Goal: Task Accomplishment & Management: Use online tool/utility

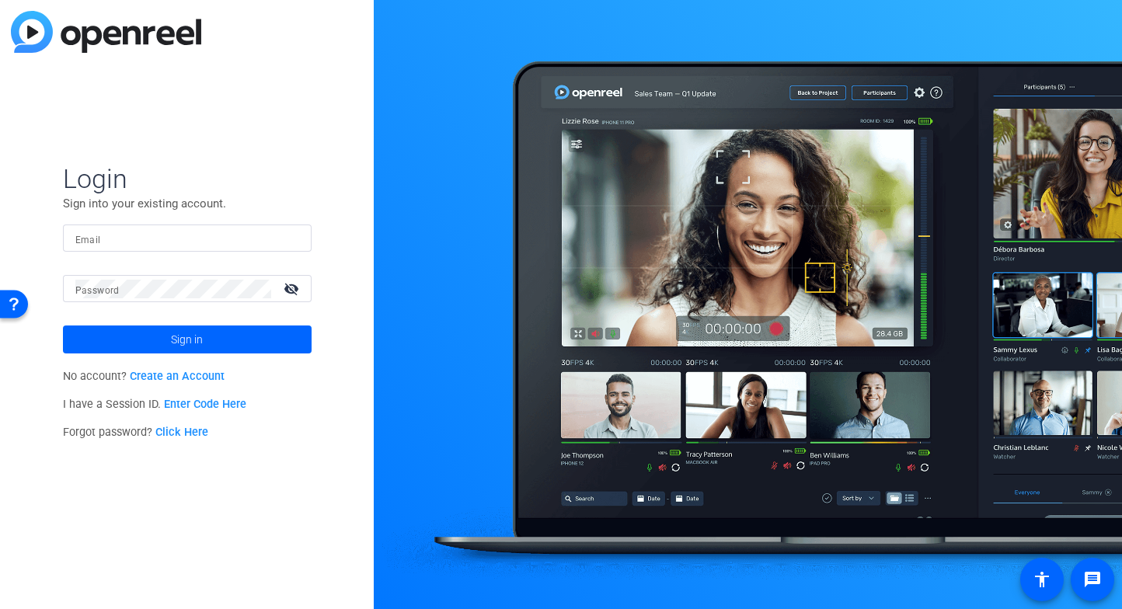
type input "[EMAIL_ADDRESS][DOMAIN_NAME]"
click at [253, 345] on span at bounding box center [187, 339] width 249 height 37
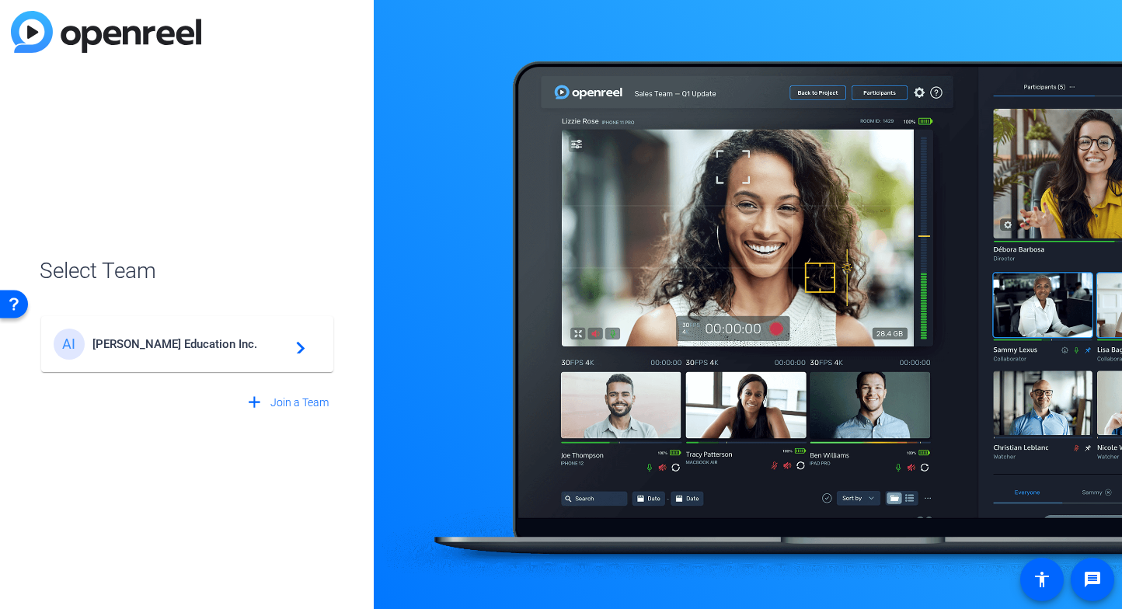
click at [248, 349] on span "Archer Education Inc." at bounding box center [189, 344] width 194 height 14
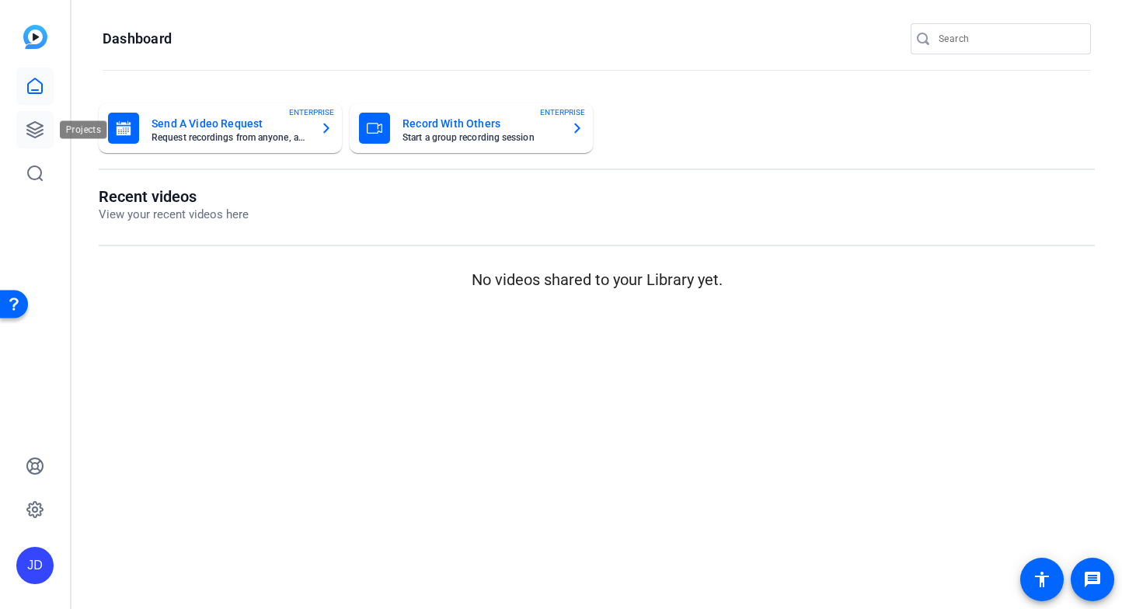
click at [19, 130] on link at bounding box center [34, 129] width 37 height 37
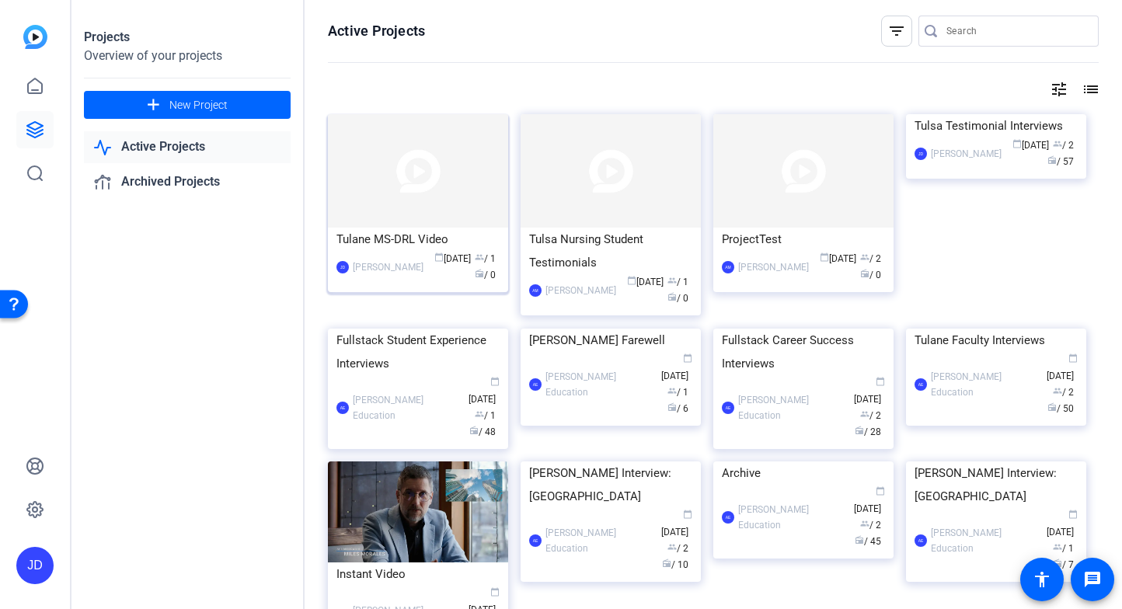
click at [411, 232] on div "Tulane MS-DRL Video" at bounding box center [417, 239] width 163 height 23
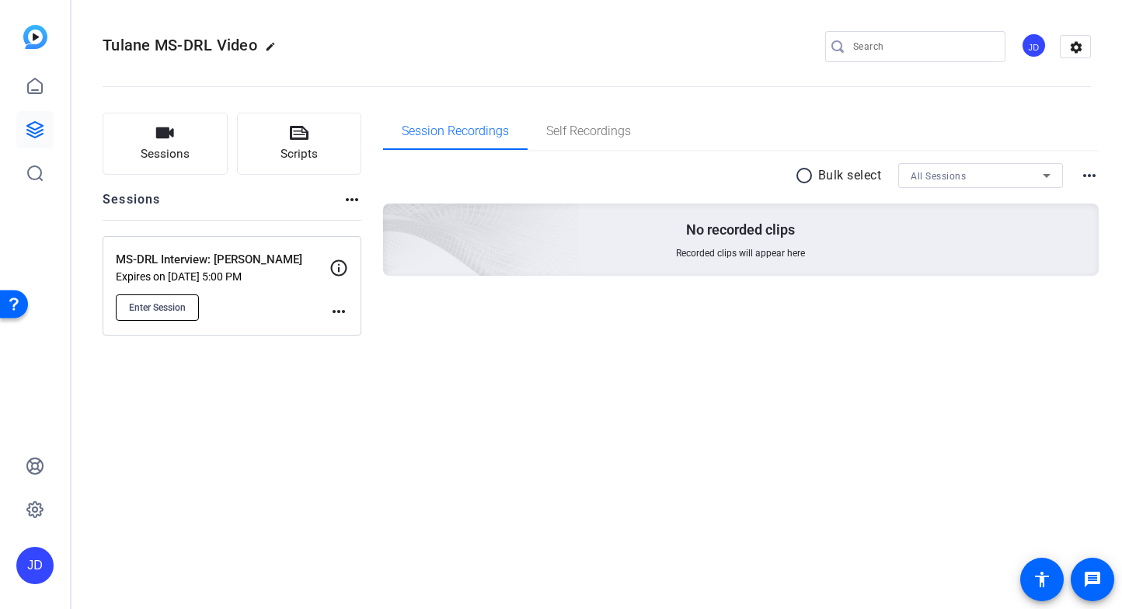
click at [190, 311] on button "Enter Session" at bounding box center [157, 307] width 83 height 26
click at [146, 315] on button "Enter Session" at bounding box center [157, 307] width 83 height 26
click at [189, 142] on button "Sessions" at bounding box center [165, 144] width 125 height 62
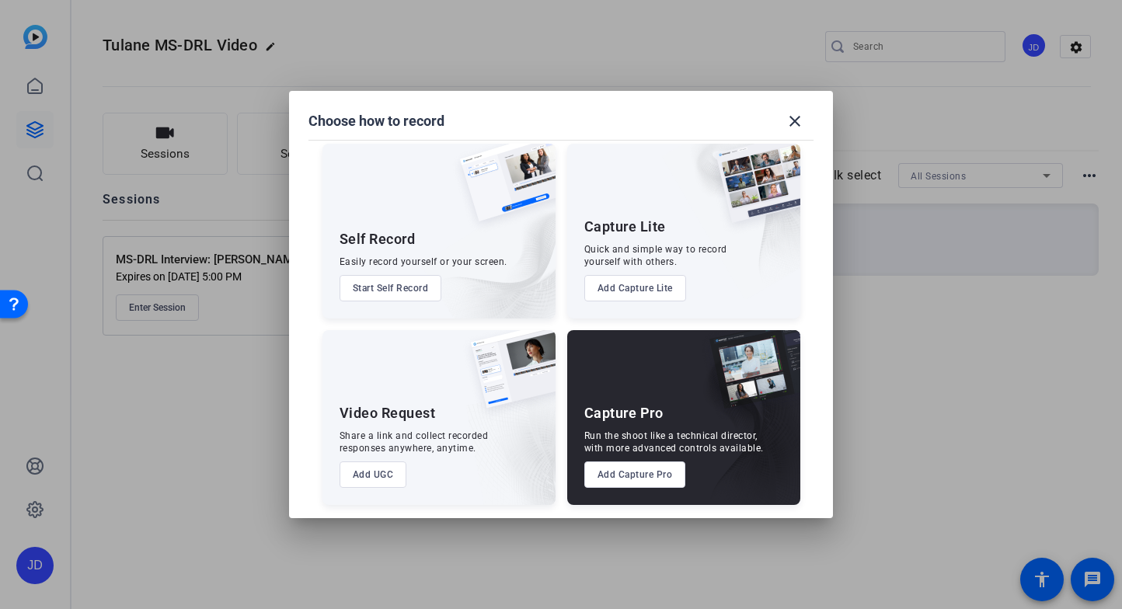
scroll to position [11, 0]
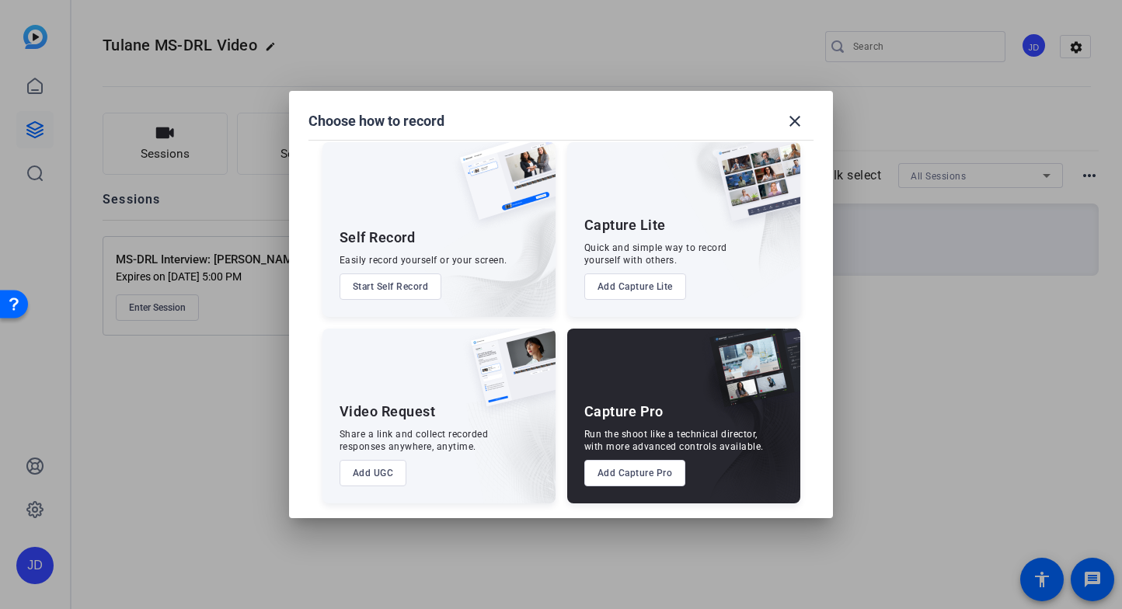
click at [620, 479] on button "Add Capture Pro" at bounding box center [635, 473] width 102 height 26
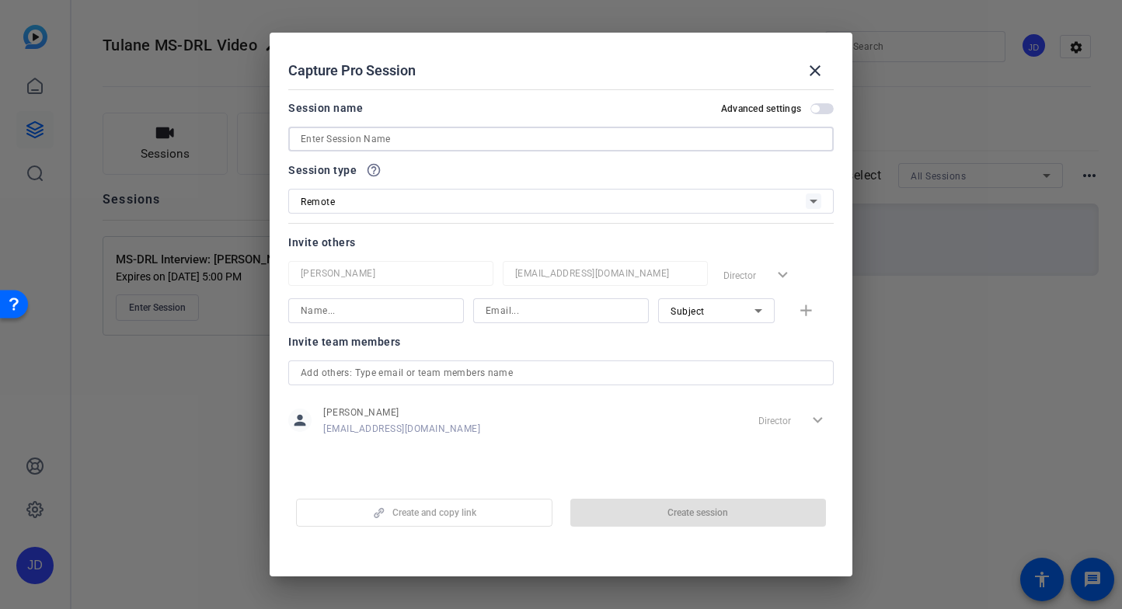
click at [378, 133] on input at bounding box center [561, 139] width 521 height 19
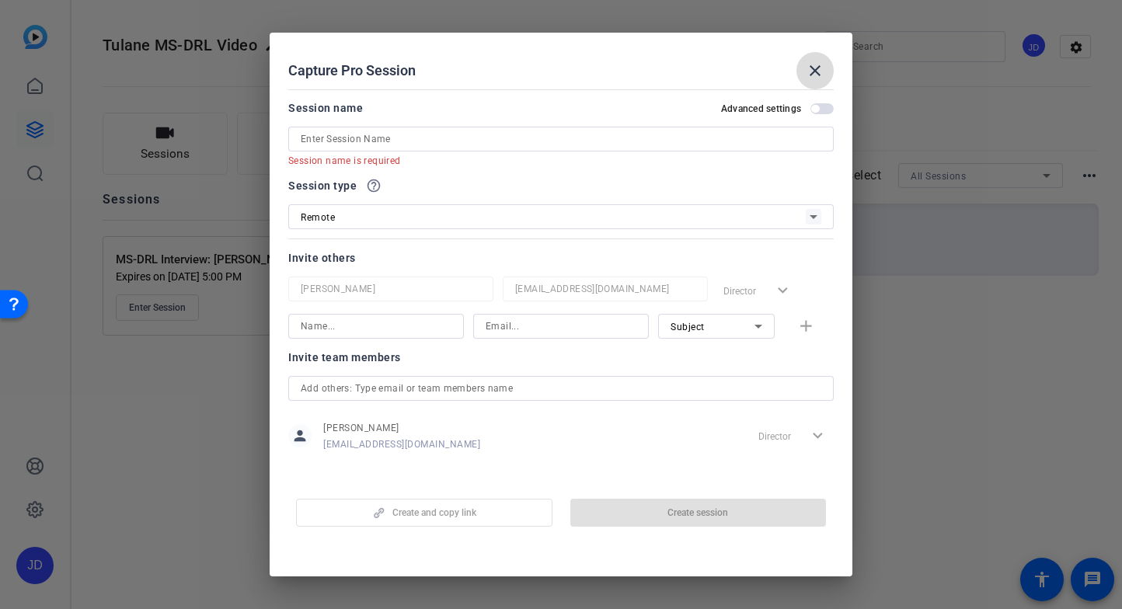
click at [817, 61] on mat-icon "close" at bounding box center [815, 70] width 19 height 19
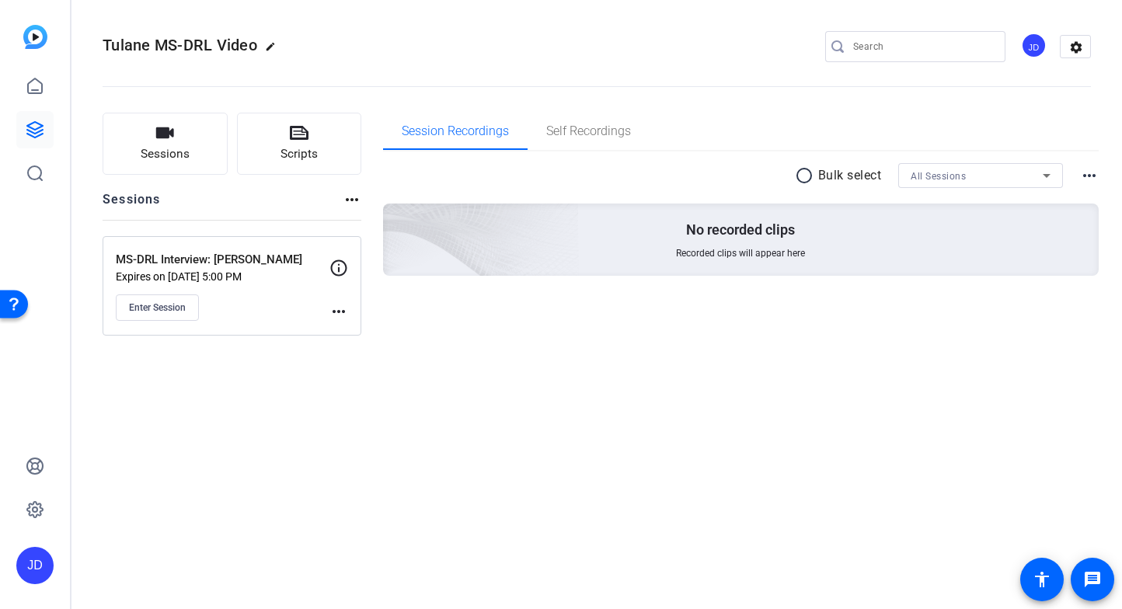
drag, startPoint x: 295, startPoint y: 259, endPoint x: 109, endPoint y: 256, distance: 186.5
click at [109, 256] on div "MS-DRL Interview: Reggie Ferreira Expires on Oct 09, 2025 @ 5:00 PM Enter Sessi…" at bounding box center [232, 285] width 259 height 99
copy p "MS-DRL Interview: [PERSON_NAME]"
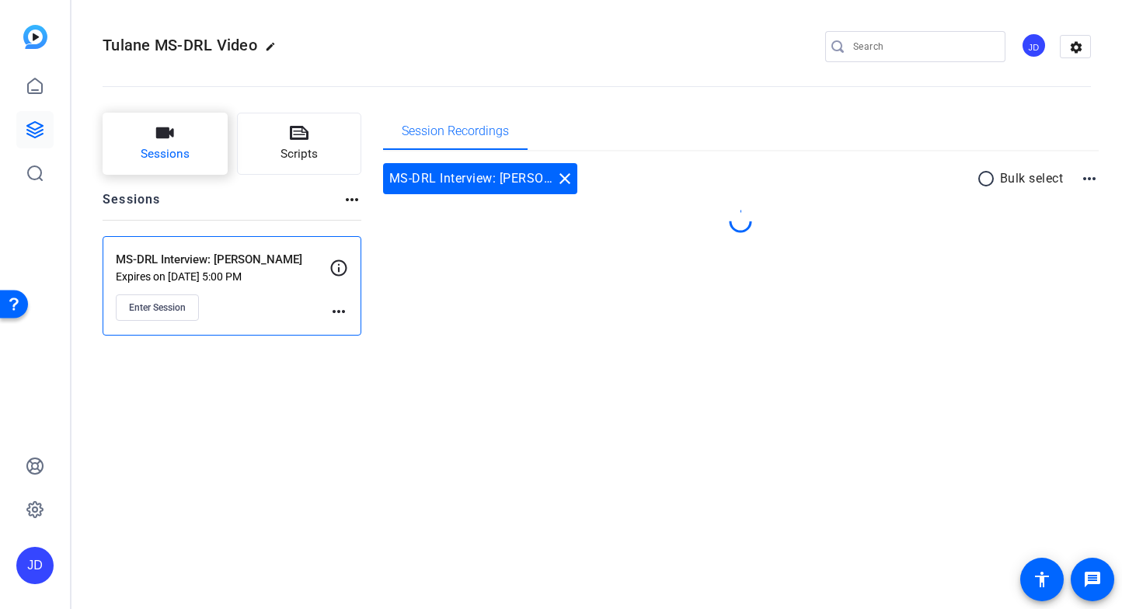
click at [183, 149] on span "Sessions" at bounding box center [165, 154] width 49 height 18
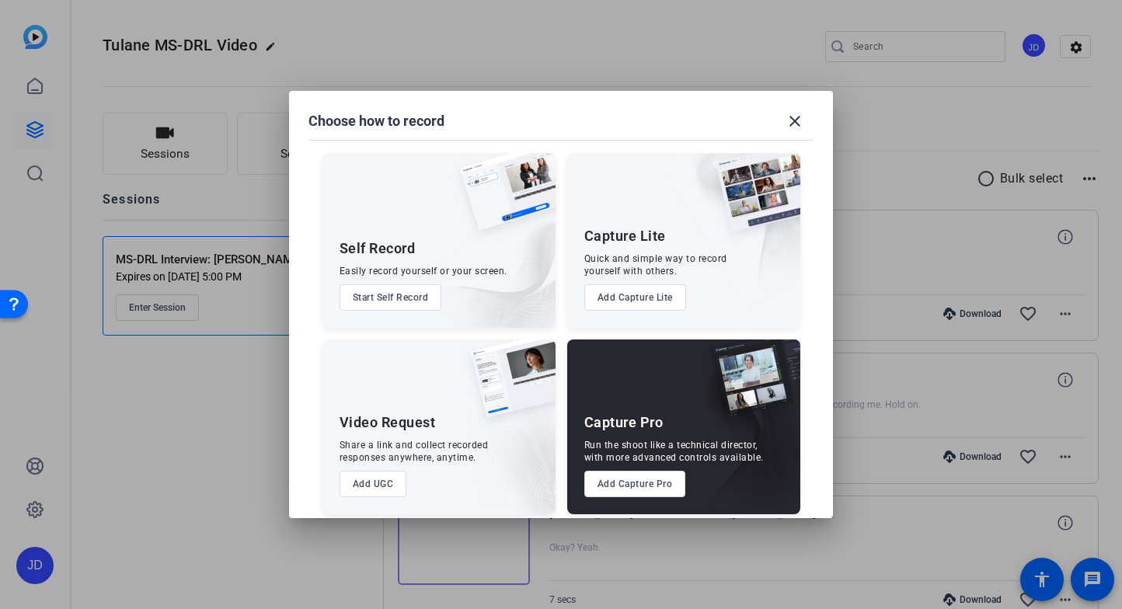
click at [664, 488] on button "Add Capture Pro" at bounding box center [635, 484] width 102 height 26
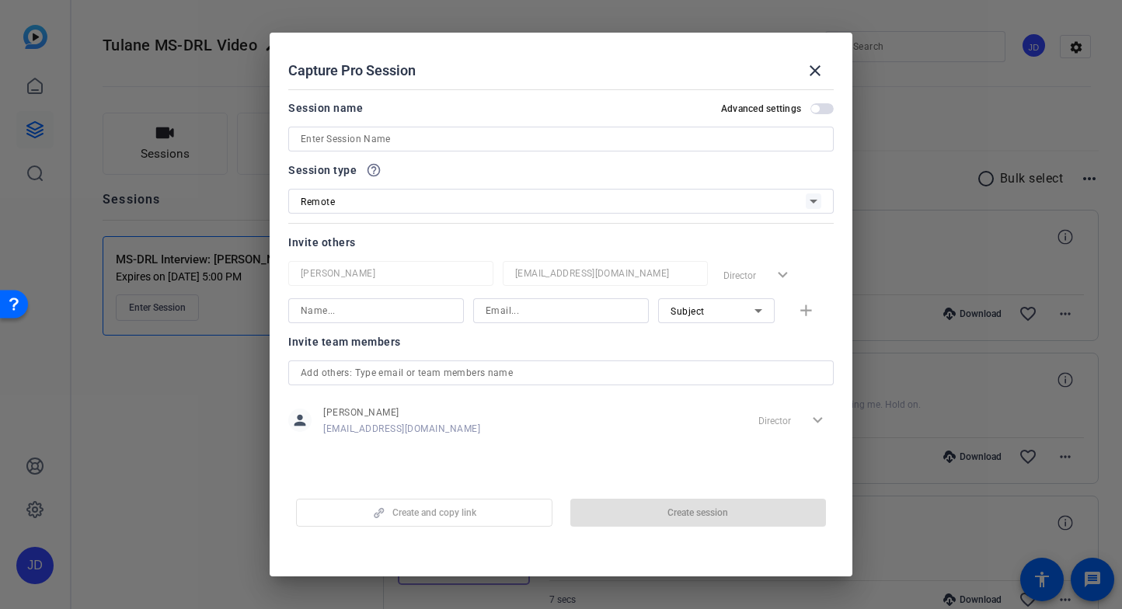
click at [480, 141] on input at bounding box center [561, 139] width 521 height 19
paste input "MS-DRL Interview: [PERSON_NAME]"
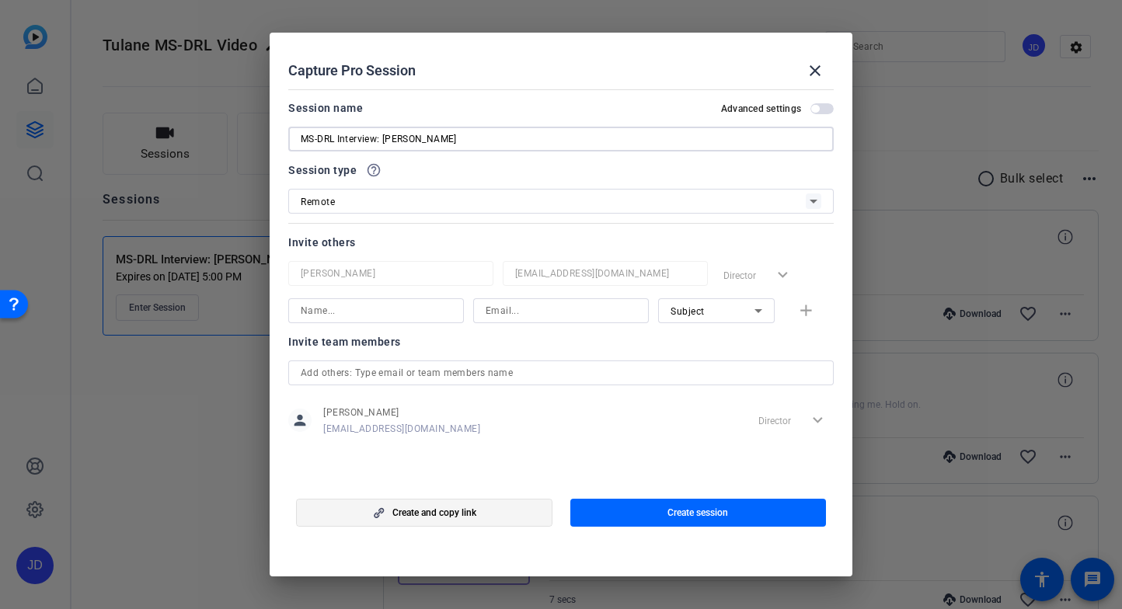
type input "MS-DRL Interview: [PERSON_NAME]"
click at [501, 509] on span "button" at bounding box center [424, 512] width 255 height 37
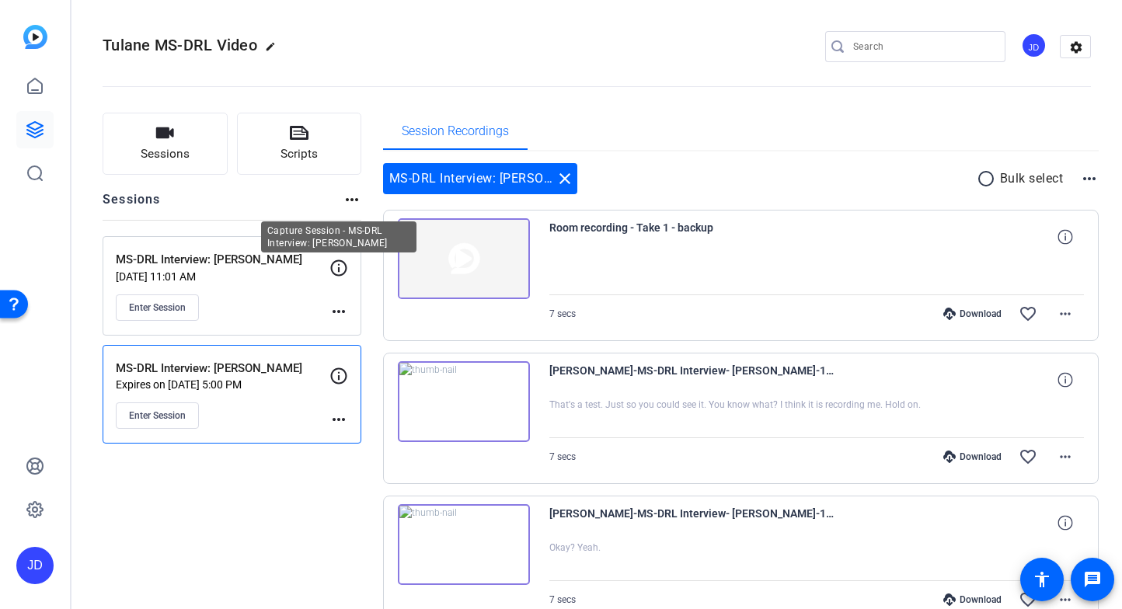
click at [337, 270] on icon at bounding box center [338, 268] width 19 height 19
click at [332, 312] on mat-icon "more_horiz" at bounding box center [338, 311] width 19 height 19
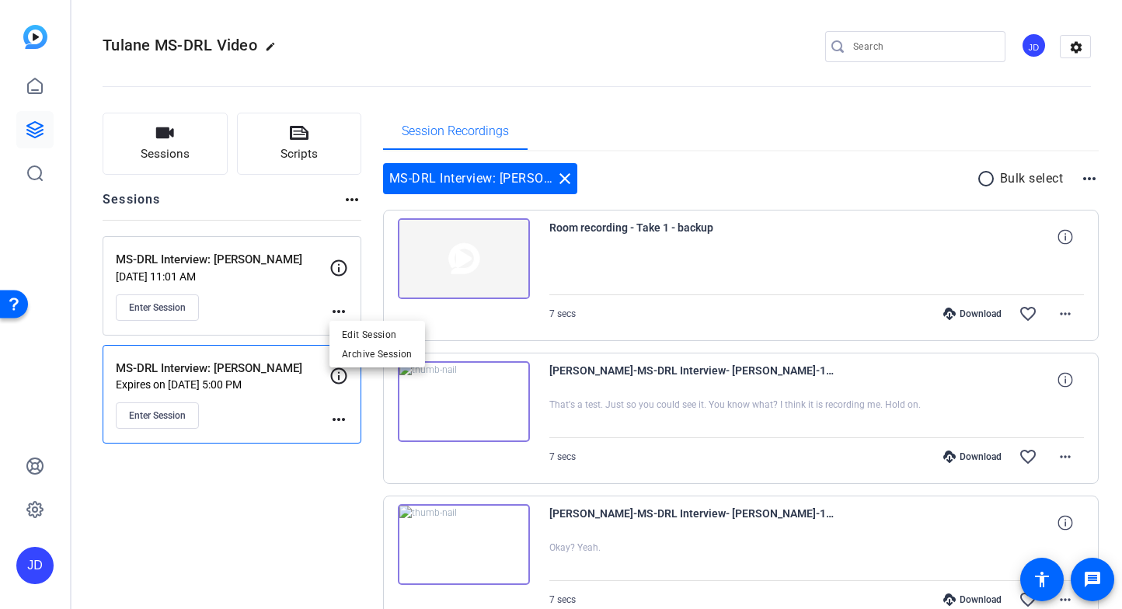
click at [357, 332] on span "Edit Session" at bounding box center [377, 334] width 71 height 19
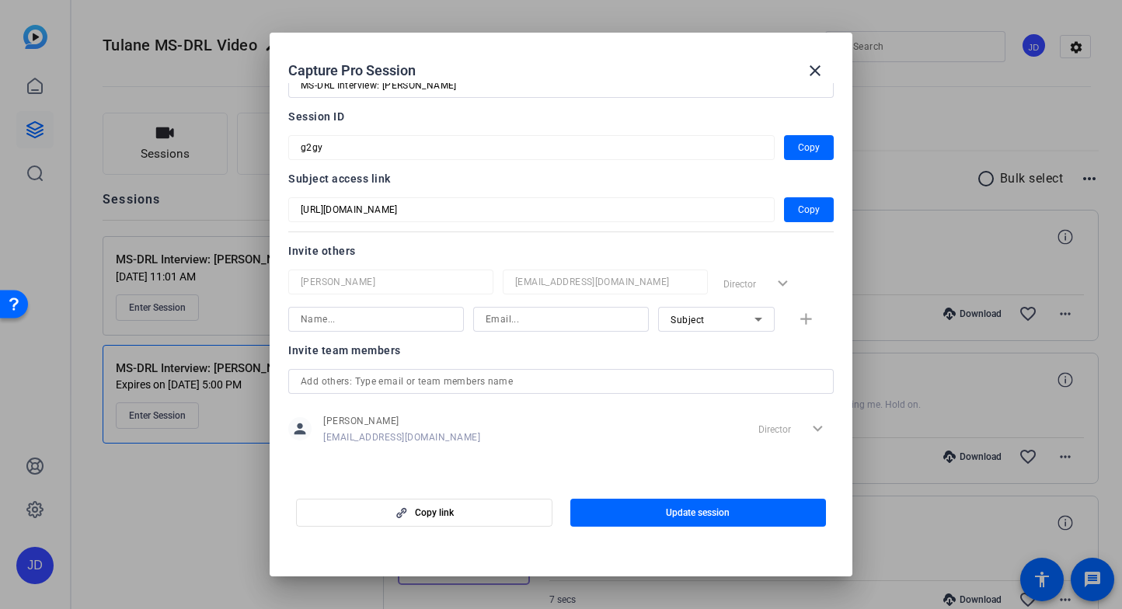
scroll to position [55, 0]
click at [380, 314] on input at bounding box center [376, 317] width 151 height 19
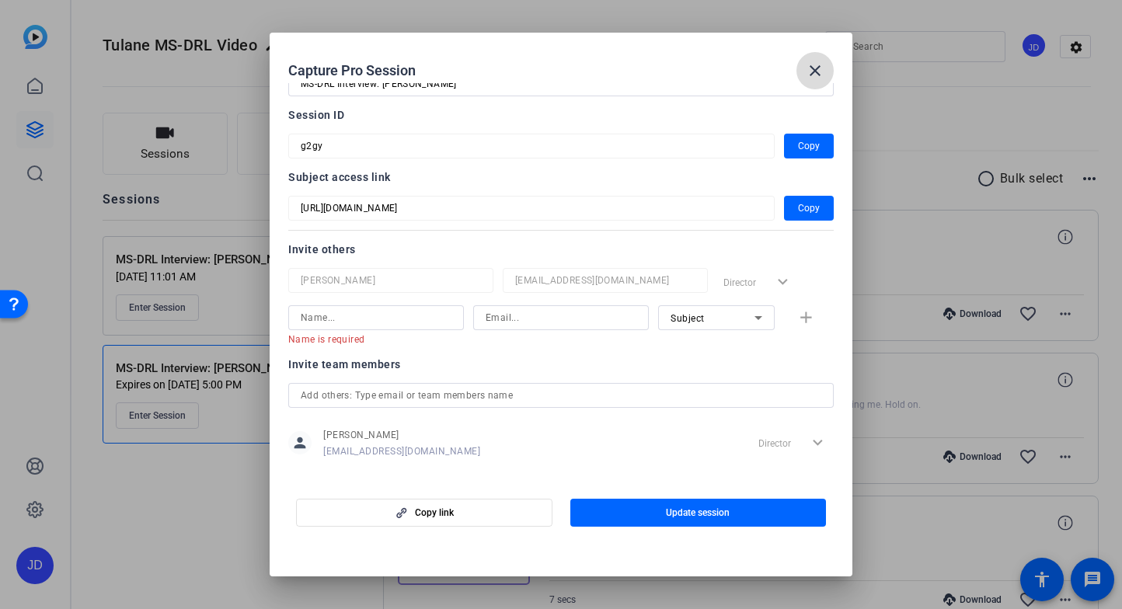
click at [802, 70] on span at bounding box center [814, 70] width 37 height 37
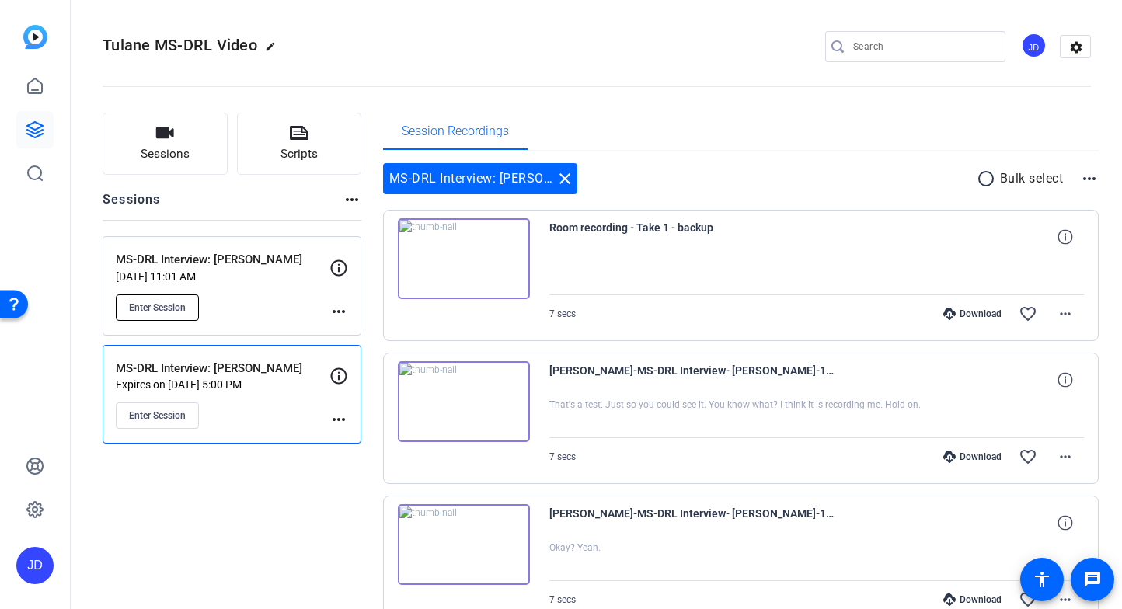
click at [174, 312] on span "Enter Session" at bounding box center [157, 307] width 57 height 12
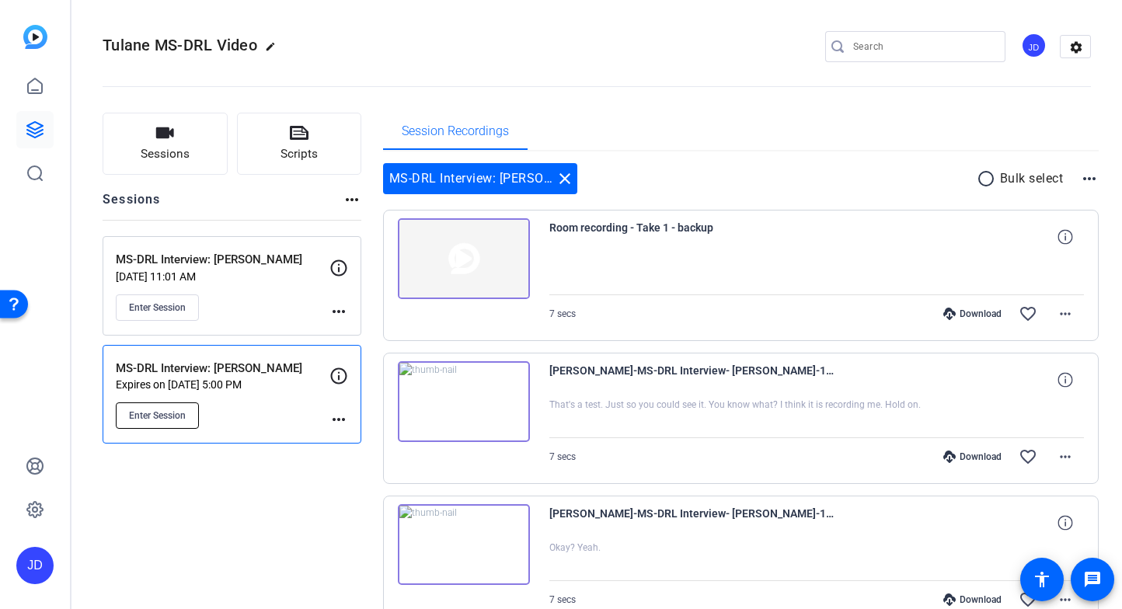
click at [153, 410] on span "Enter Session" at bounding box center [157, 415] width 57 height 12
click at [973, 185] on div "MS-DRL Interview: Reggie Ferreira close radio_button_unchecked Bulk select more…" at bounding box center [741, 178] width 716 height 31
click at [984, 181] on mat-icon "radio_button_unchecked" at bounding box center [988, 178] width 23 height 19
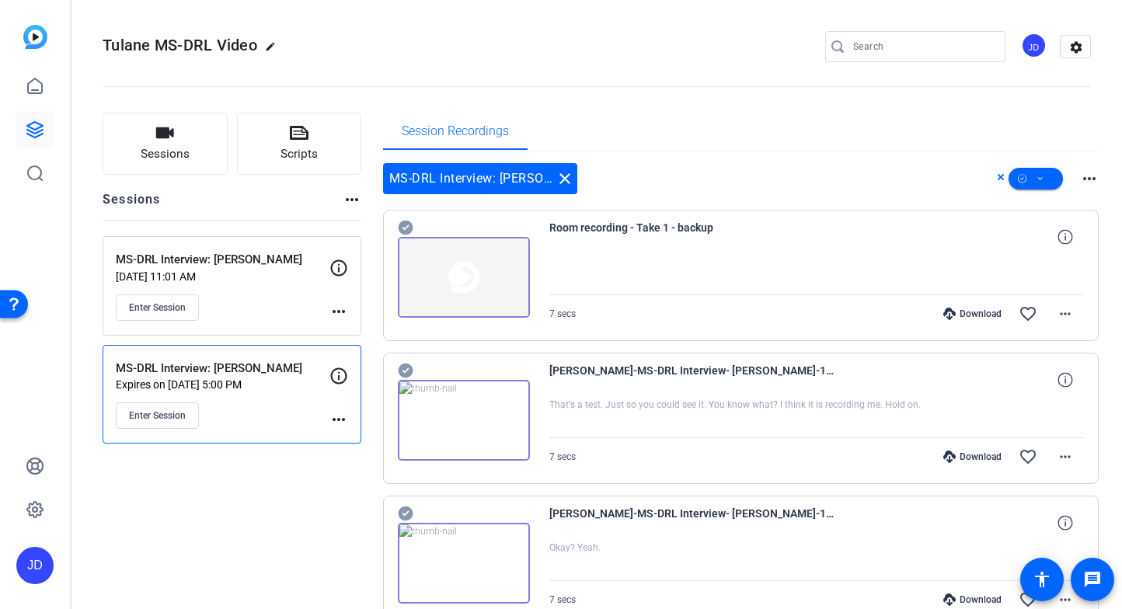
click at [409, 225] on icon at bounding box center [405, 228] width 15 height 15
click at [404, 366] on icon at bounding box center [405, 371] width 15 height 15
click at [403, 514] on icon at bounding box center [406, 513] width 16 height 19
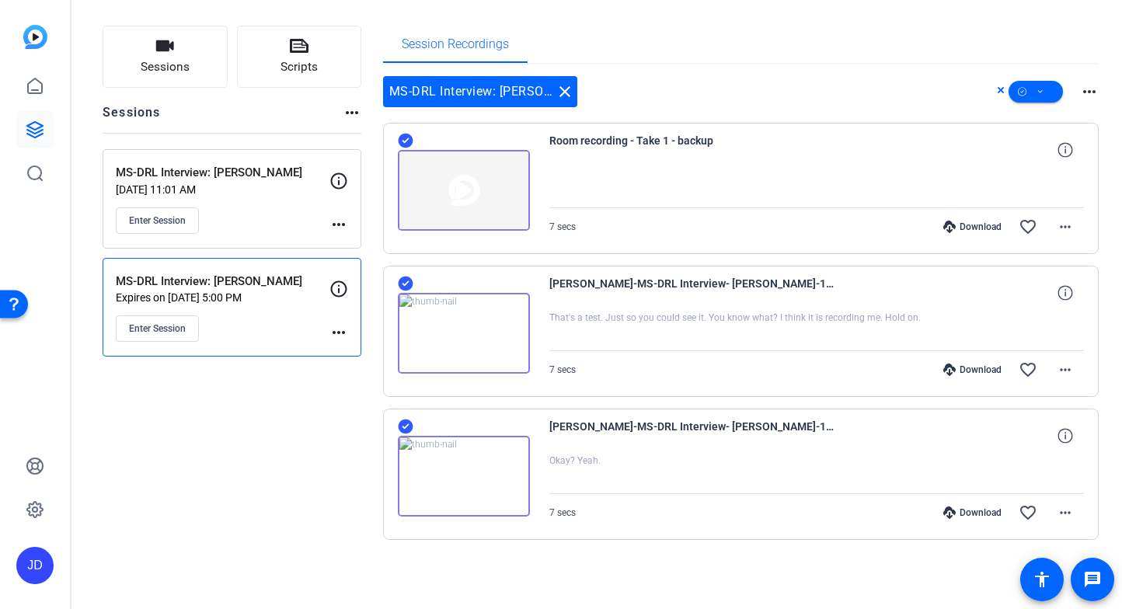
click at [1089, 96] on mat-icon "more_horiz" at bounding box center [1089, 91] width 19 height 19
click at [1091, 92] on div at bounding box center [561, 304] width 1122 height 609
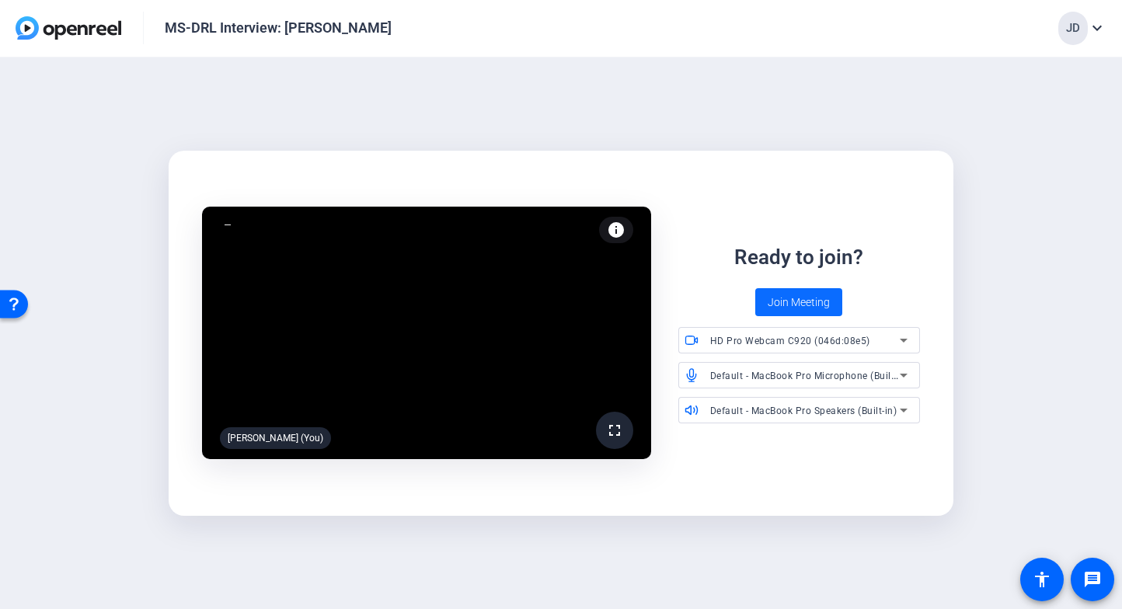
click at [818, 311] on span at bounding box center [798, 302] width 87 height 37
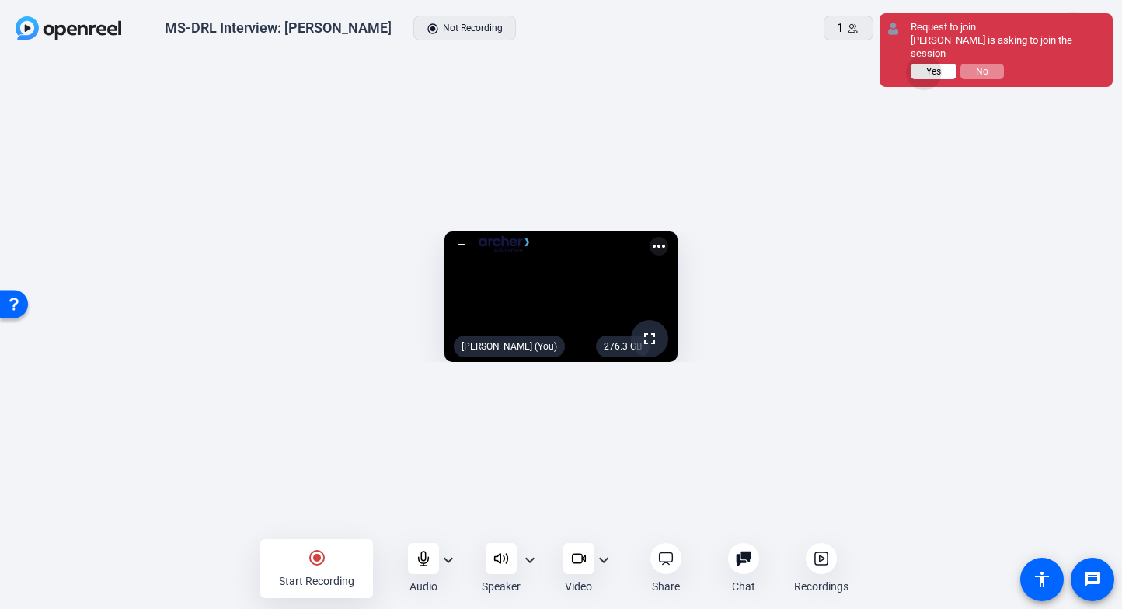
click at [924, 72] on button "Yes" at bounding box center [934, 72] width 46 height 16
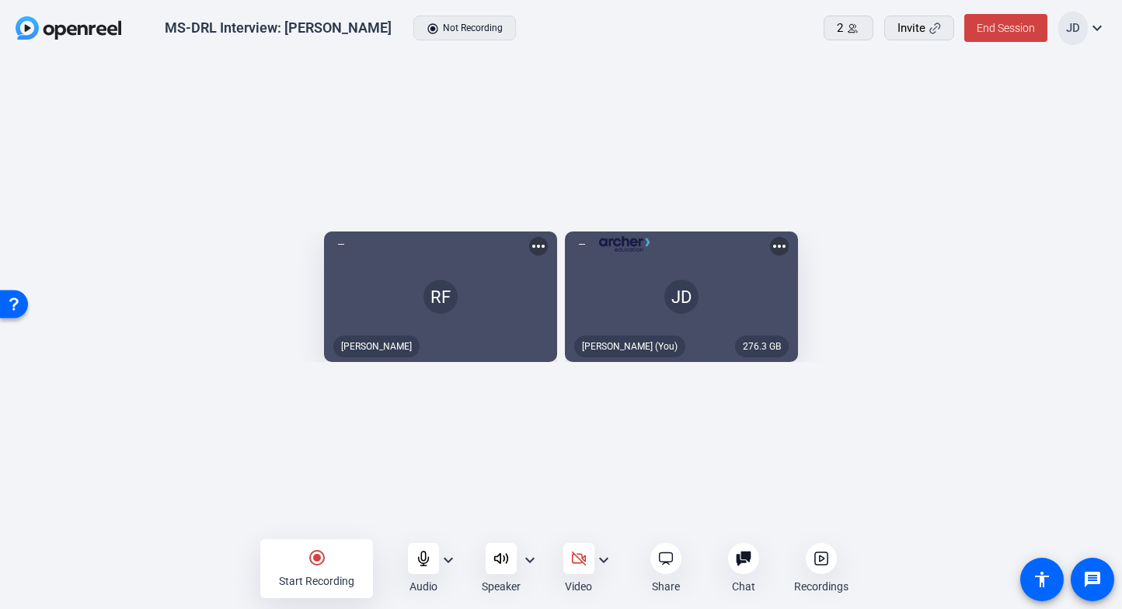
click at [1101, 23] on mat-icon "expand_more" at bounding box center [1097, 28] width 19 height 19
click at [1098, 26] on div at bounding box center [561, 304] width 1122 height 609
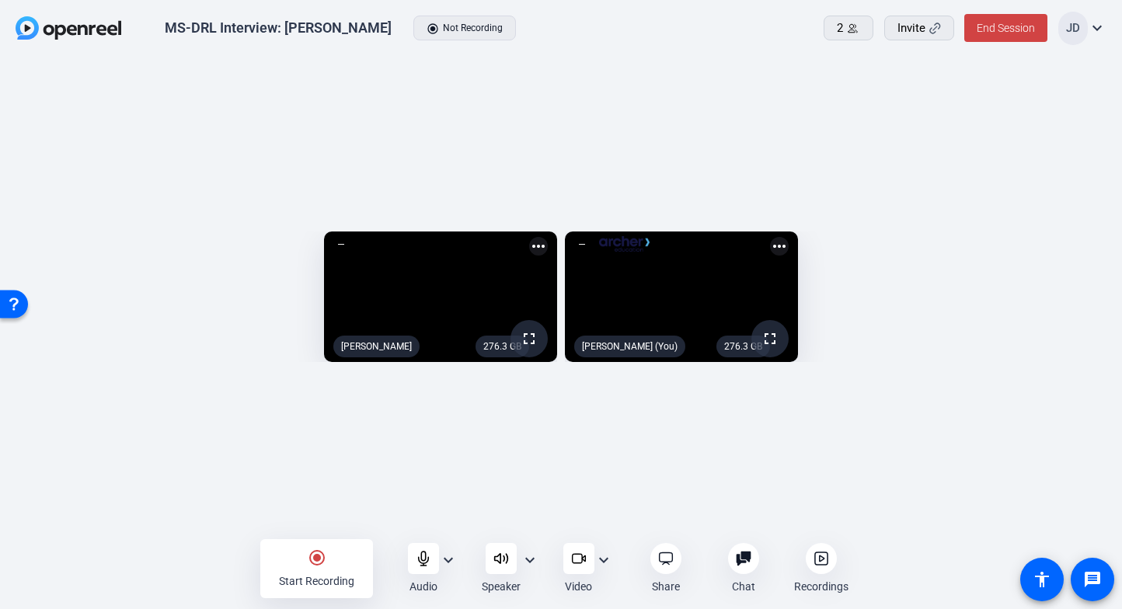
click at [789, 237] on mat-icon "more_horiz" at bounding box center [779, 246] width 19 height 19
click at [527, 168] on div at bounding box center [561, 304] width 1122 height 609
click at [529, 237] on mat-icon "more_horiz" at bounding box center [538, 246] width 19 height 19
click at [528, 165] on div at bounding box center [561, 304] width 1122 height 609
click at [607, 558] on mat-icon "expand_more" at bounding box center [603, 560] width 19 height 19
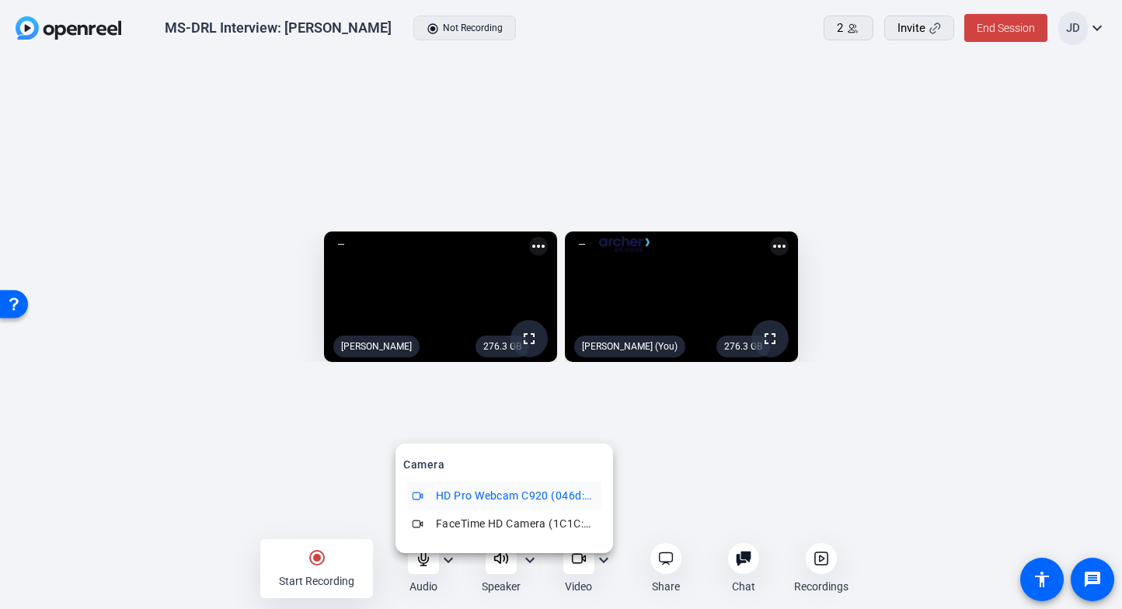
click at [656, 482] on div at bounding box center [561, 304] width 1122 height 609
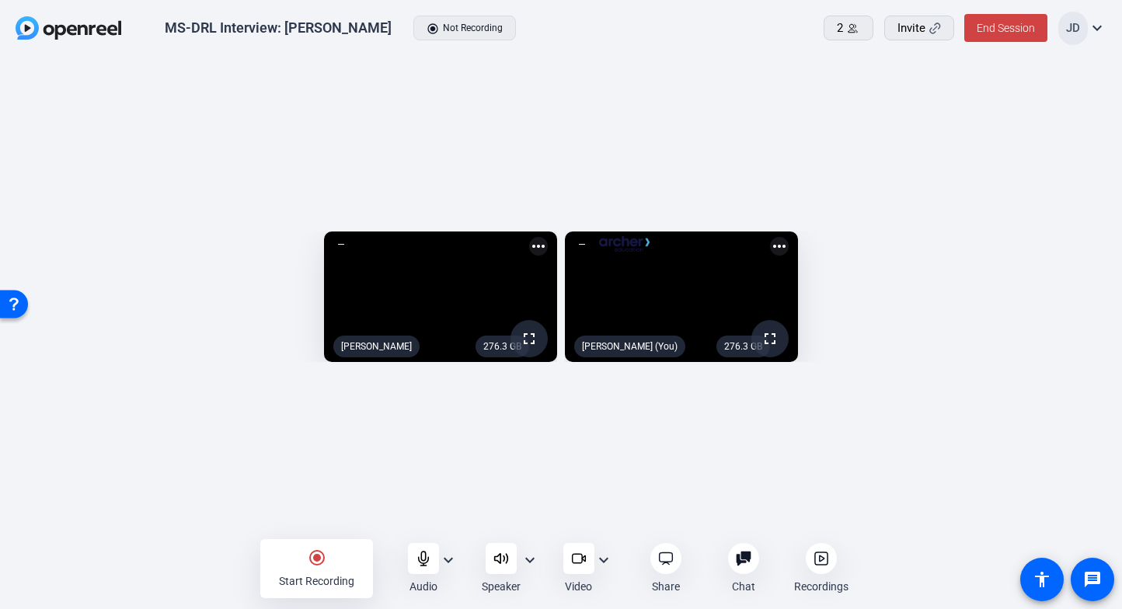
click at [820, 566] on div at bounding box center [821, 558] width 31 height 31
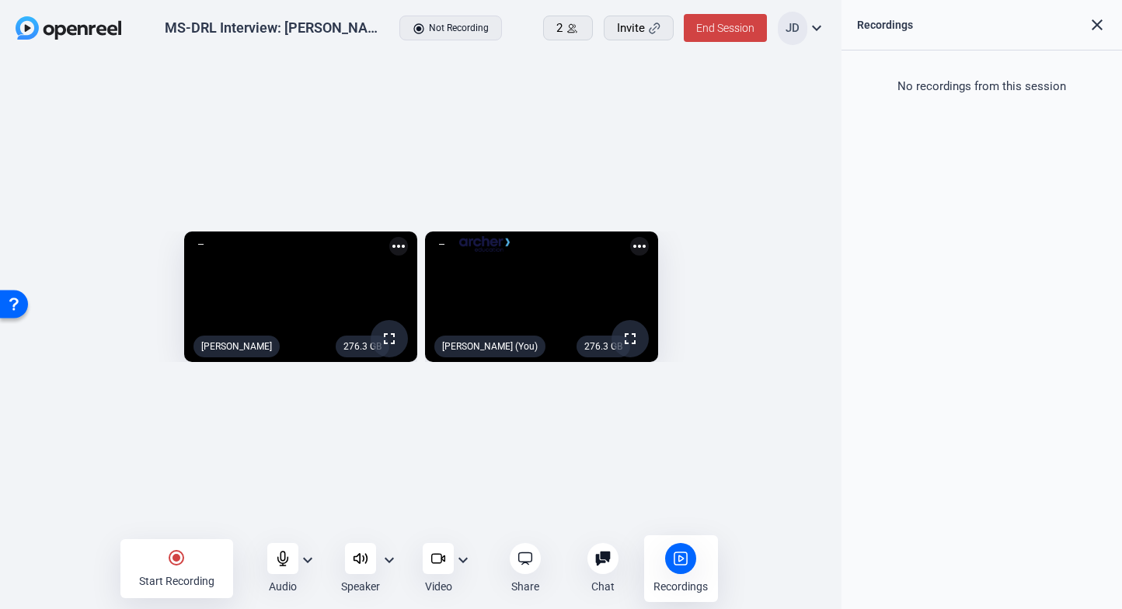
click at [1102, 25] on mat-icon "close" at bounding box center [1097, 25] width 19 height 19
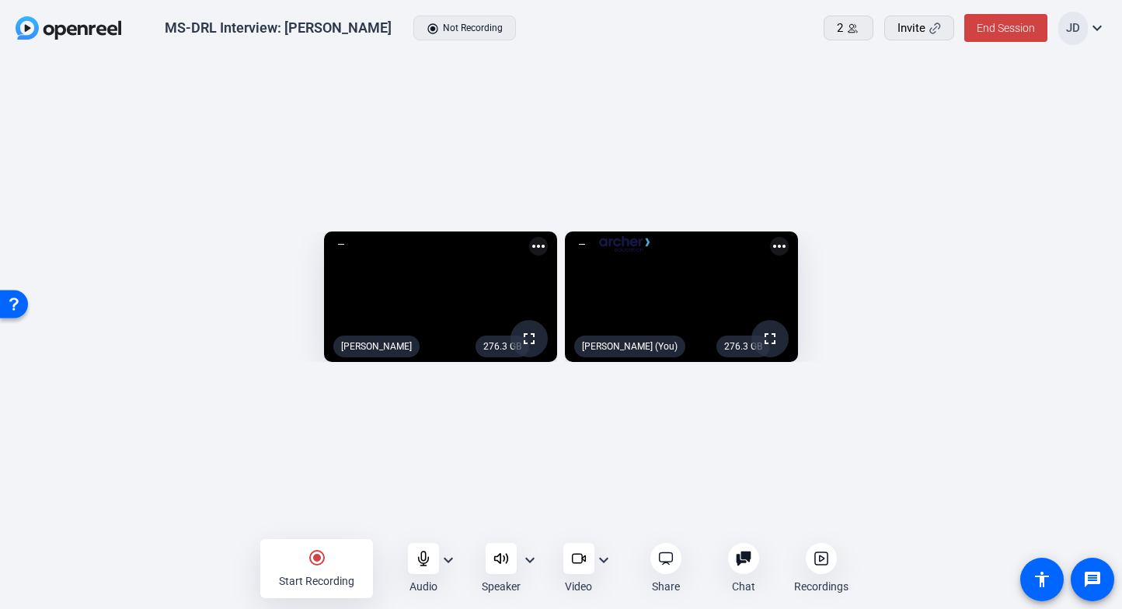
click at [529, 237] on mat-icon "more_horiz" at bounding box center [538, 246] width 19 height 19
click at [527, 164] on div at bounding box center [561, 304] width 1122 height 609
click at [444, 555] on mat-icon "expand_more" at bounding box center [448, 560] width 19 height 19
click at [445, 560] on div at bounding box center [561, 304] width 1122 height 609
click at [448, 552] on mat-icon "expand_more" at bounding box center [448, 560] width 19 height 19
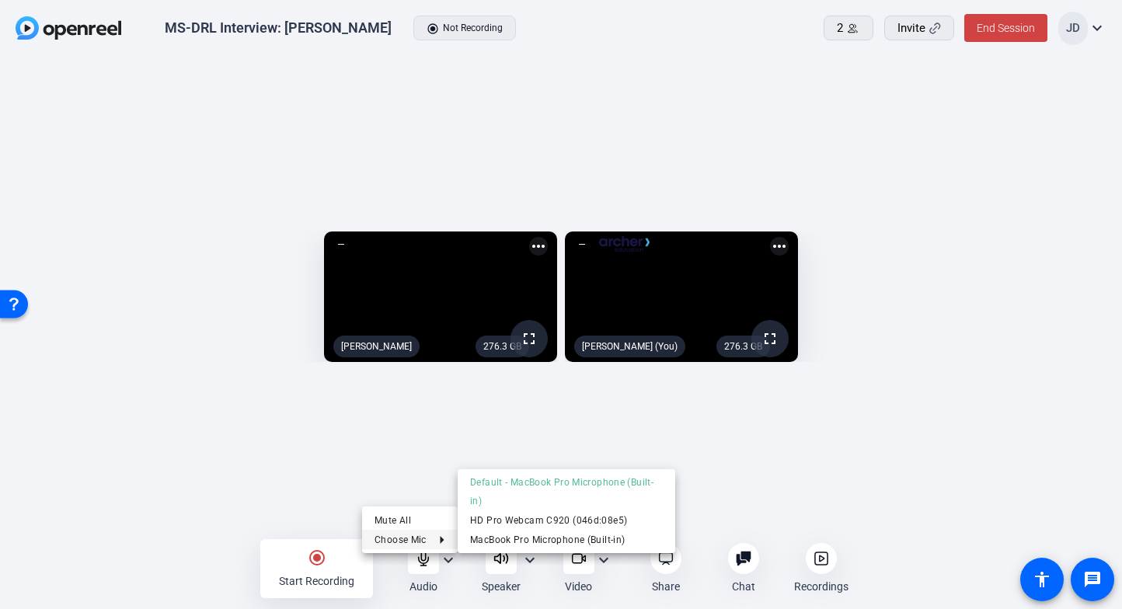
click at [810, 489] on div at bounding box center [561, 304] width 1122 height 609
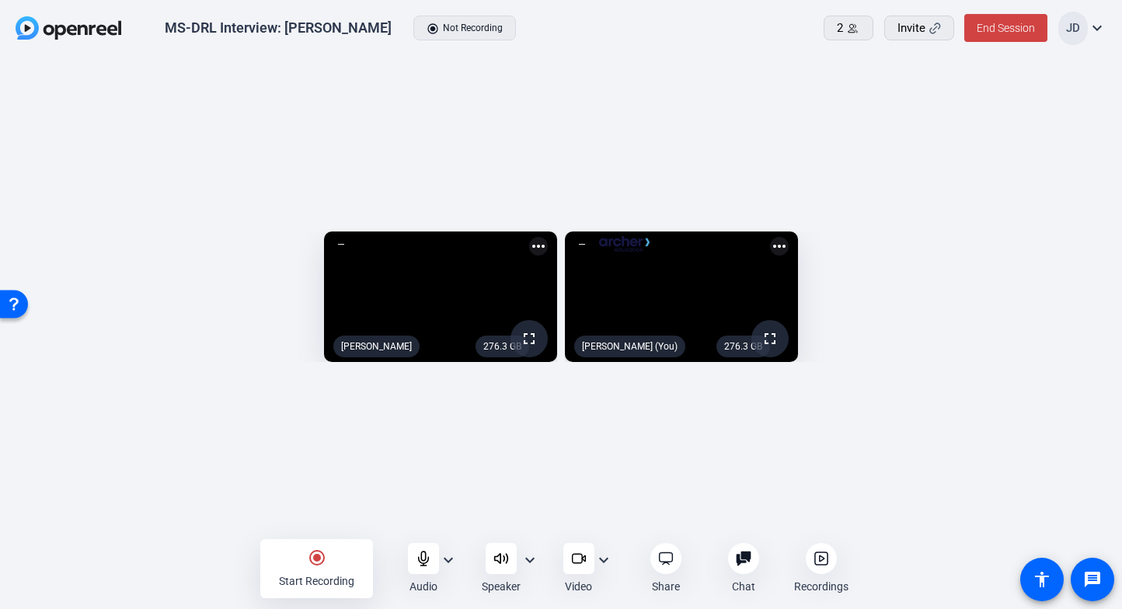
click at [535, 563] on mat-icon "expand_more" at bounding box center [530, 560] width 19 height 19
click at [535, 563] on div at bounding box center [561, 304] width 1122 height 609
click at [850, 31] on icon at bounding box center [853, 29] width 12 height 12
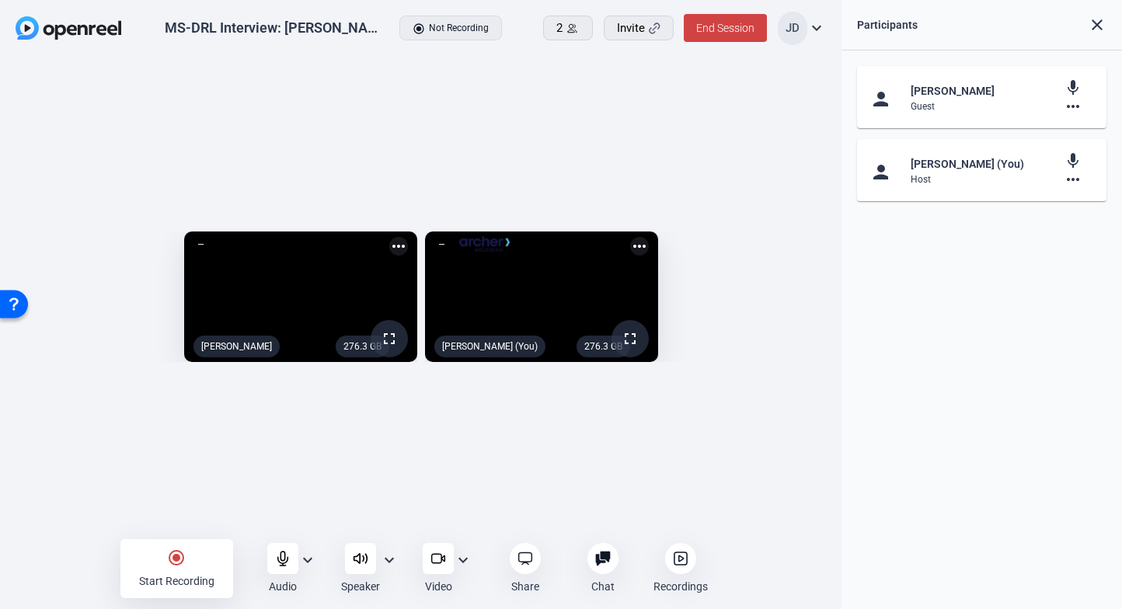
click at [1072, 182] on mat-icon "more_horiz" at bounding box center [1073, 179] width 19 height 19
click at [1072, 182] on div at bounding box center [561, 304] width 1122 height 609
click at [1078, 109] on mat-icon "more_horiz" at bounding box center [1073, 106] width 19 height 19
click at [1052, 147] on span "Pin to screen" at bounding box center [1039, 146] width 62 height 19
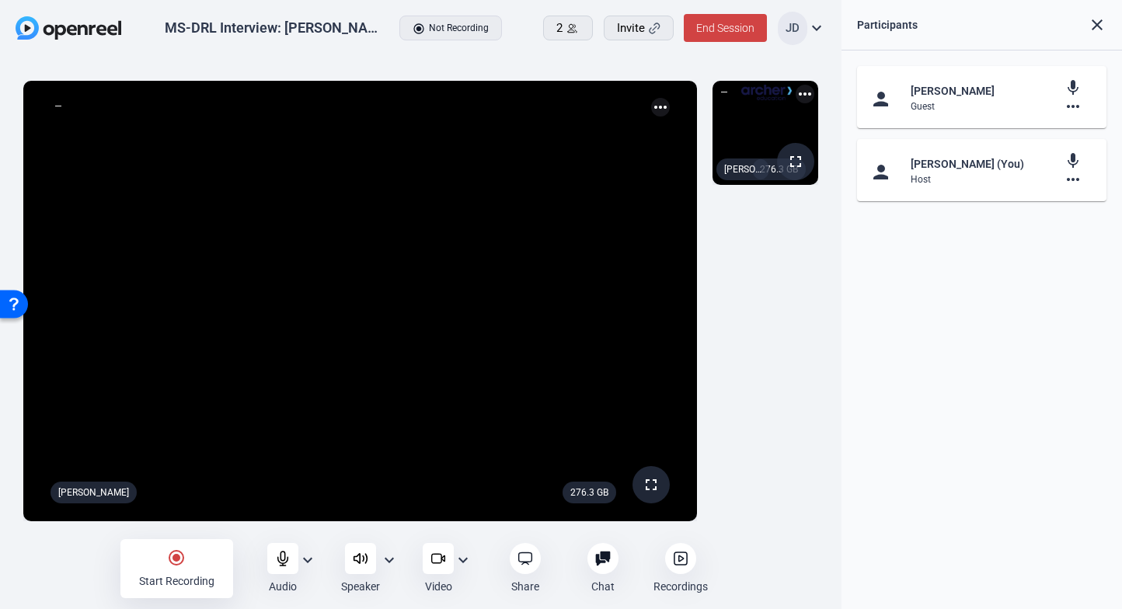
click at [1103, 29] on mat-icon "close" at bounding box center [1097, 25] width 19 height 19
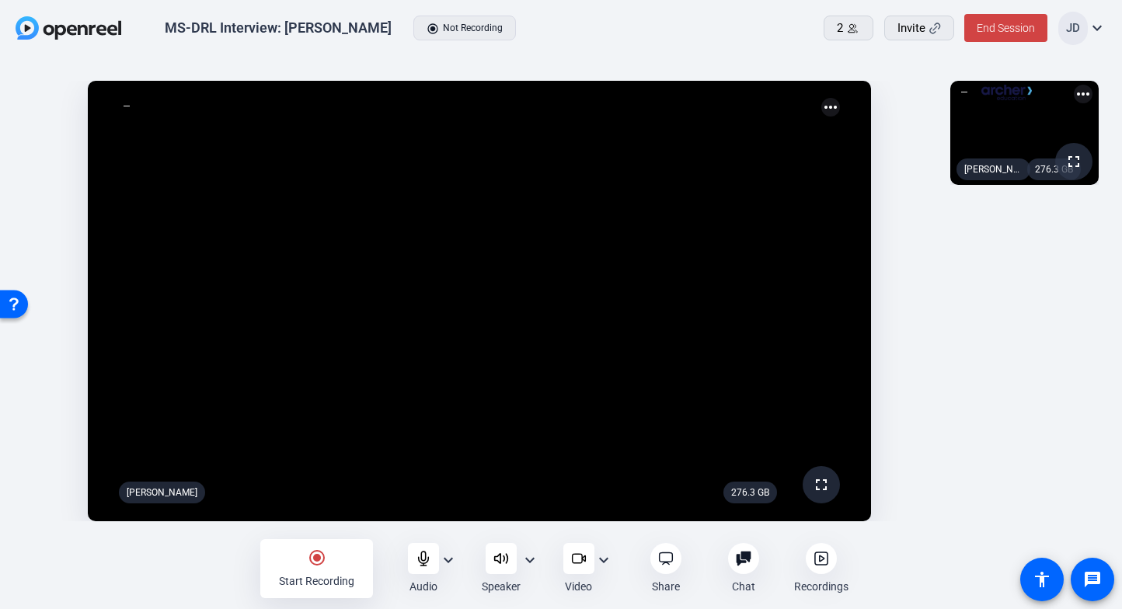
click at [1099, 28] on mat-icon "expand_more" at bounding box center [1097, 28] width 19 height 19
click at [1095, 26] on div at bounding box center [561, 304] width 1122 height 609
click at [842, 19] on div "2" at bounding box center [848, 28] width 23 height 18
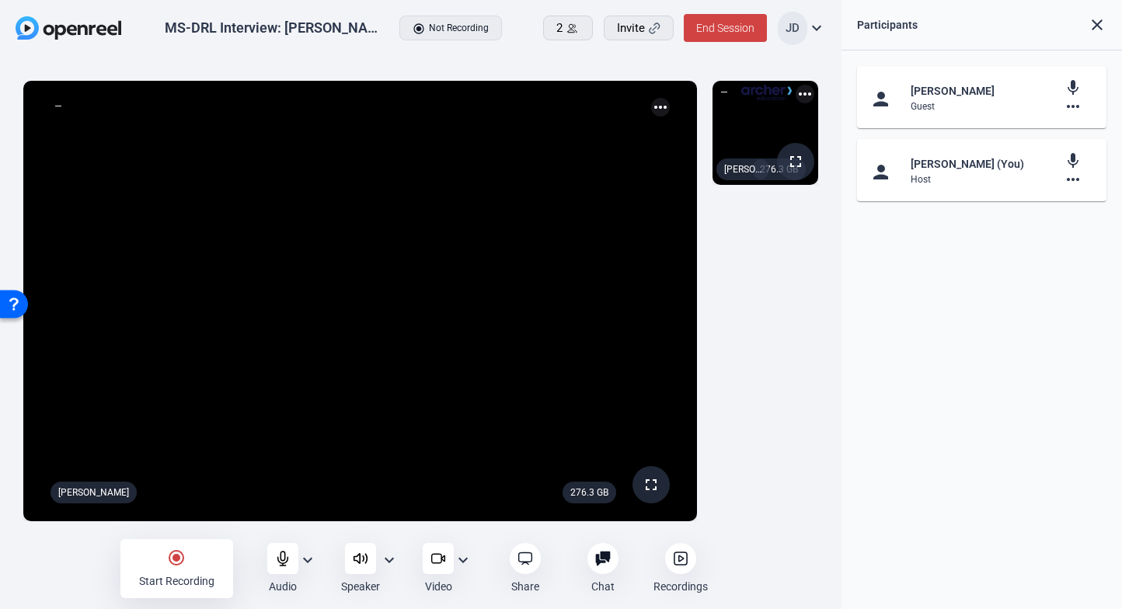
click at [1071, 107] on mat-icon "more_horiz" at bounding box center [1073, 106] width 19 height 19
click at [1101, 26] on div at bounding box center [561, 304] width 1122 height 609
click at [1095, 25] on mat-icon "close" at bounding box center [1097, 25] width 19 height 19
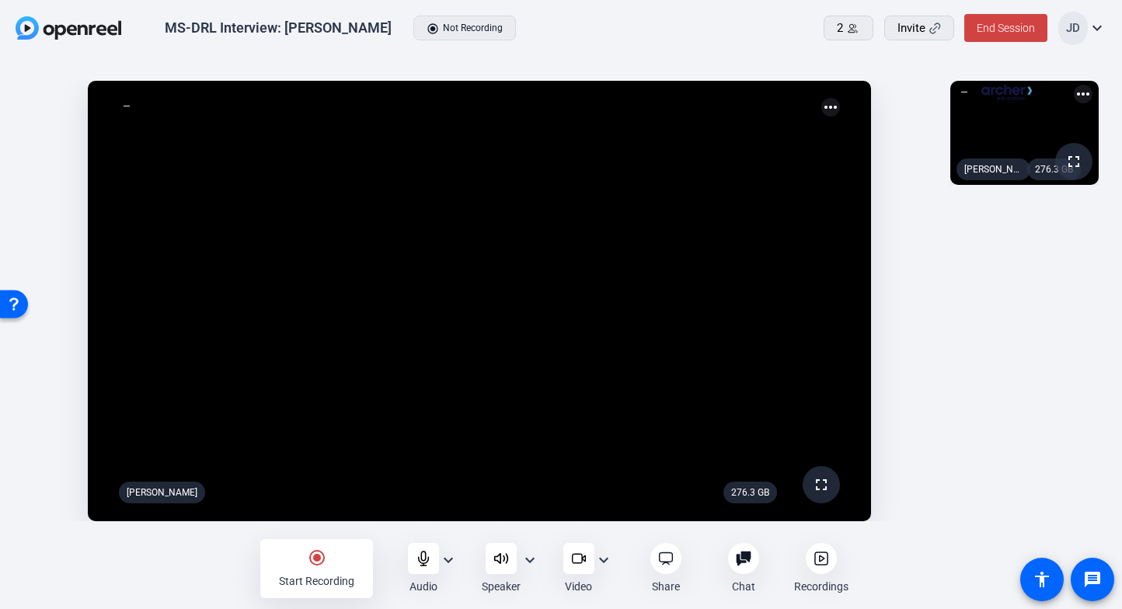
click at [830, 106] on mat-icon "more_horiz" at bounding box center [830, 107] width 19 height 19
click at [830, 106] on div at bounding box center [561, 304] width 1122 height 609
click at [858, 30] on icon at bounding box center [853, 29] width 12 height 12
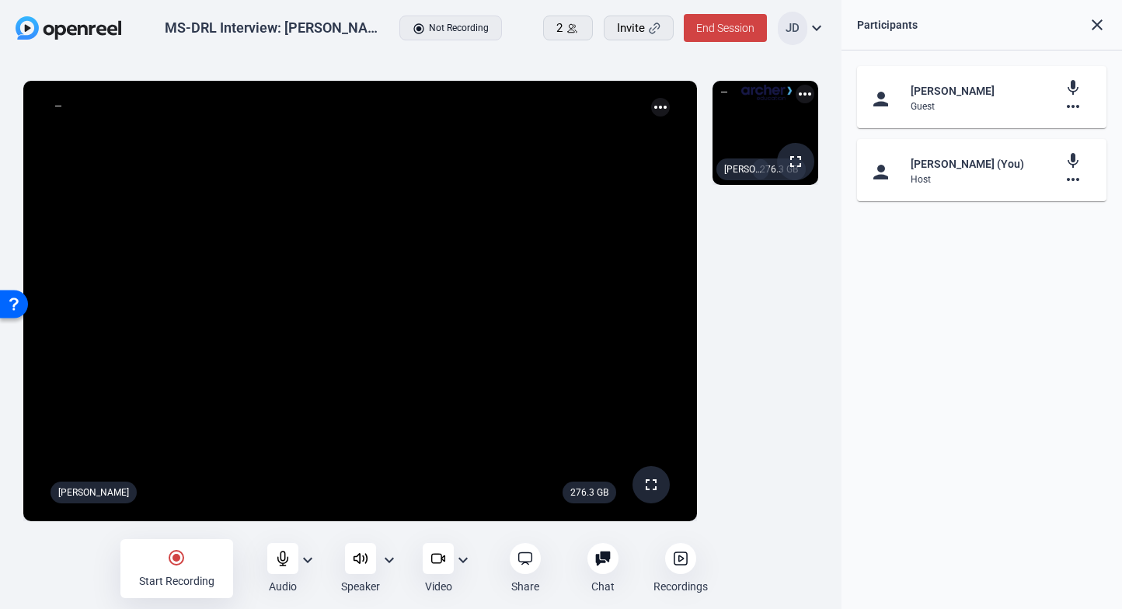
click at [939, 89] on div "Reggie J Ferreira" at bounding box center [982, 91] width 142 height 19
click at [1072, 111] on mat-icon "more_horiz" at bounding box center [1073, 106] width 19 height 19
click at [1074, 106] on div at bounding box center [561, 304] width 1122 height 609
click at [1094, 24] on mat-icon "close" at bounding box center [1097, 25] width 19 height 19
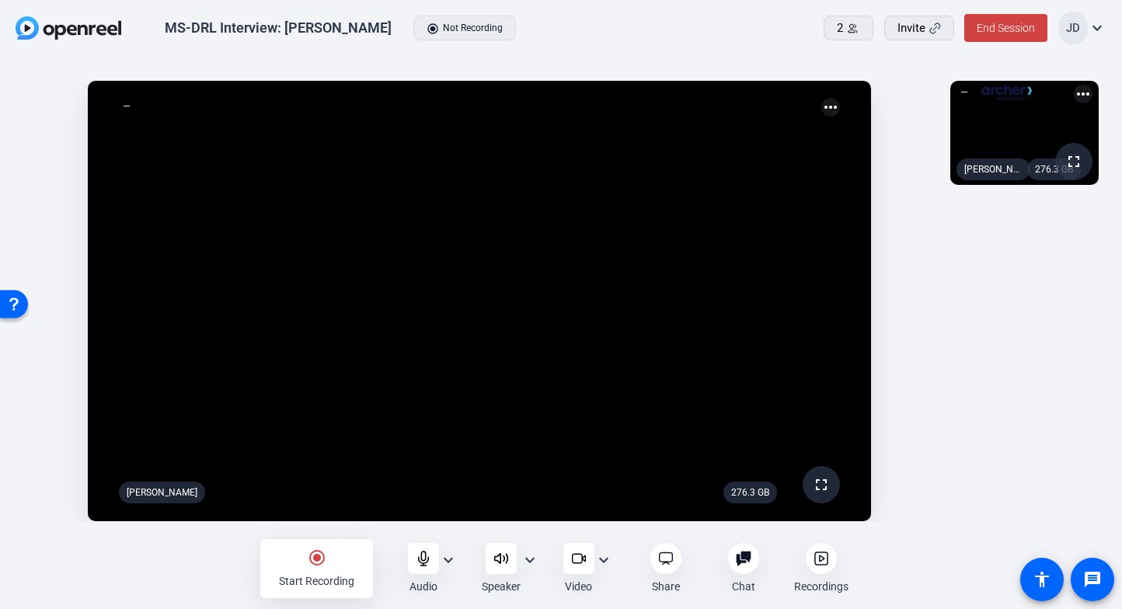
click at [449, 555] on mat-icon "expand_more" at bounding box center [448, 560] width 19 height 19
click at [447, 559] on div at bounding box center [561, 304] width 1122 height 609
click at [447, 560] on mat-icon "expand_more" at bounding box center [448, 560] width 19 height 19
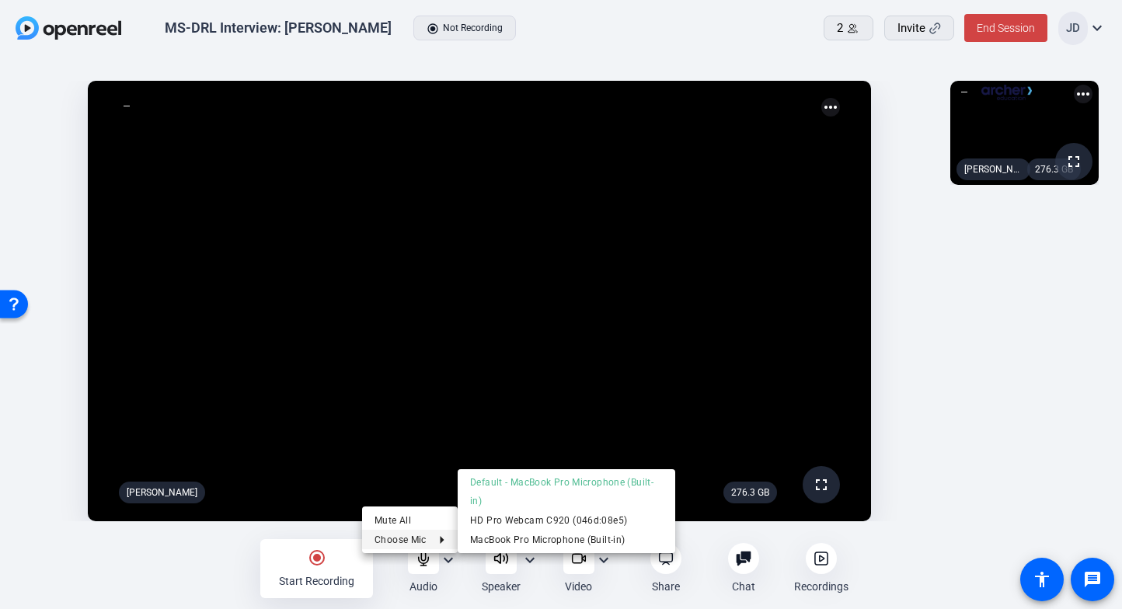
click at [534, 564] on div at bounding box center [561, 304] width 1122 height 609
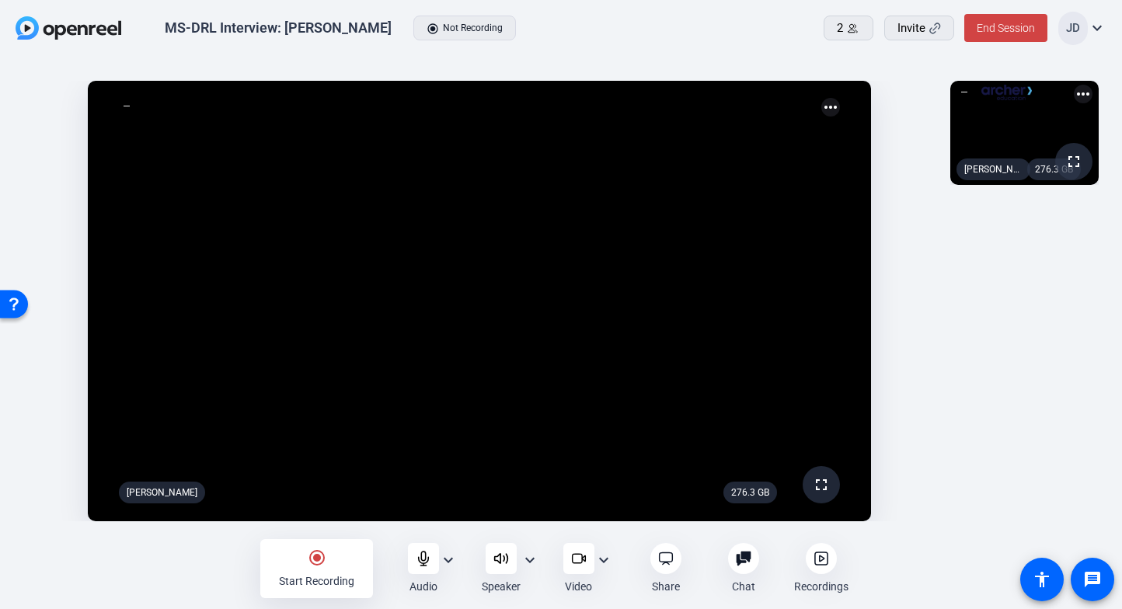
click at [526, 562] on mat-icon "expand_more" at bounding box center [530, 560] width 19 height 19
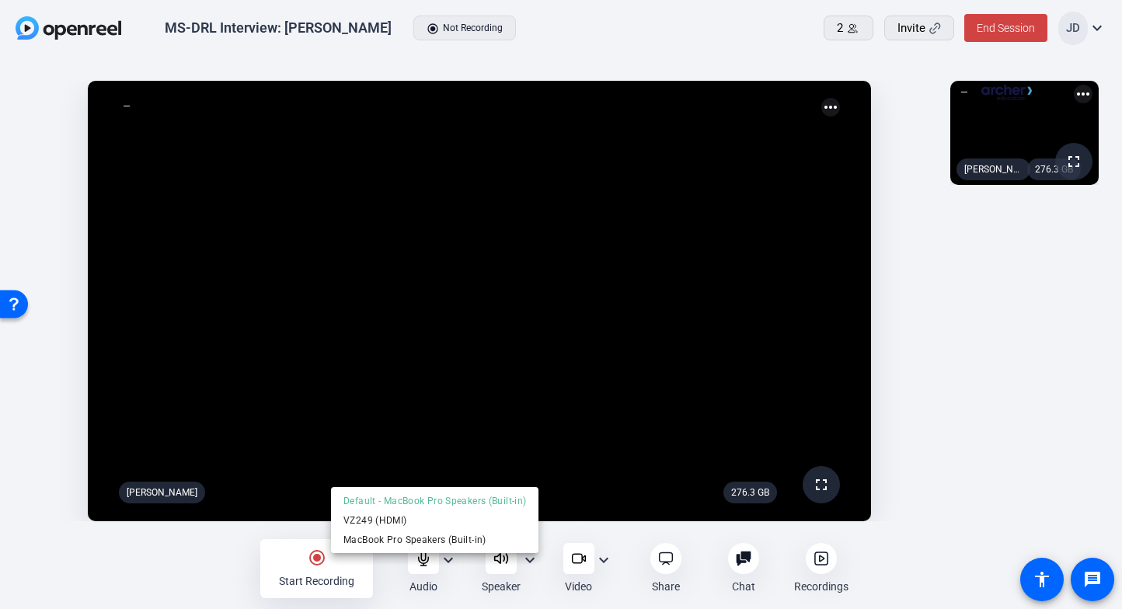
click at [531, 561] on div at bounding box center [561, 304] width 1122 height 609
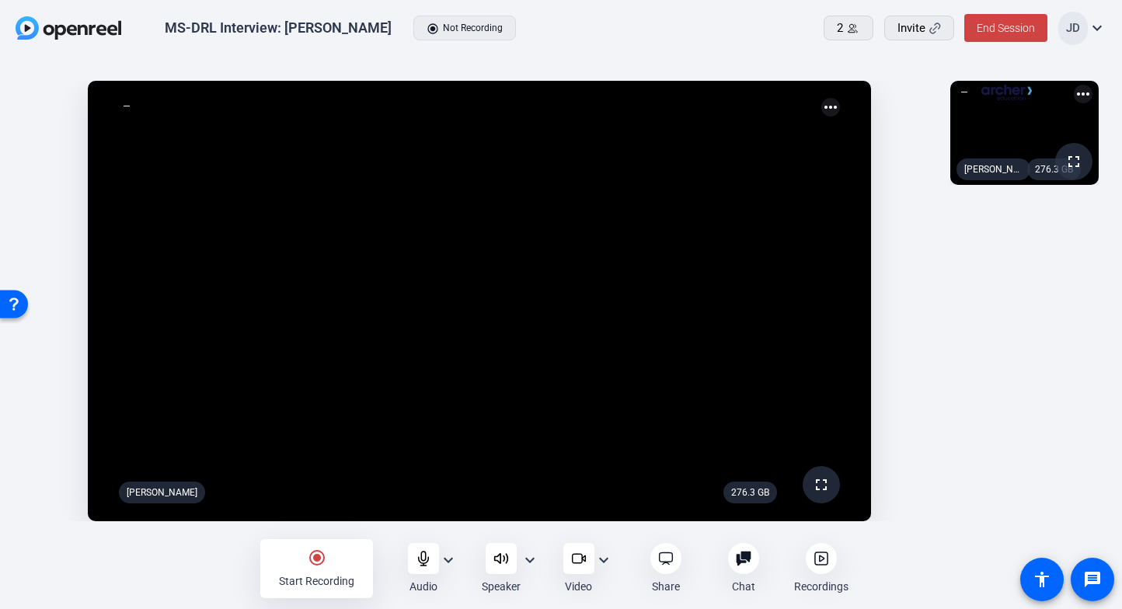
click at [606, 560] on mat-icon "expand_more" at bounding box center [603, 560] width 19 height 19
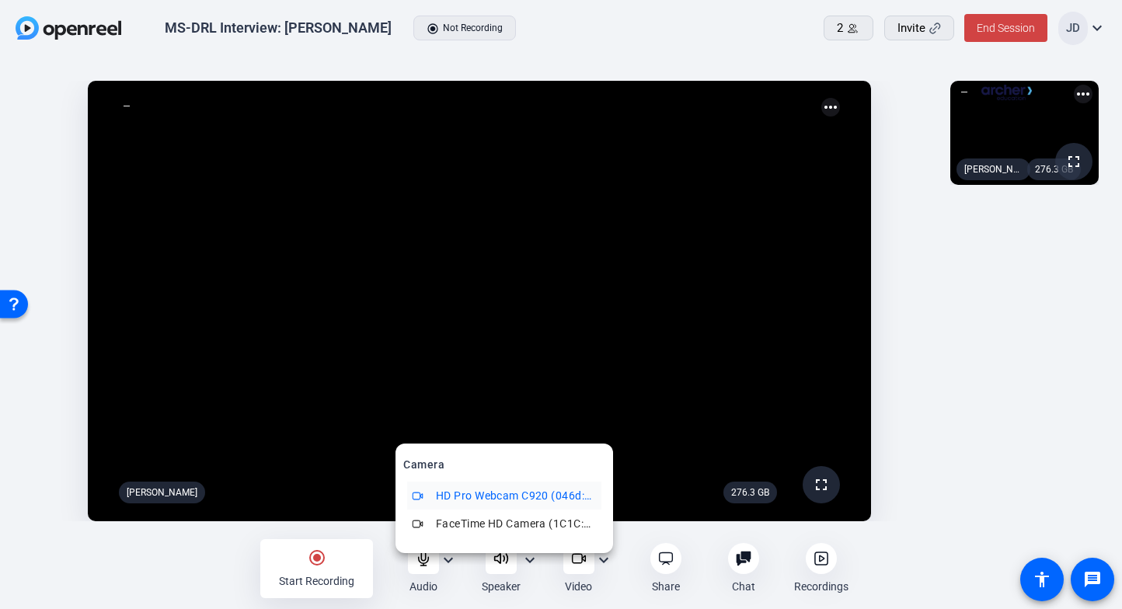
click at [606, 560] on div at bounding box center [561, 304] width 1122 height 609
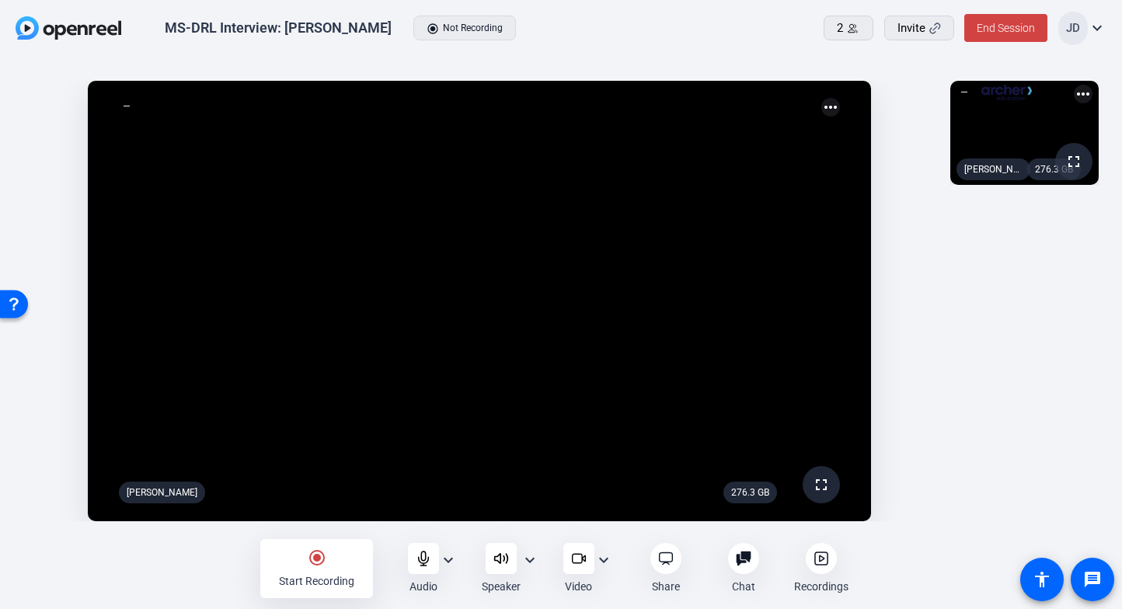
click at [448, 559] on mat-icon "expand_more" at bounding box center [448, 560] width 19 height 19
click at [450, 562] on div at bounding box center [561, 304] width 1122 height 609
click at [1092, 24] on mat-icon "expand_more" at bounding box center [1097, 28] width 19 height 19
click at [1099, 24] on div at bounding box center [561, 304] width 1122 height 609
click at [532, 563] on mat-icon "expand_more" at bounding box center [530, 560] width 19 height 19
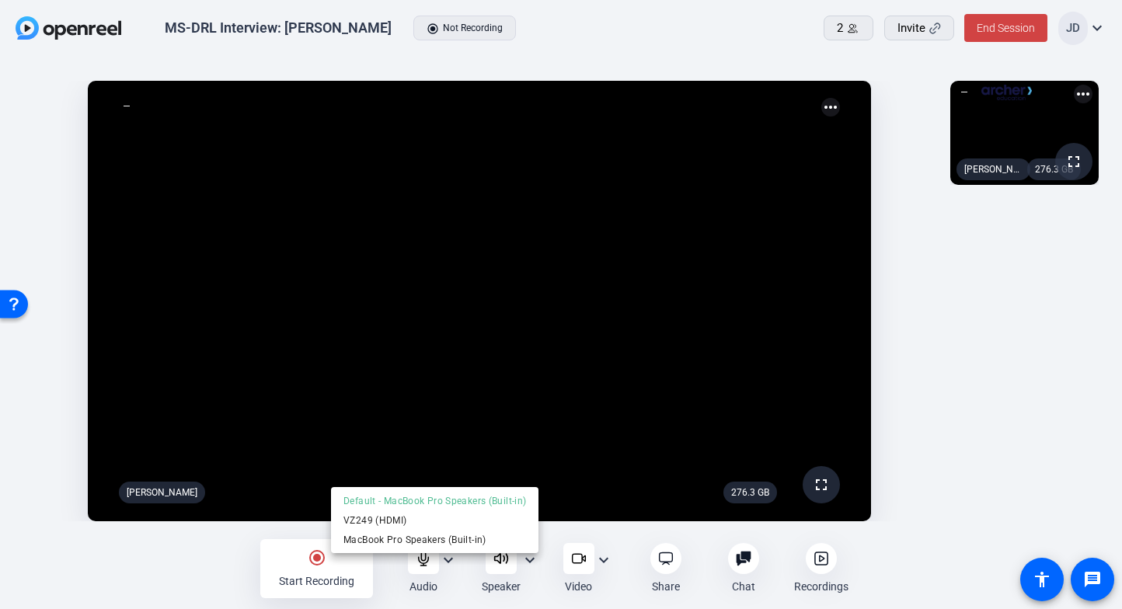
click at [532, 563] on div at bounding box center [561, 304] width 1122 height 609
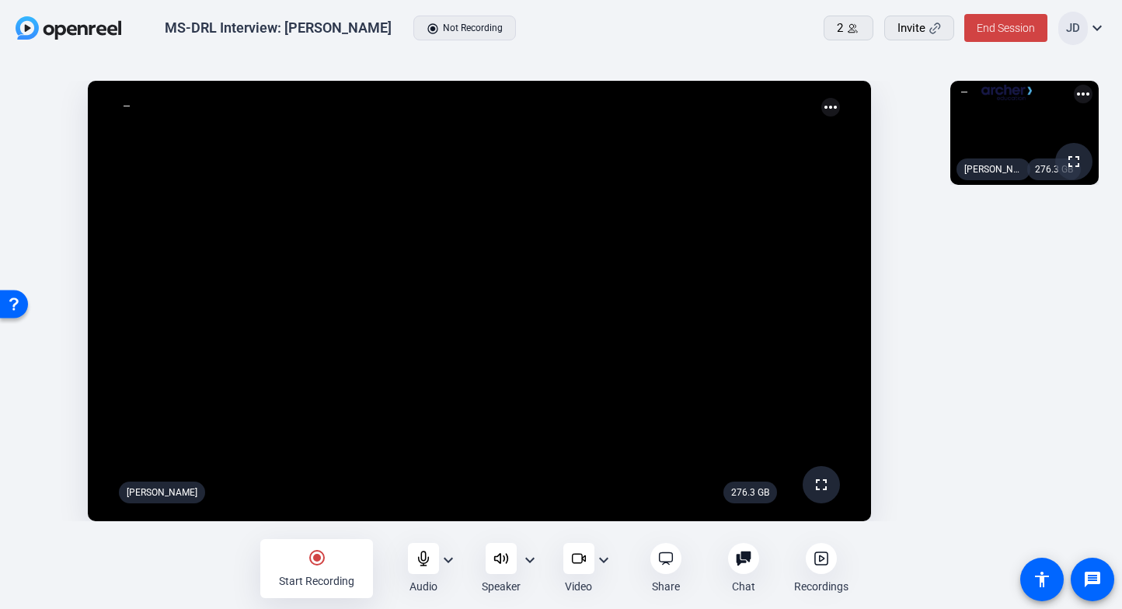
click at [601, 555] on mat-icon "expand_more" at bounding box center [603, 560] width 19 height 19
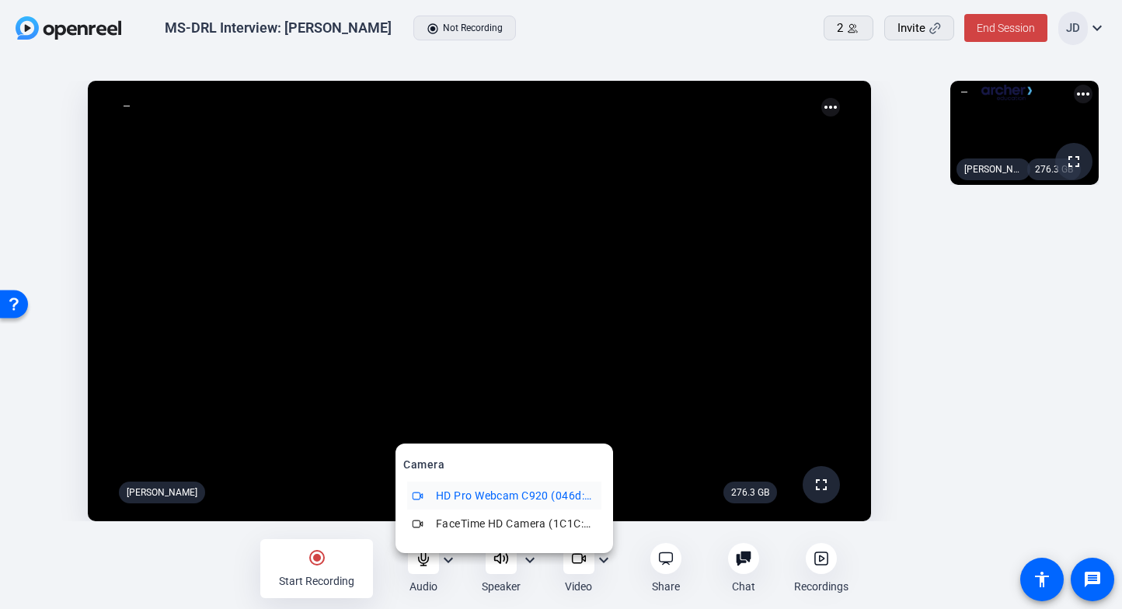
click at [604, 555] on div at bounding box center [561, 304] width 1122 height 609
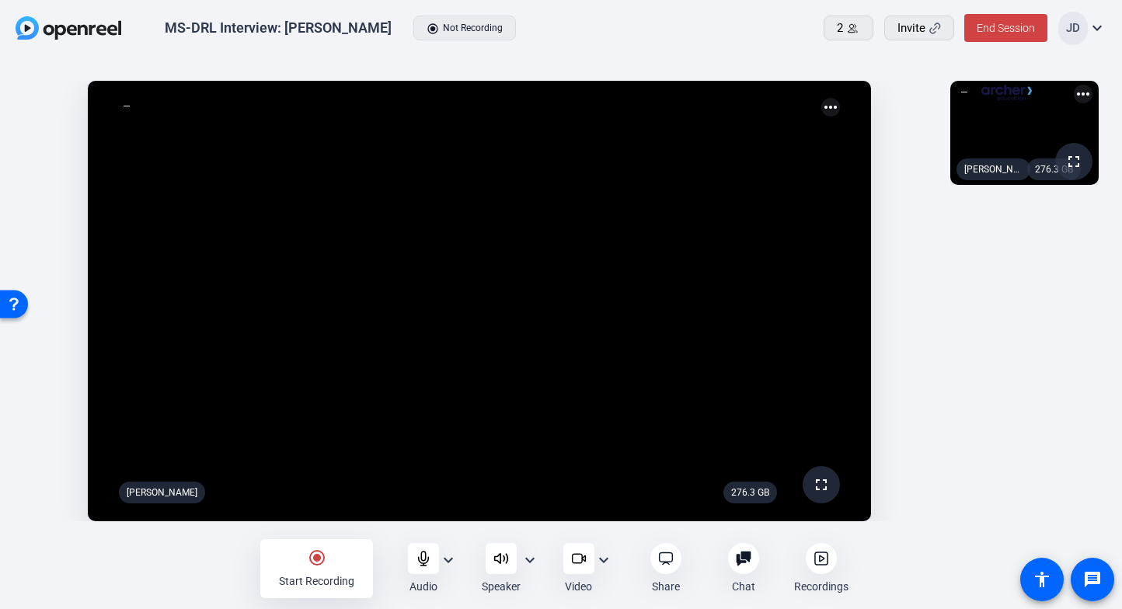
click at [766, 488] on div "276.3 GB" at bounding box center [750, 493] width 54 height 22
click at [835, 109] on mat-icon "more_horiz" at bounding box center [830, 107] width 19 height 19
click at [834, 107] on div at bounding box center [561, 304] width 1122 height 609
click at [1106, 26] on div "MS-DRL Interview: Reggie Ferreira radio_button_checked Not Recording 2 Invite E…" at bounding box center [561, 28] width 1122 height 57
click at [1100, 27] on mat-icon "expand_more" at bounding box center [1097, 28] width 19 height 19
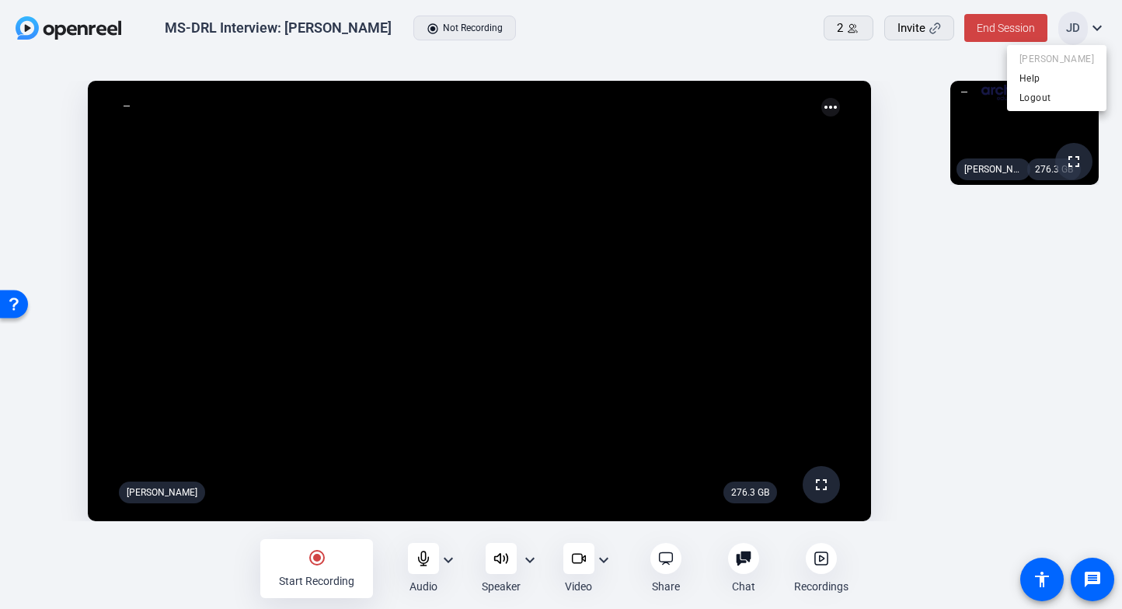
click at [1100, 27] on div at bounding box center [561, 304] width 1122 height 609
click at [321, 555] on mat-icon "radio_button_checked" at bounding box center [317, 557] width 19 height 19
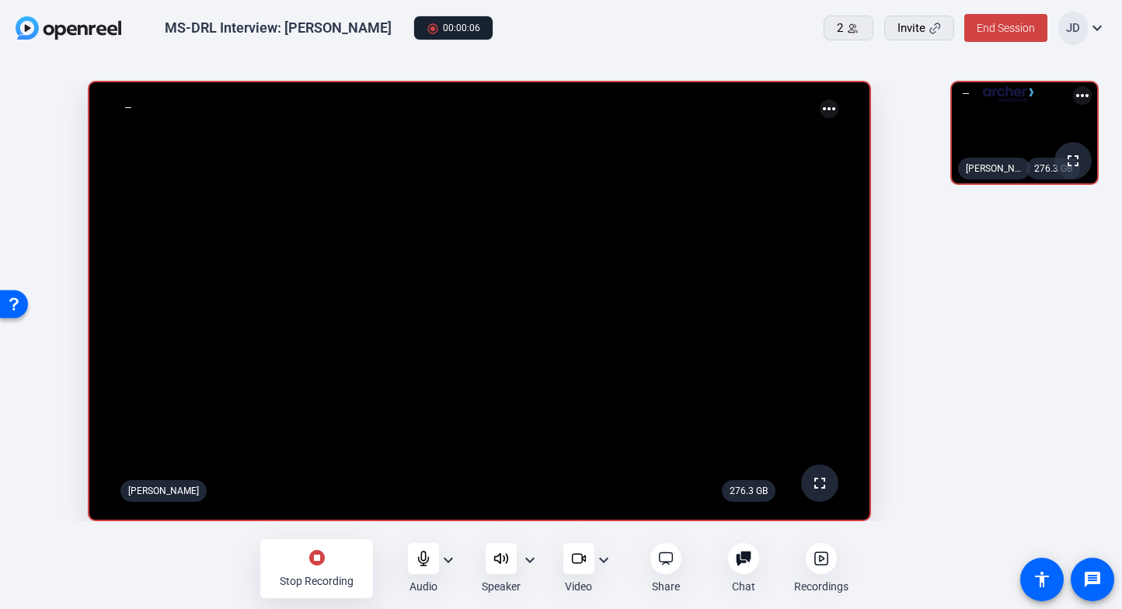
click at [319, 562] on mat-icon "stop_circle" at bounding box center [317, 557] width 19 height 19
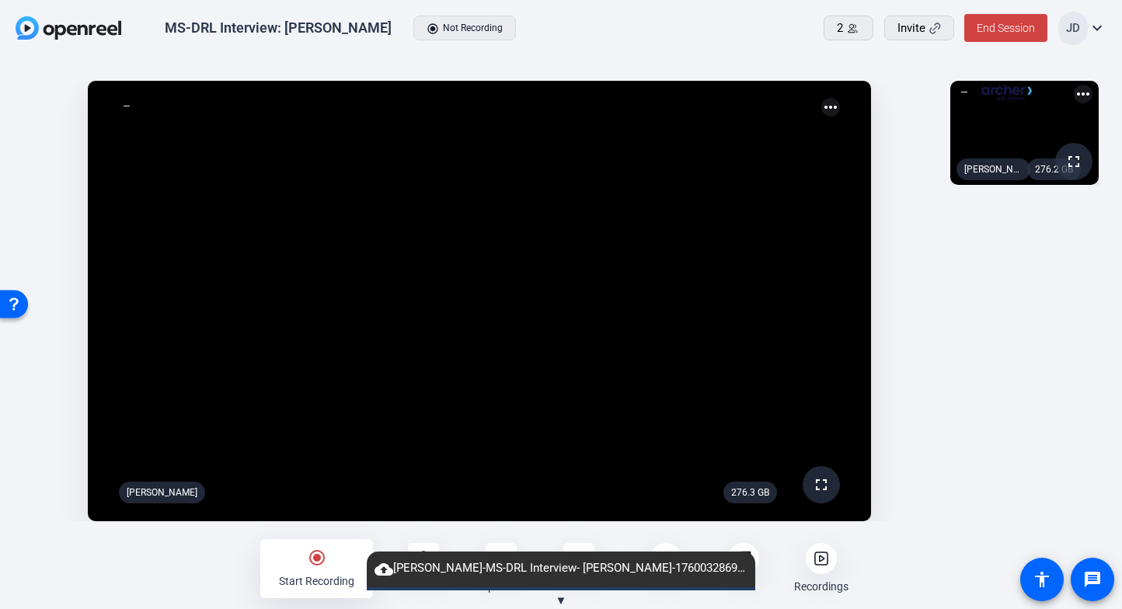
click at [1085, 96] on mat-icon "more_horiz" at bounding box center [1083, 94] width 19 height 19
click at [1084, 96] on div at bounding box center [561, 304] width 1122 height 609
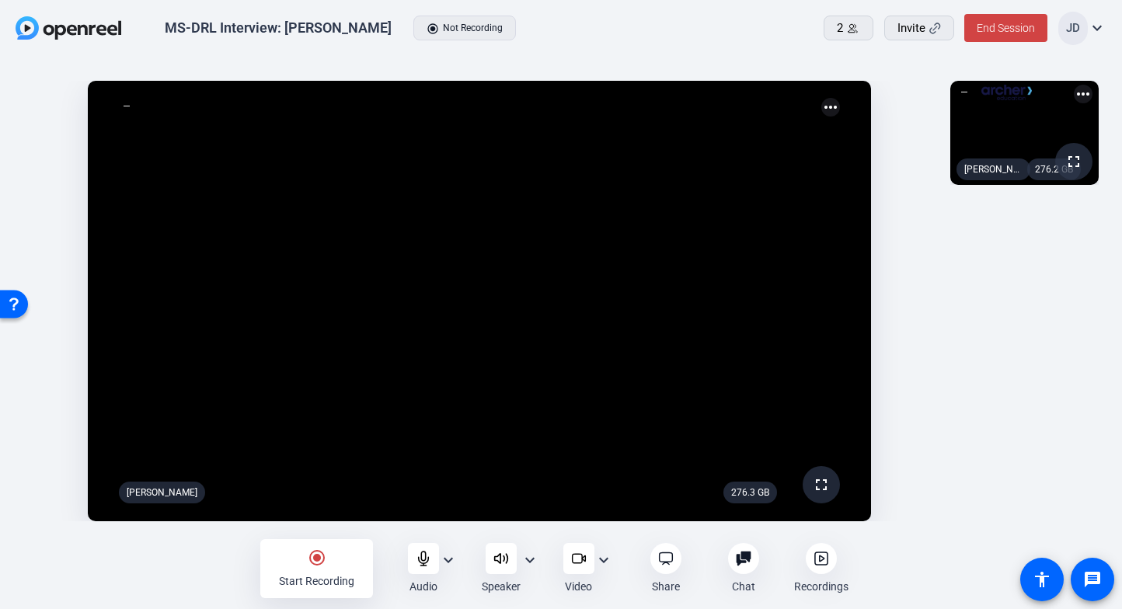
click at [831, 567] on div at bounding box center [821, 558] width 31 height 31
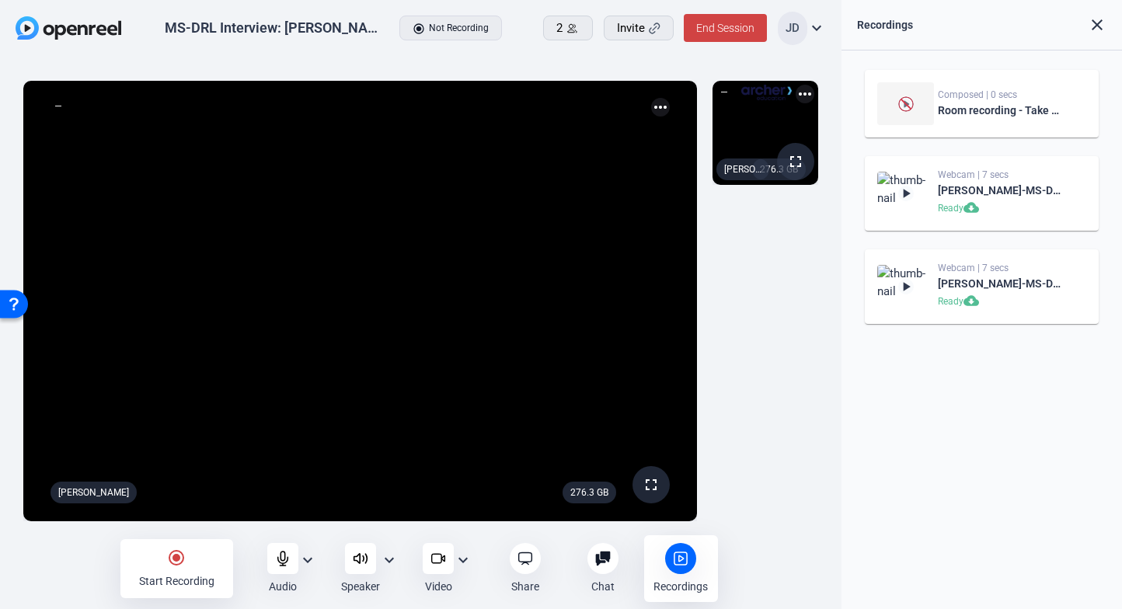
click at [1092, 26] on mat-icon "close" at bounding box center [1097, 25] width 19 height 19
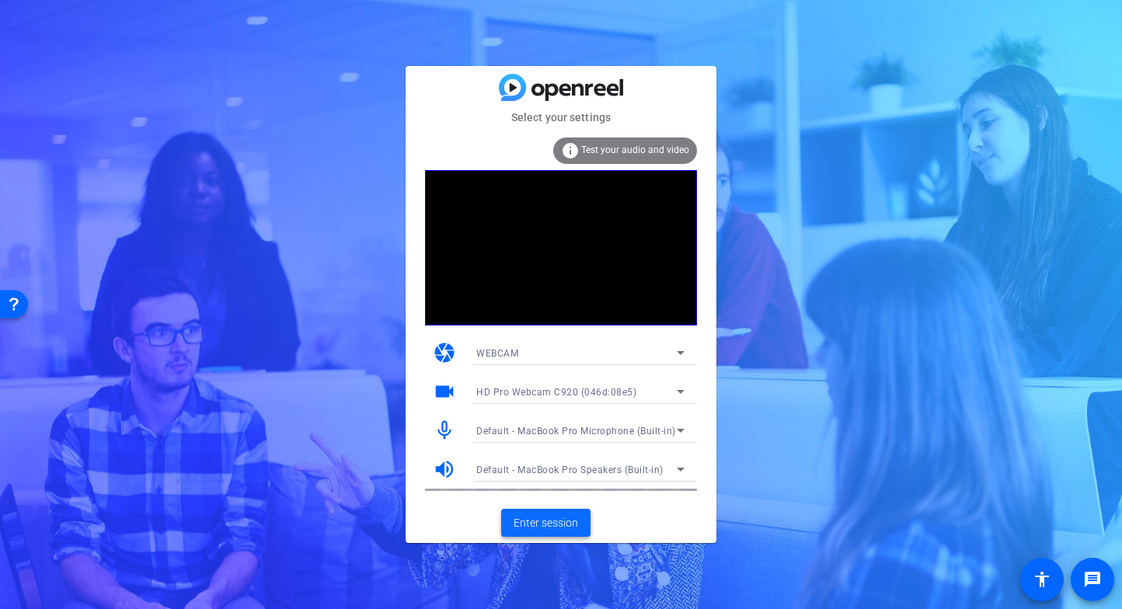
click at [552, 526] on span "Enter session" at bounding box center [546, 523] width 64 height 16
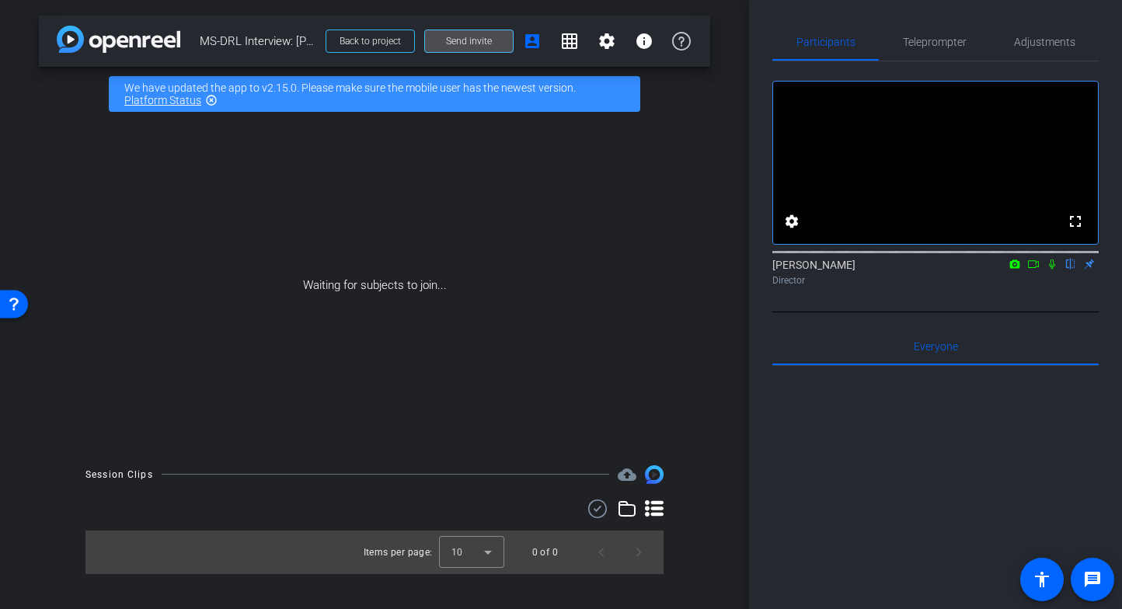
click at [489, 42] on span "Send invite" at bounding box center [469, 41] width 46 height 12
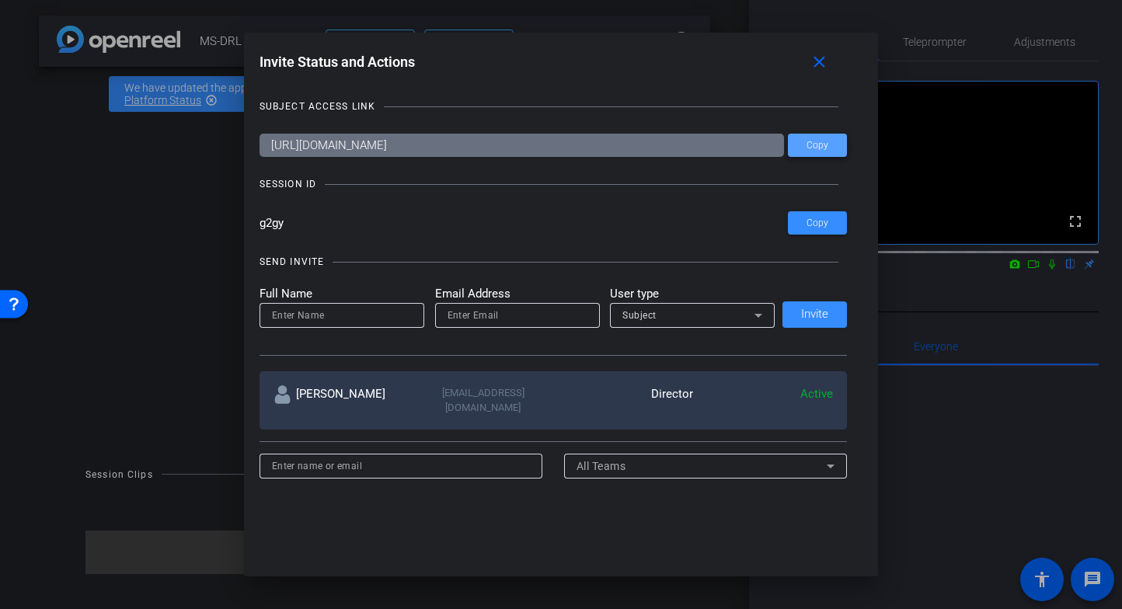
click at [826, 148] on span "Copy" at bounding box center [817, 146] width 22 height 12
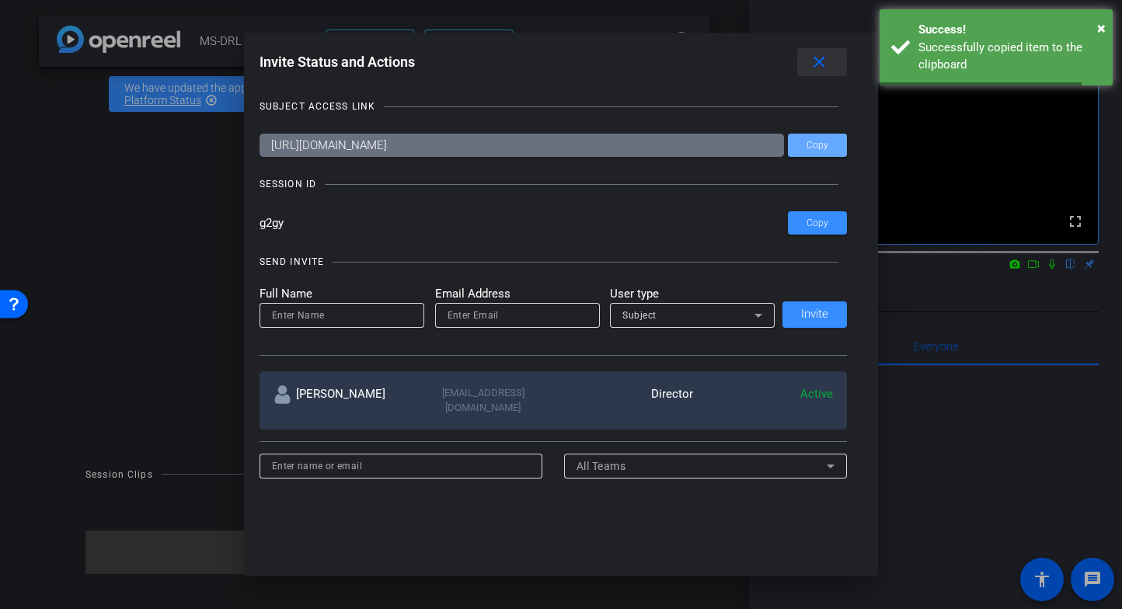
click at [813, 54] on mat-icon "close" at bounding box center [819, 62] width 19 height 19
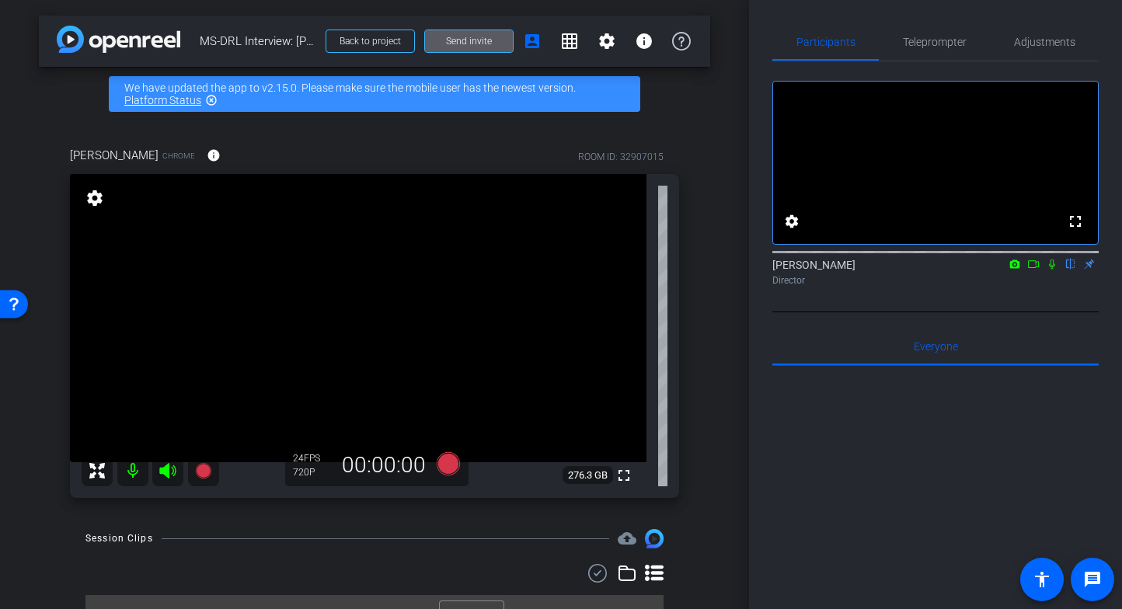
scroll to position [30, 0]
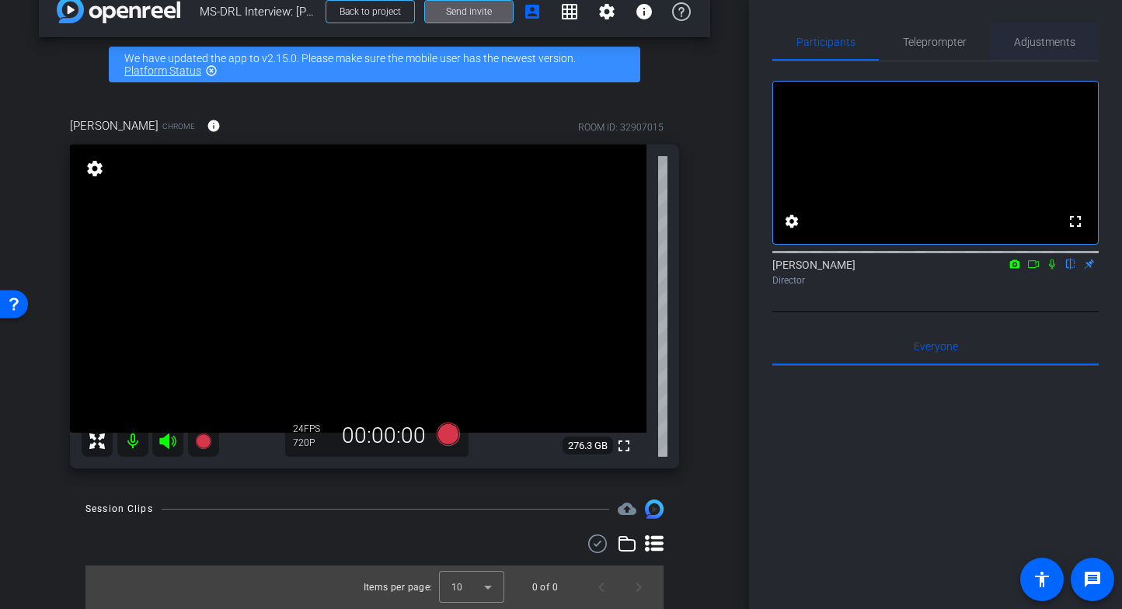
click at [1075, 56] on div "Adjustments" at bounding box center [1044, 41] width 109 height 37
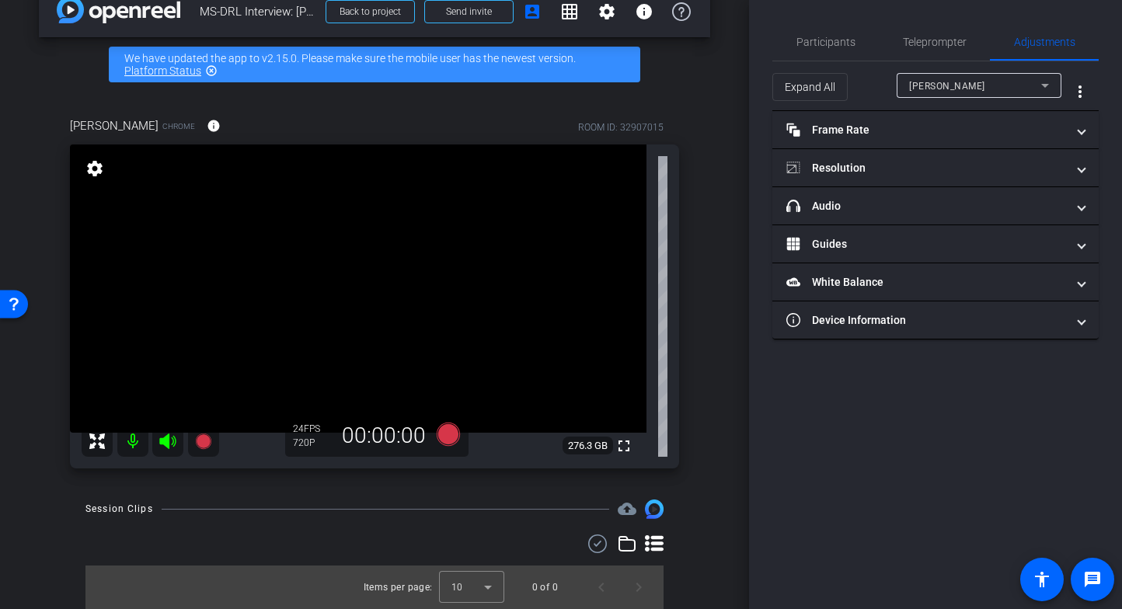
click at [1108, 277] on div "Participants Teleprompter Adjustments settings Jacque Dobbins flip Director Eve…" at bounding box center [935, 304] width 373 height 609
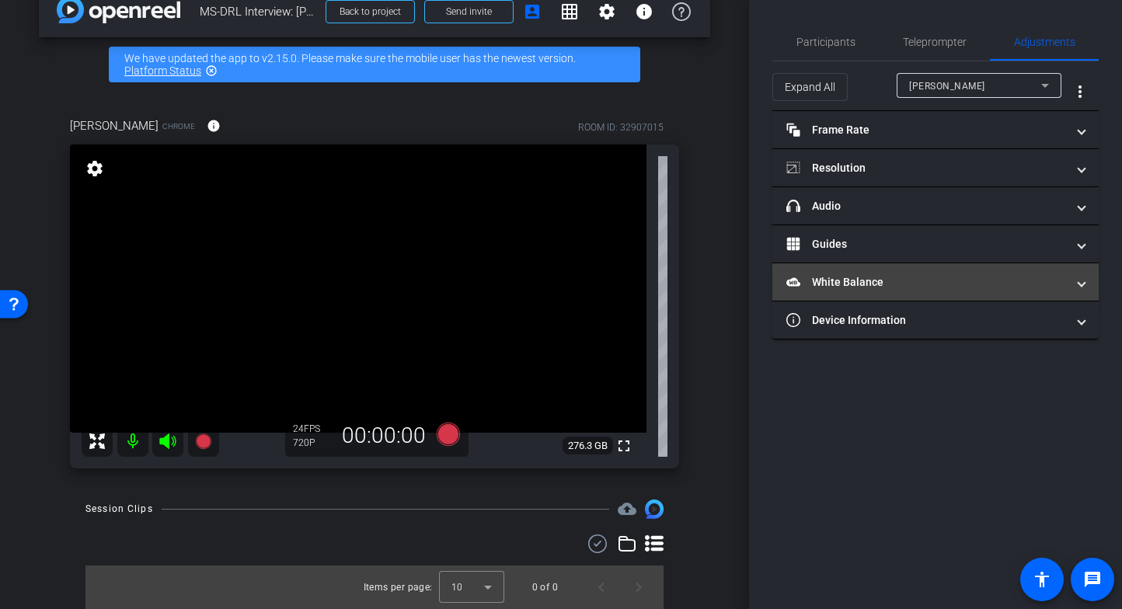
click at [1084, 283] on span at bounding box center [1081, 282] width 6 height 16
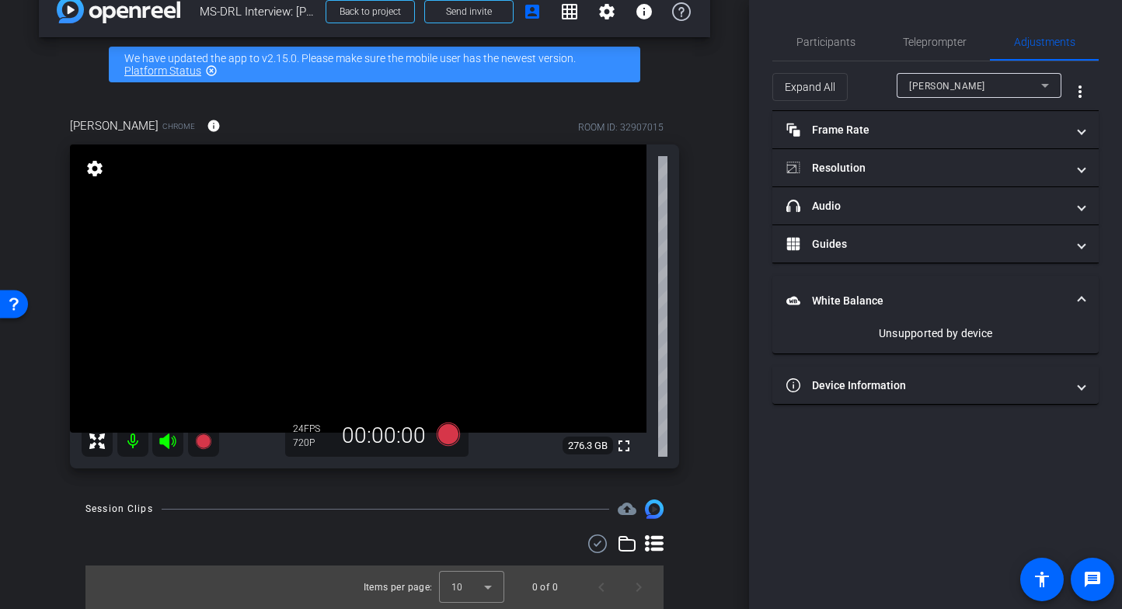
click at [1095, 299] on mat-expansion-panel-header "White Balance White Balance" at bounding box center [935, 301] width 326 height 50
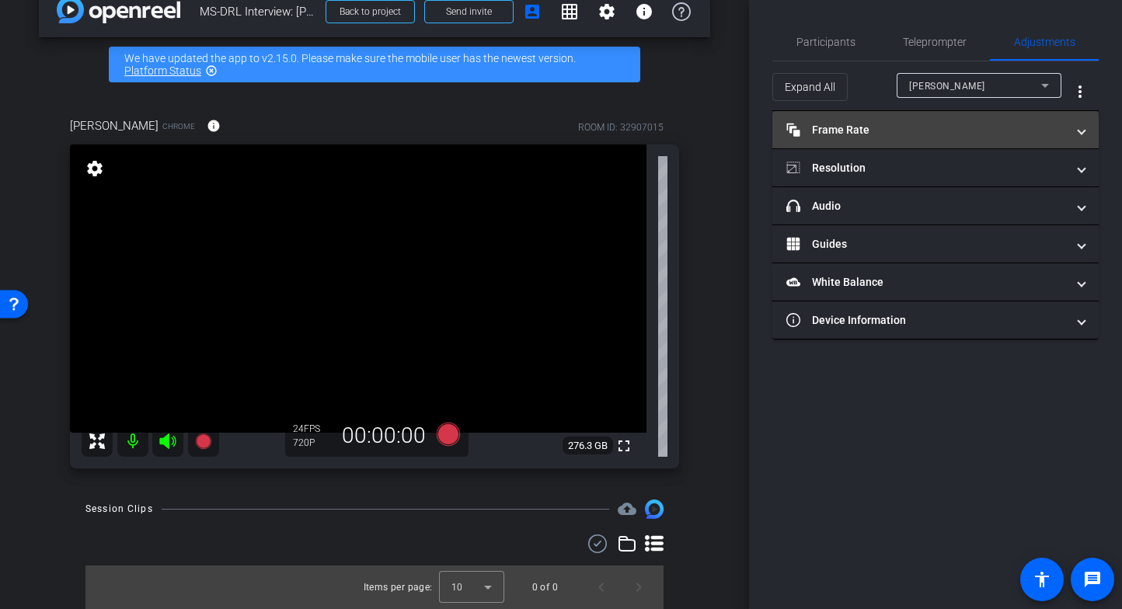
click at [1029, 134] on mat-panel-title "Frame Rate Frame Rate" at bounding box center [926, 130] width 280 height 16
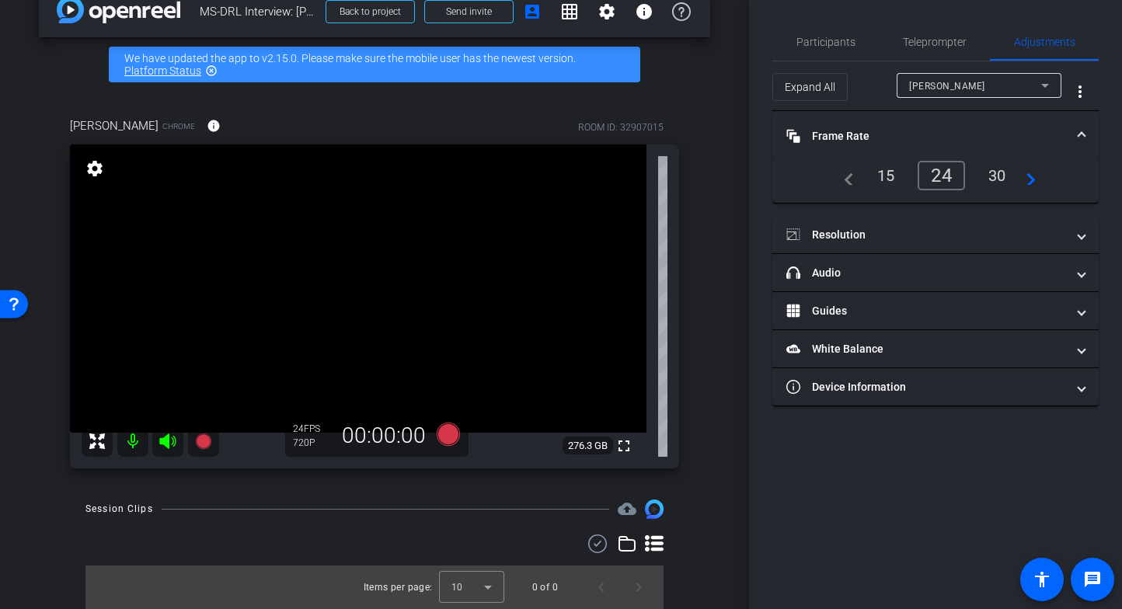
click at [1023, 132] on mat-panel-title "Frame Rate Frame Rate" at bounding box center [926, 136] width 280 height 16
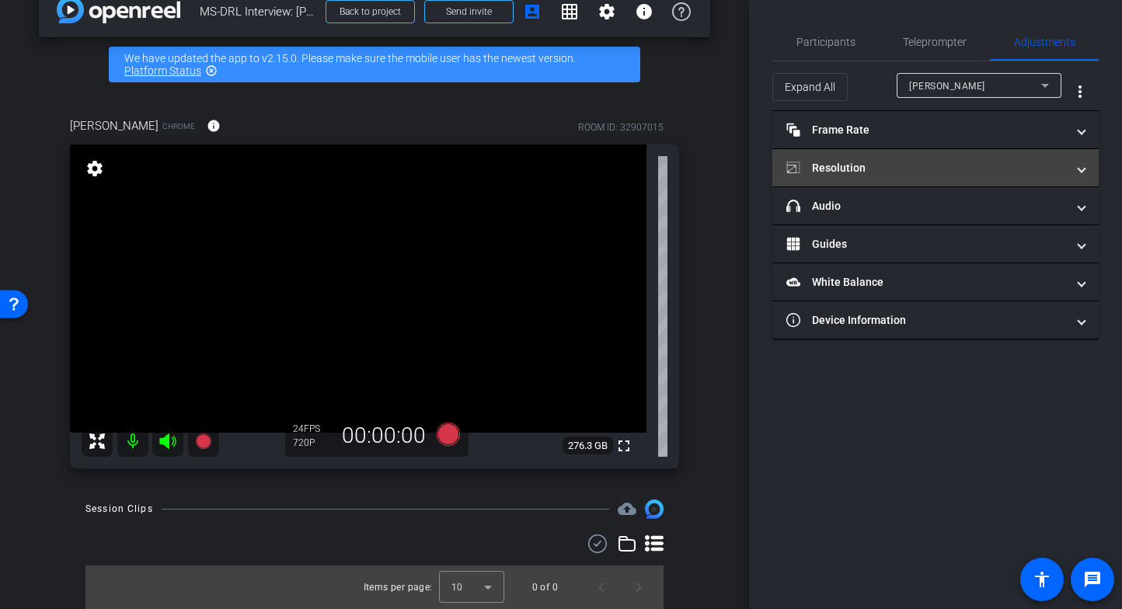
click at [1020, 179] on mat-expansion-panel-header "Resolution" at bounding box center [935, 167] width 326 height 37
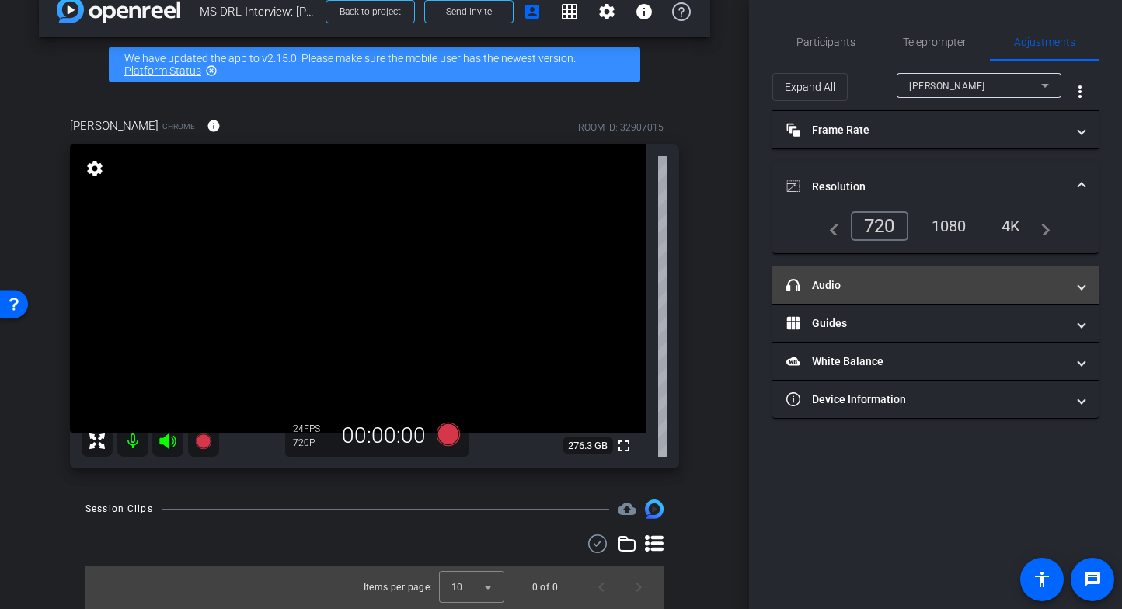
click at [1006, 280] on mat-panel-title "headphone icon Audio" at bounding box center [926, 285] width 280 height 16
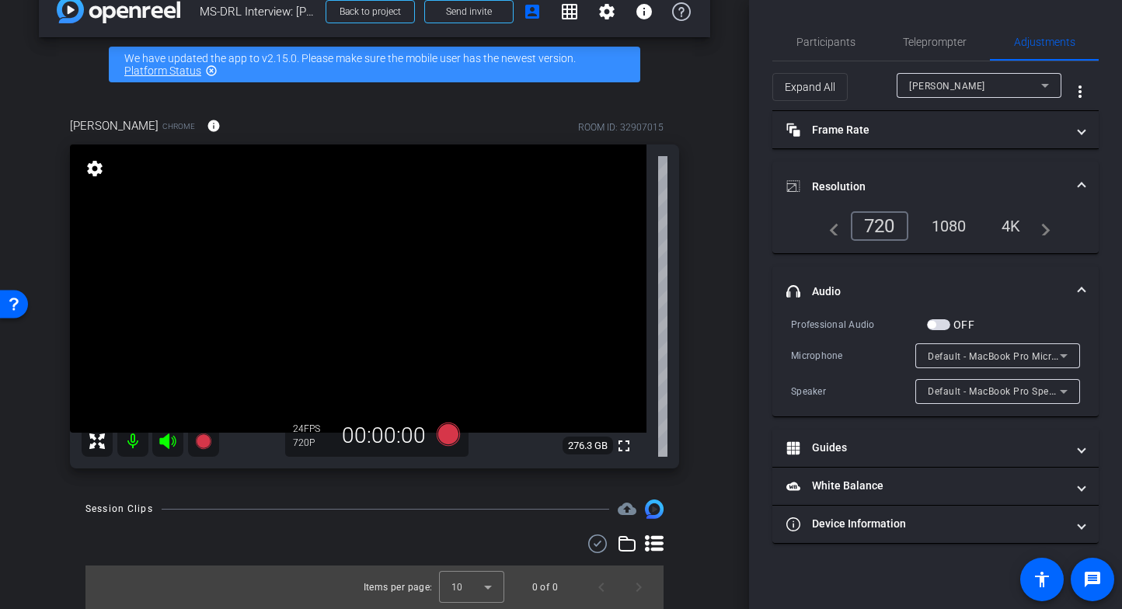
click at [1075, 287] on span "headphone icon Audio" at bounding box center [932, 292] width 292 height 16
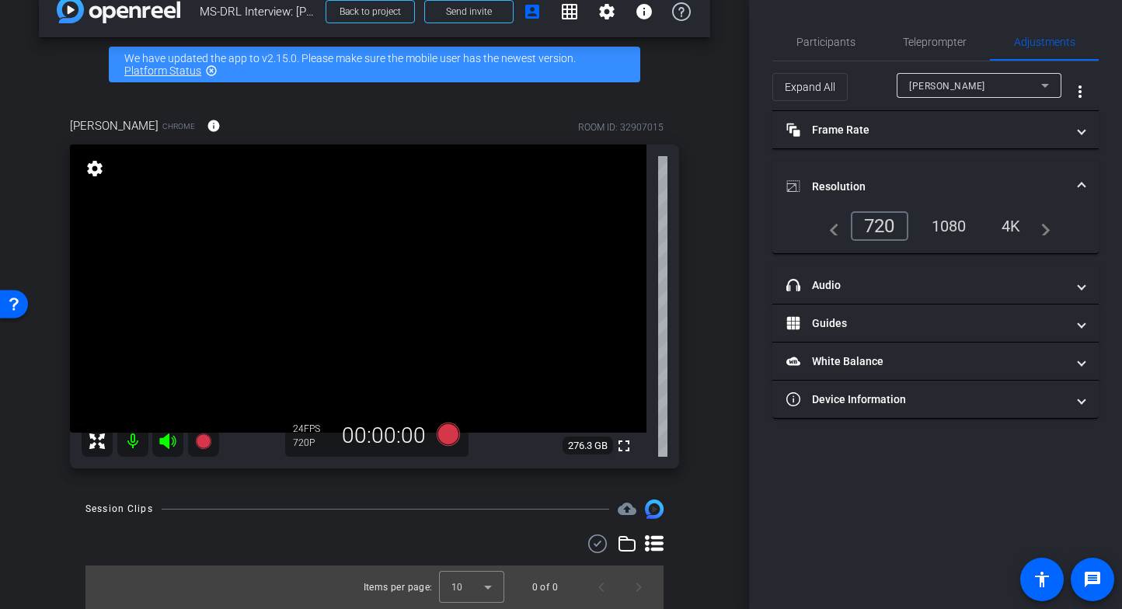
click at [958, 224] on div "1080" at bounding box center [949, 226] width 58 height 26
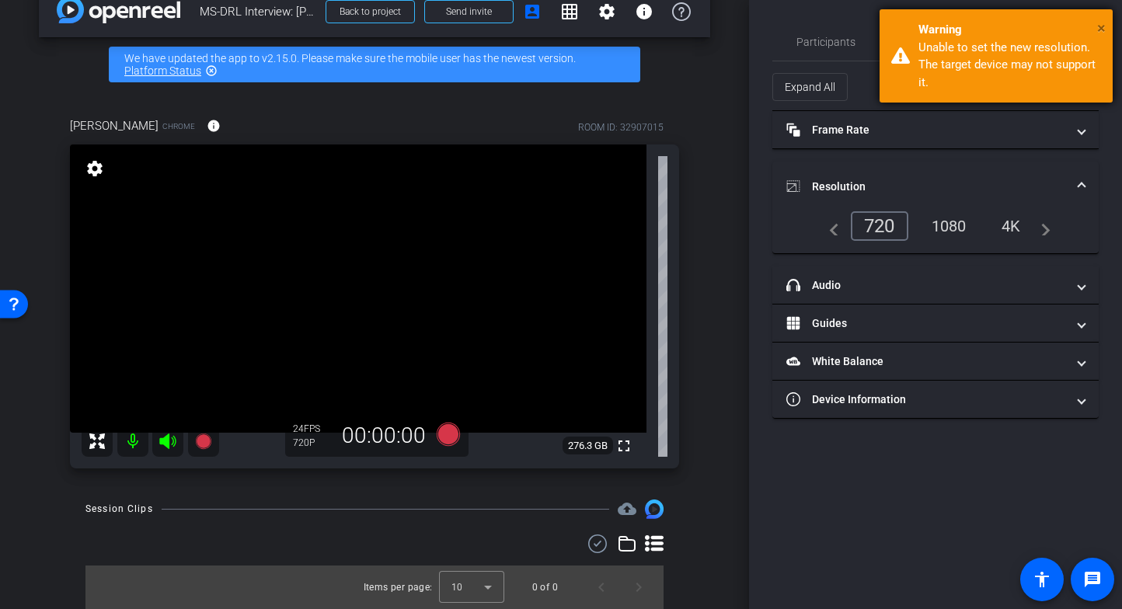
click at [1102, 24] on span "×" at bounding box center [1101, 28] width 9 height 19
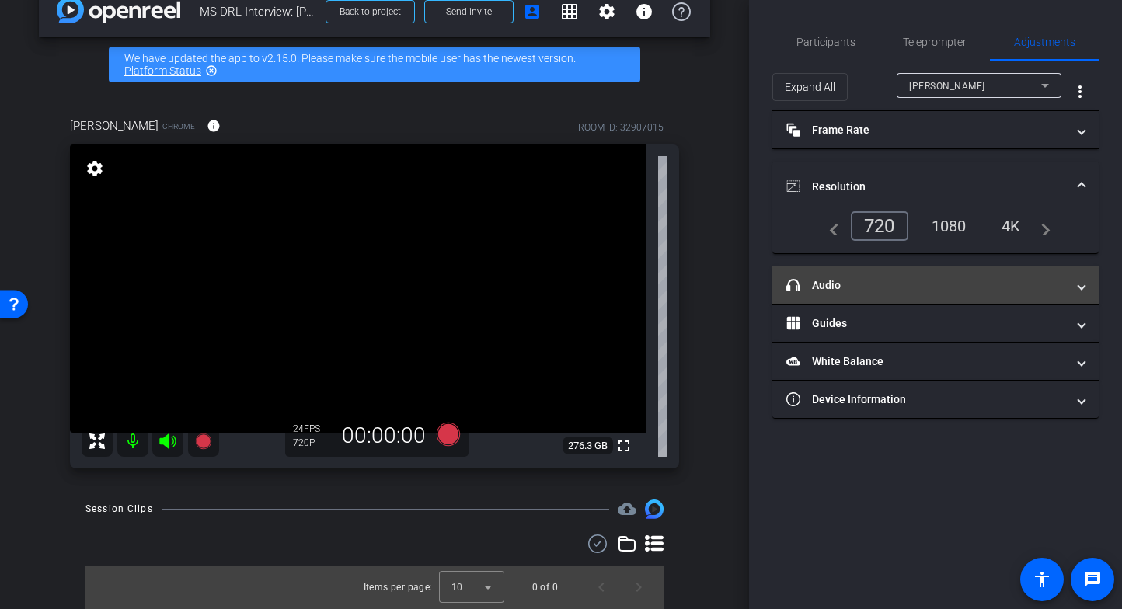
click at [980, 279] on mat-panel-title "headphone icon Audio" at bounding box center [926, 285] width 280 height 16
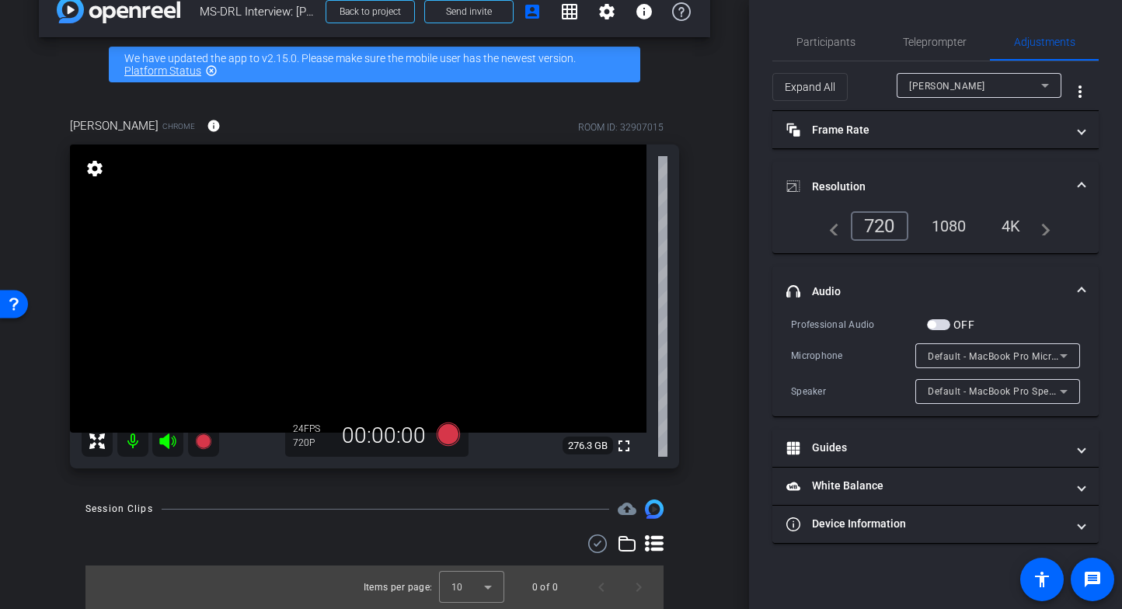
click at [1085, 171] on mat-expansion-panel-header "Resolution" at bounding box center [935, 187] width 326 height 50
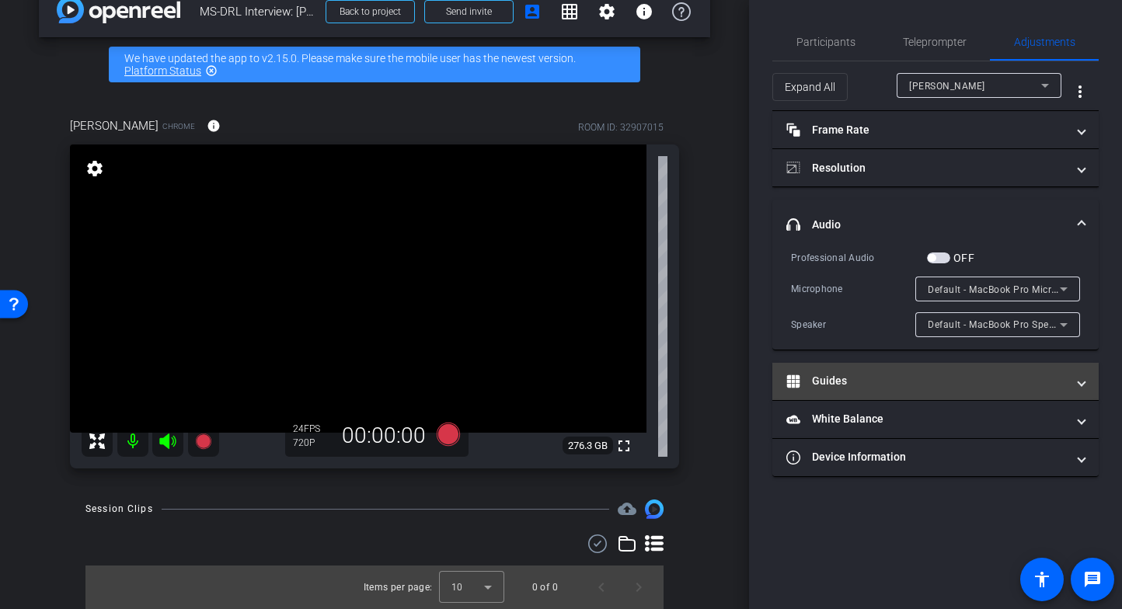
click at [1008, 383] on mat-panel-title "Guides" at bounding box center [926, 381] width 280 height 16
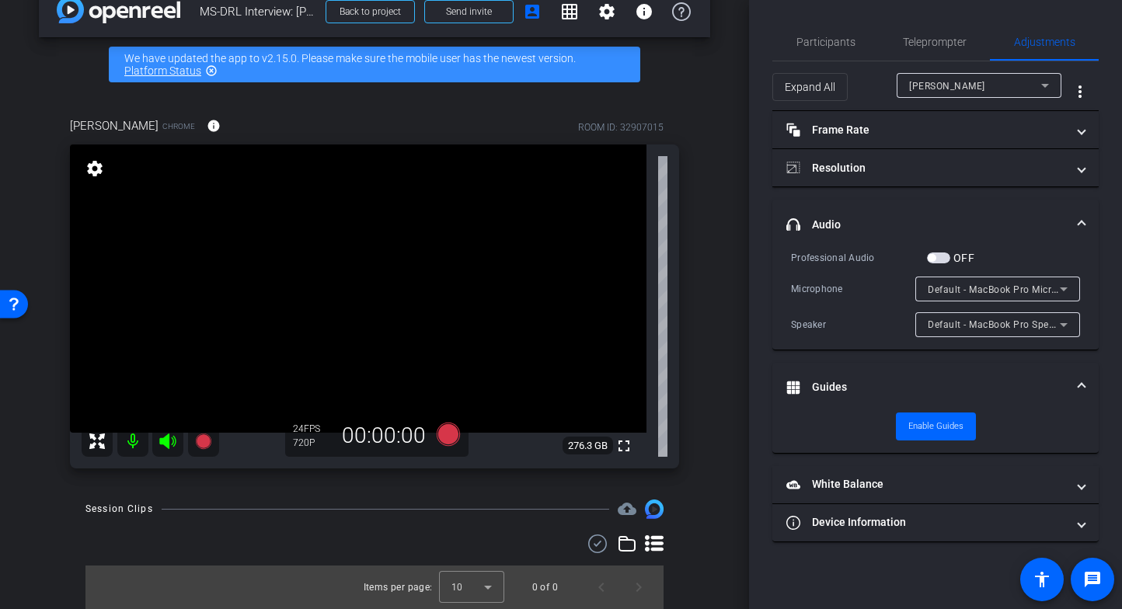
drag, startPoint x: 1062, startPoint y: 382, endPoint x: 1020, endPoint y: 331, distance: 66.3
click at [1062, 382] on mat-panel-title "Guides" at bounding box center [926, 387] width 280 height 16
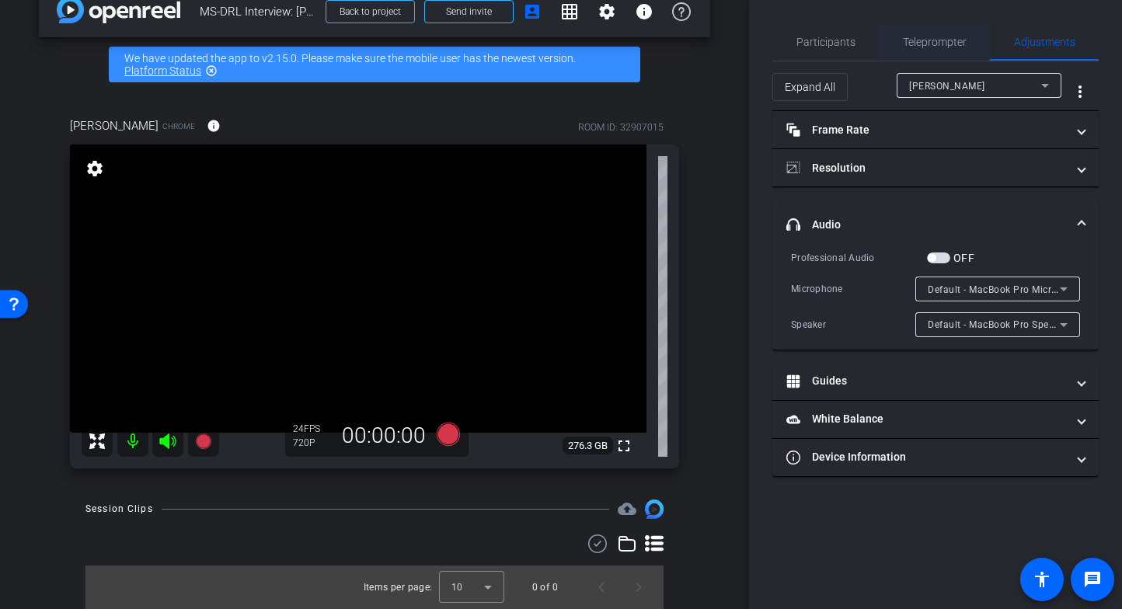
click at [936, 42] on span "Teleprompter" at bounding box center [935, 42] width 64 height 11
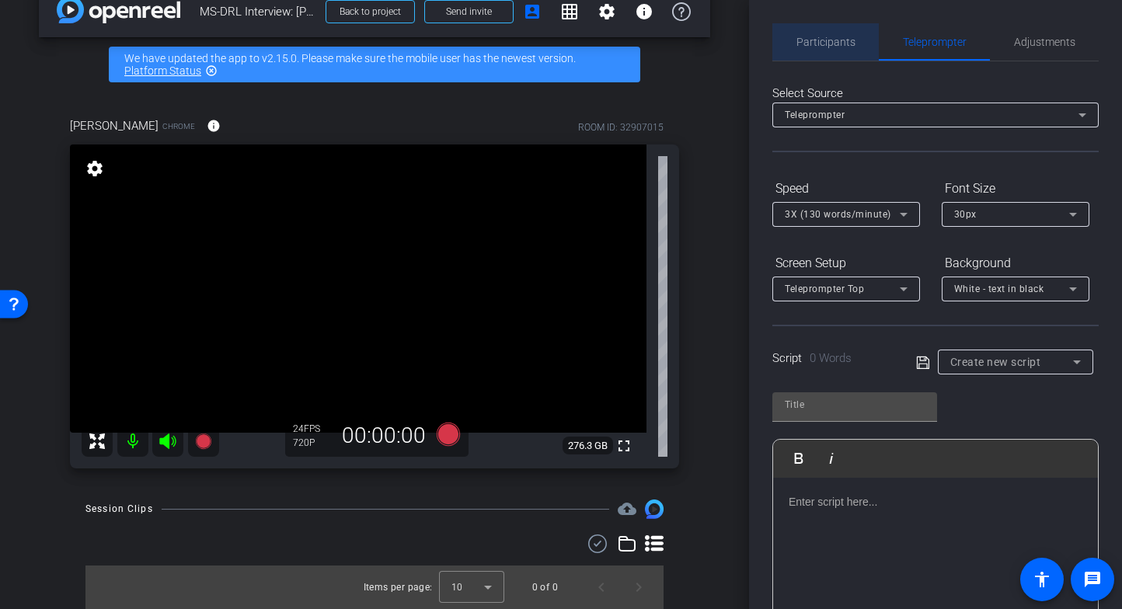
click at [829, 44] on span "Participants" at bounding box center [825, 42] width 59 height 11
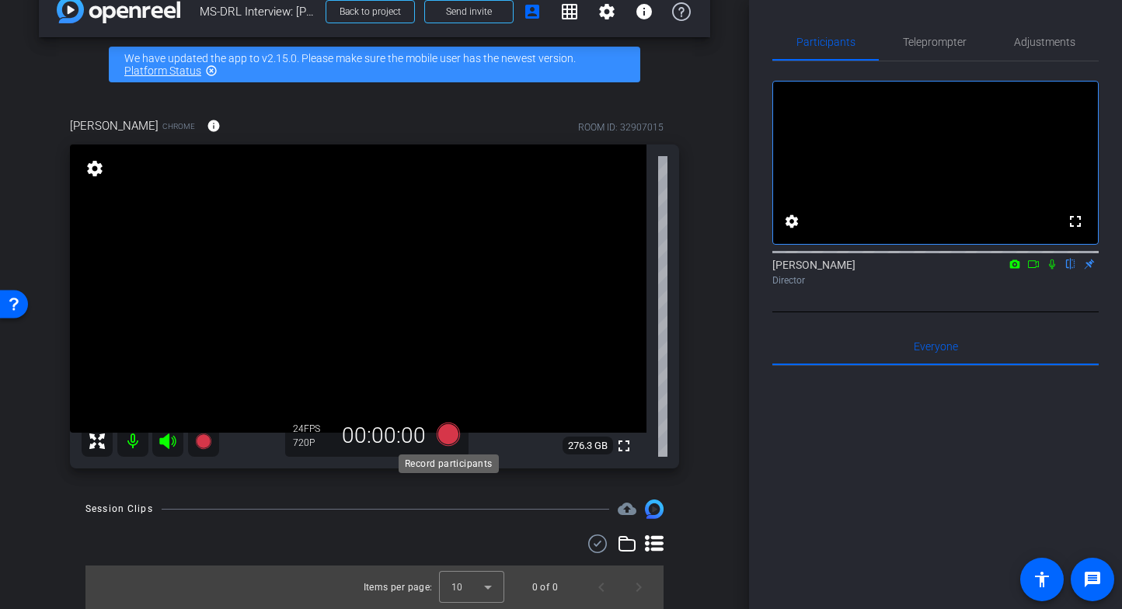
click at [453, 435] on icon at bounding box center [448, 434] width 23 height 23
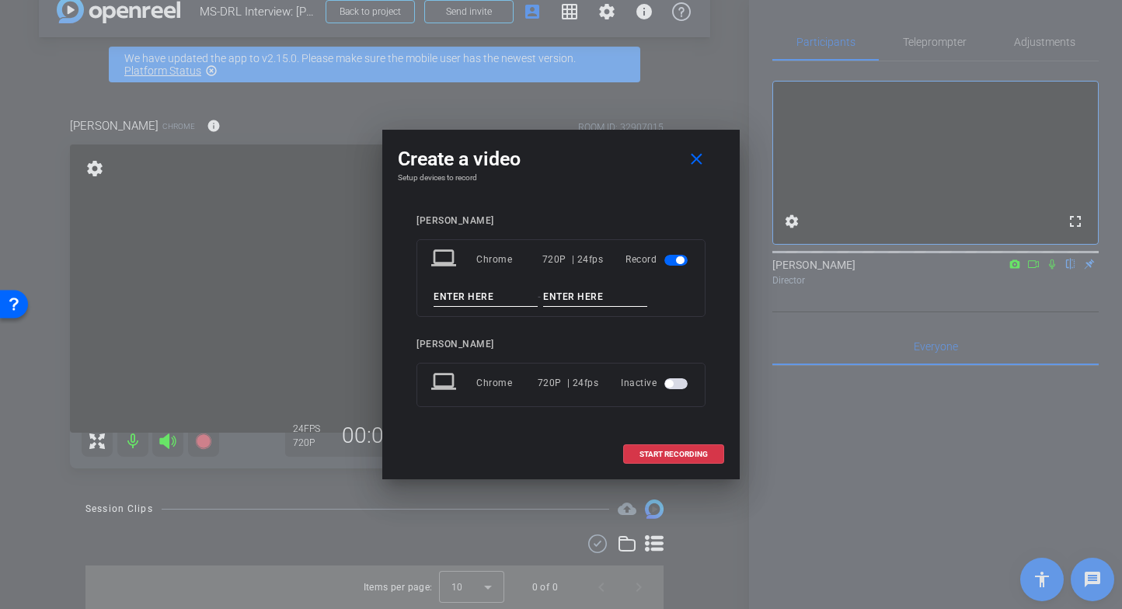
click at [476, 300] on input at bounding box center [486, 296] width 104 height 19
type input "Q"
type input "RF"
click at [601, 294] on input at bounding box center [595, 296] width 104 height 19
type input "Q1"
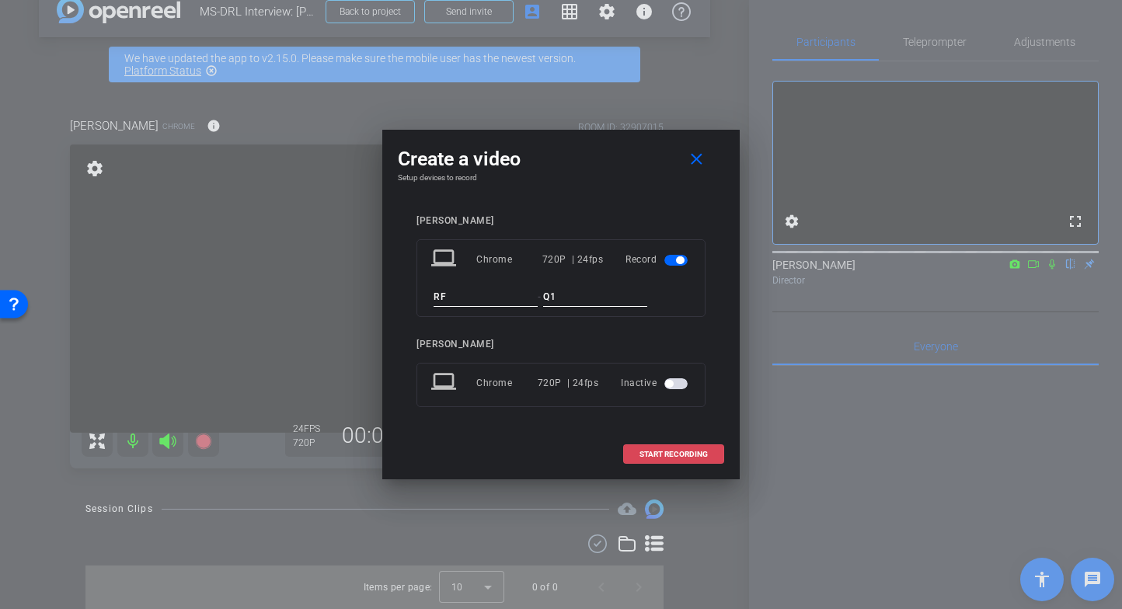
click at [677, 454] on span "START RECORDING" at bounding box center [673, 455] width 68 height 8
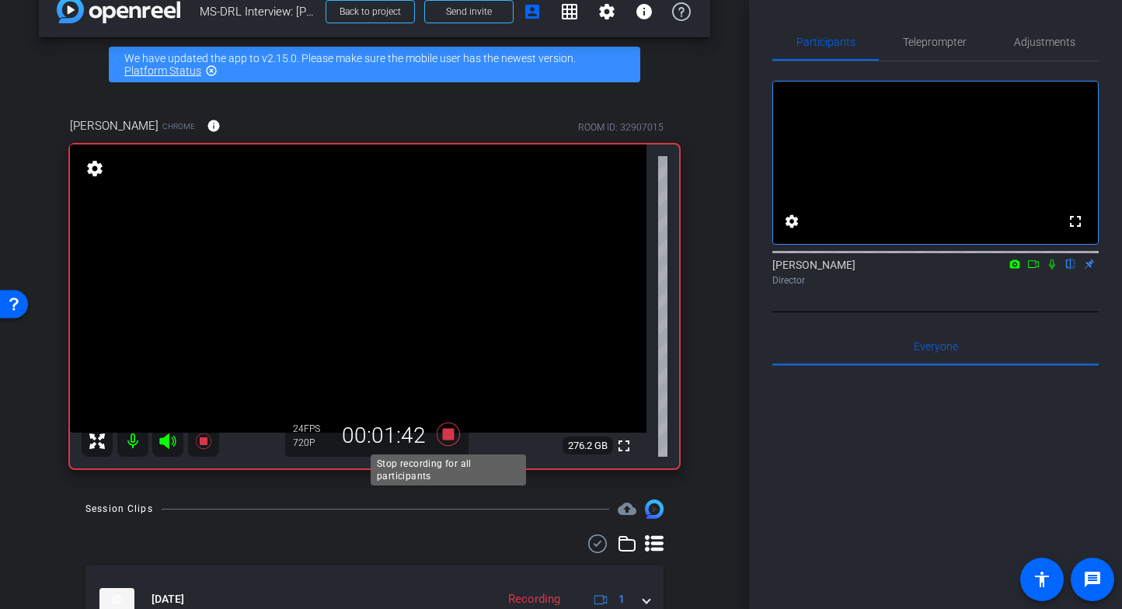
click at [445, 437] on icon at bounding box center [448, 434] width 23 height 23
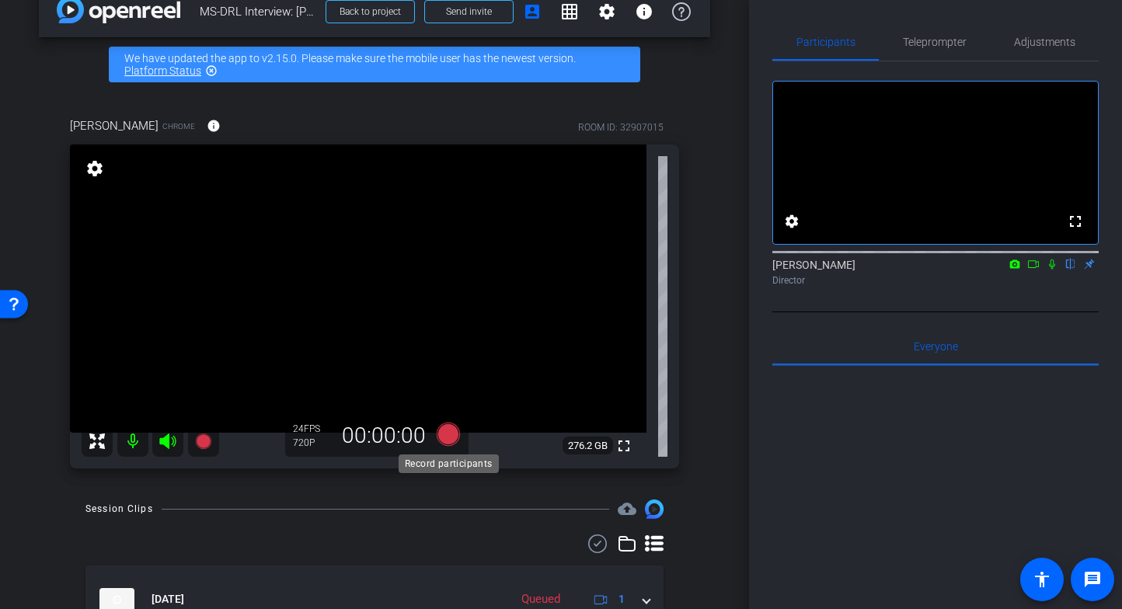
click at [449, 431] on icon at bounding box center [448, 434] width 23 height 23
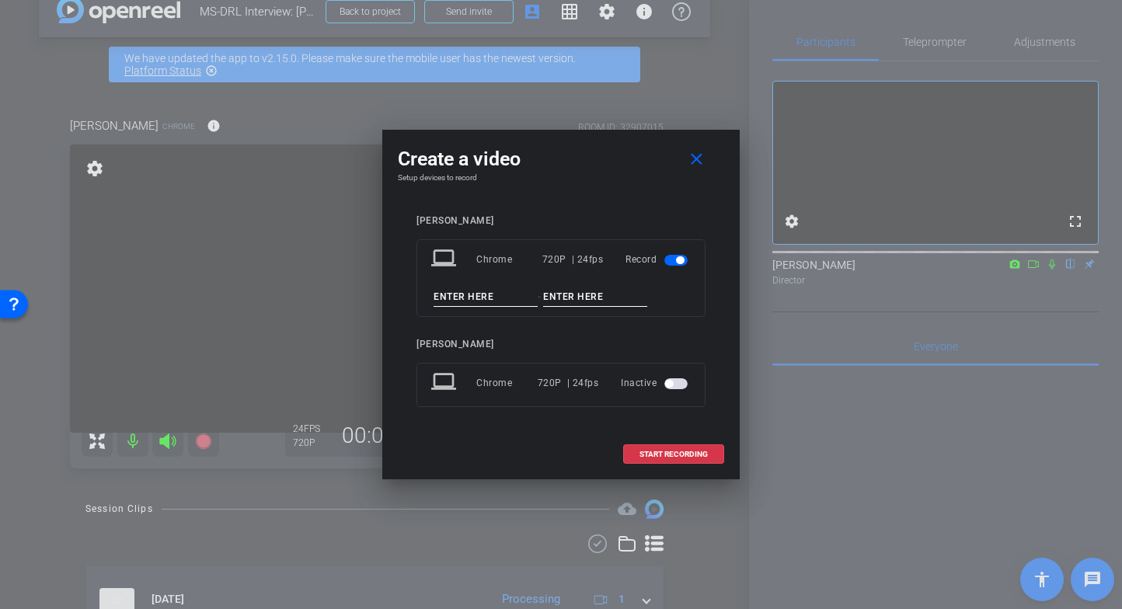
click at [471, 298] on input at bounding box center [486, 296] width 104 height 19
type input "RF"
click at [563, 298] on input at bounding box center [595, 296] width 104 height 19
type input "Q1-1"
click at [670, 454] on span "START RECORDING" at bounding box center [673, 455] width 68 height 8
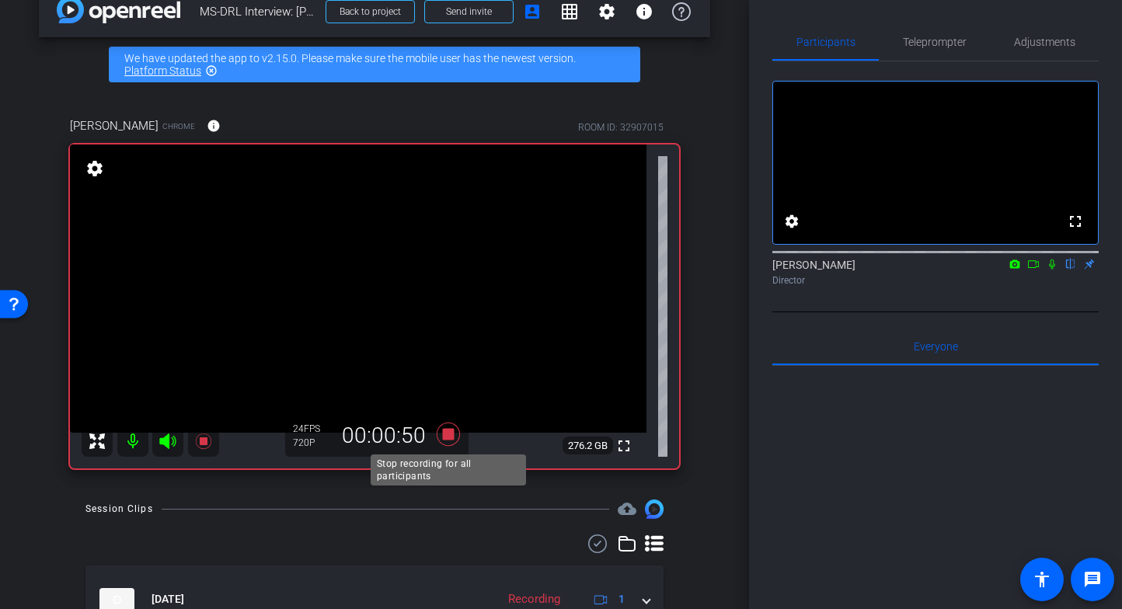
click at [452, 435] on icon at bounding box center [448, 434] width 23 height 23
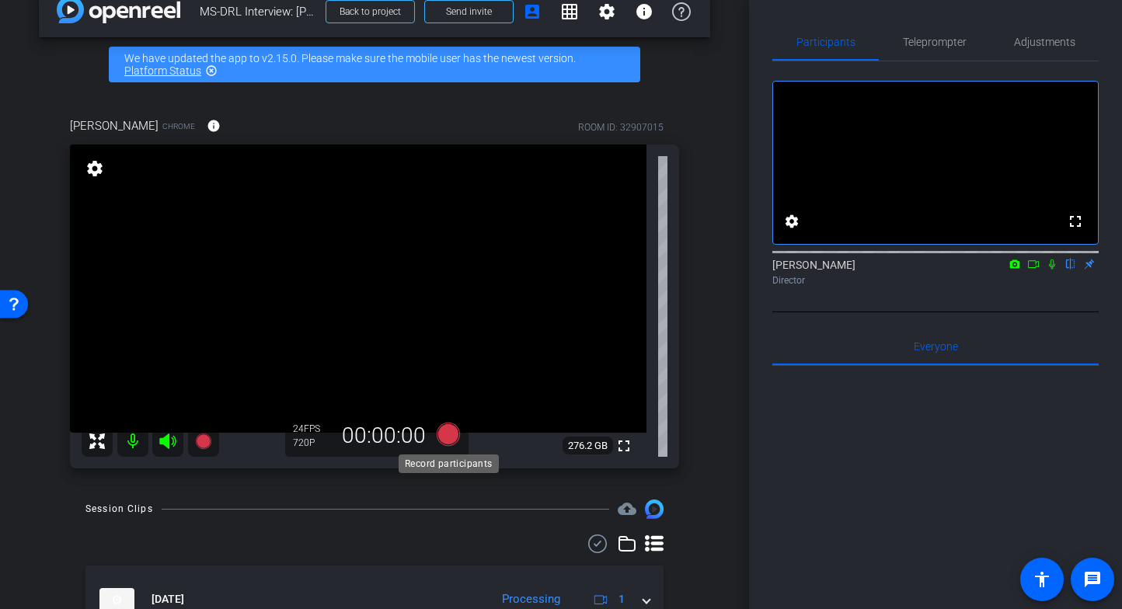
click at [449, 441] on icon at bounding box center [448, 434] width 23 height 23
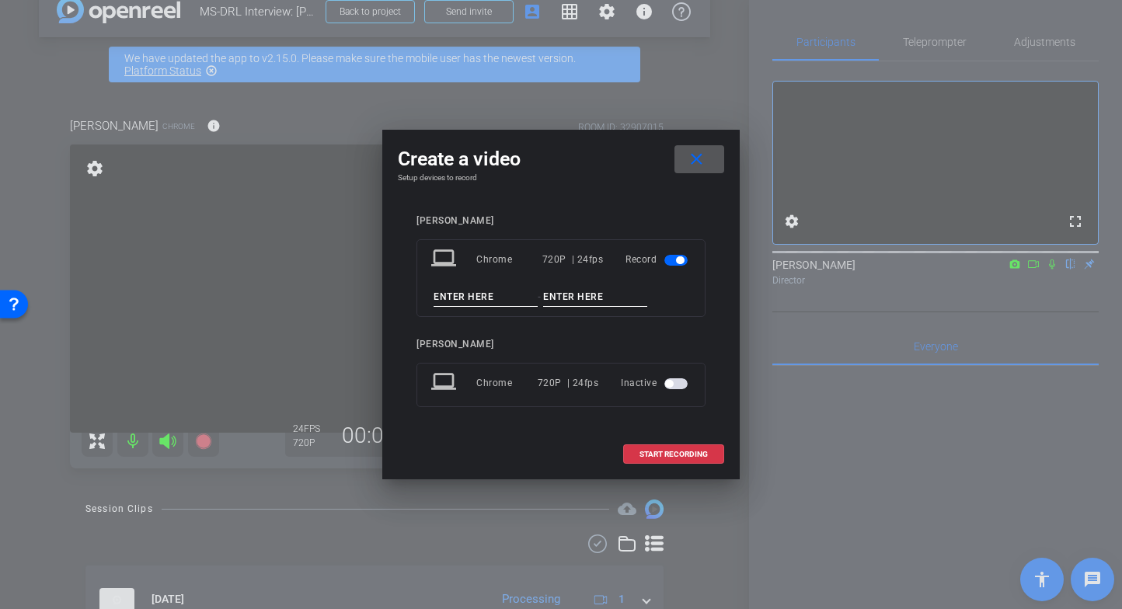
click at [469, 297] on input at bounding box center [486, 296] width 104 height 19
type input "RF"
click at [568, 294] on input at bounding box center [595, 296] width 104 height 19
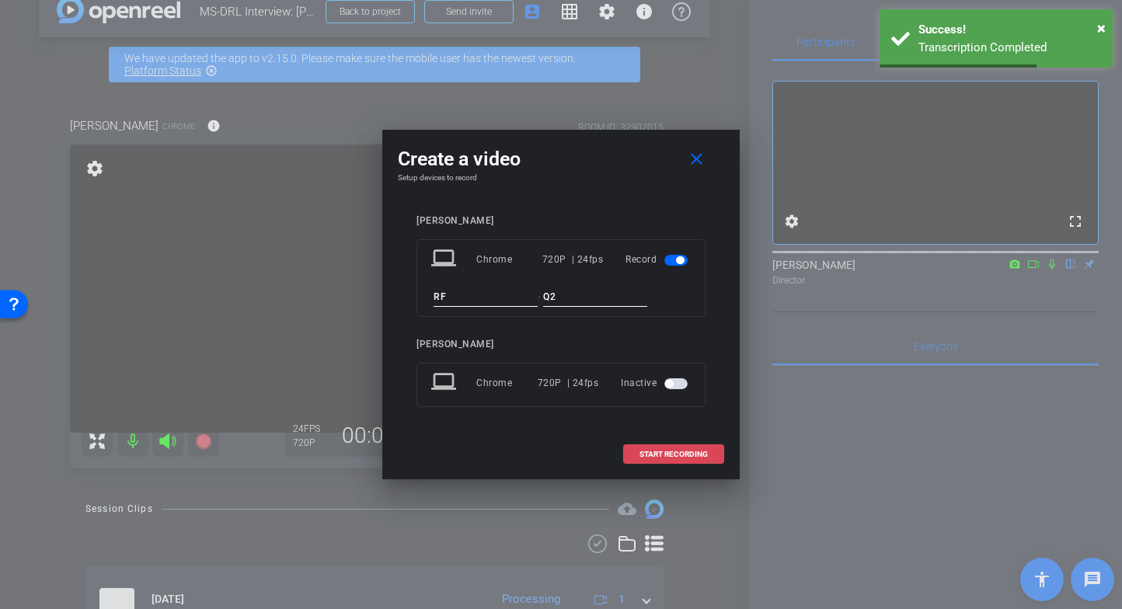
type input "Q2"
click at [657, 456] on span "START RECORDING" at bounding box center [673, 455] width 68 height 8
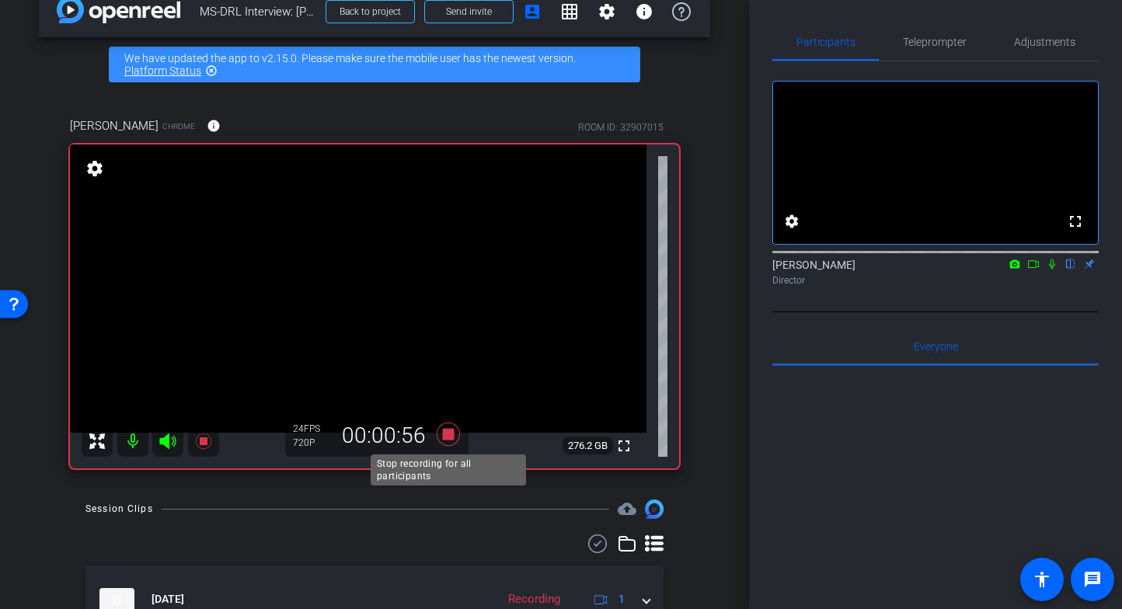
click at [448, 437] on icon at bounding box center [448, 434] width 23 height 23
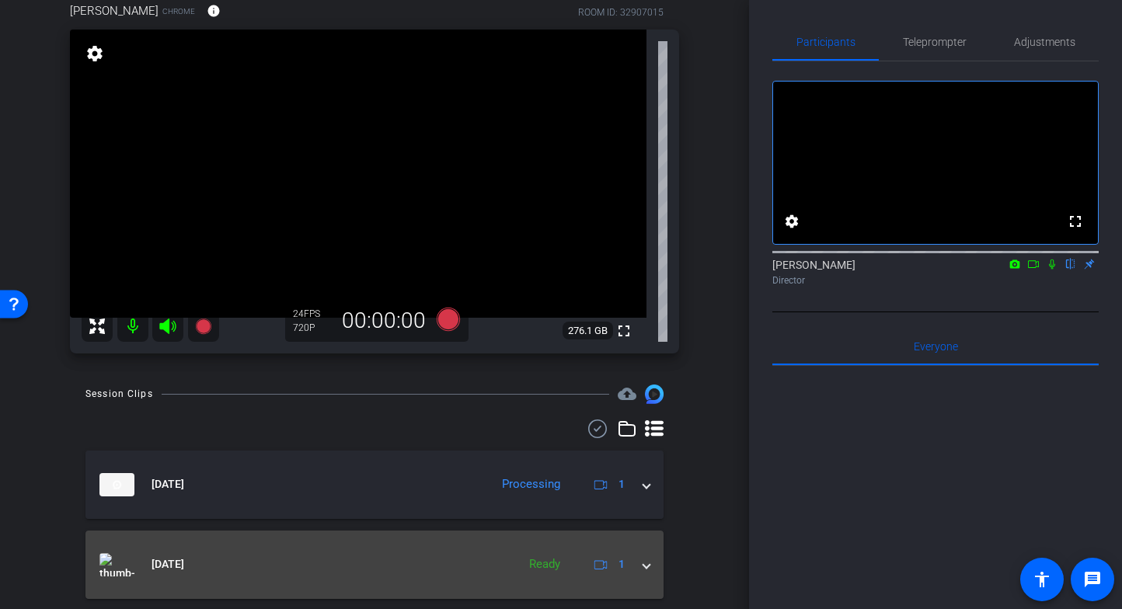
scroll to position [120, 0]
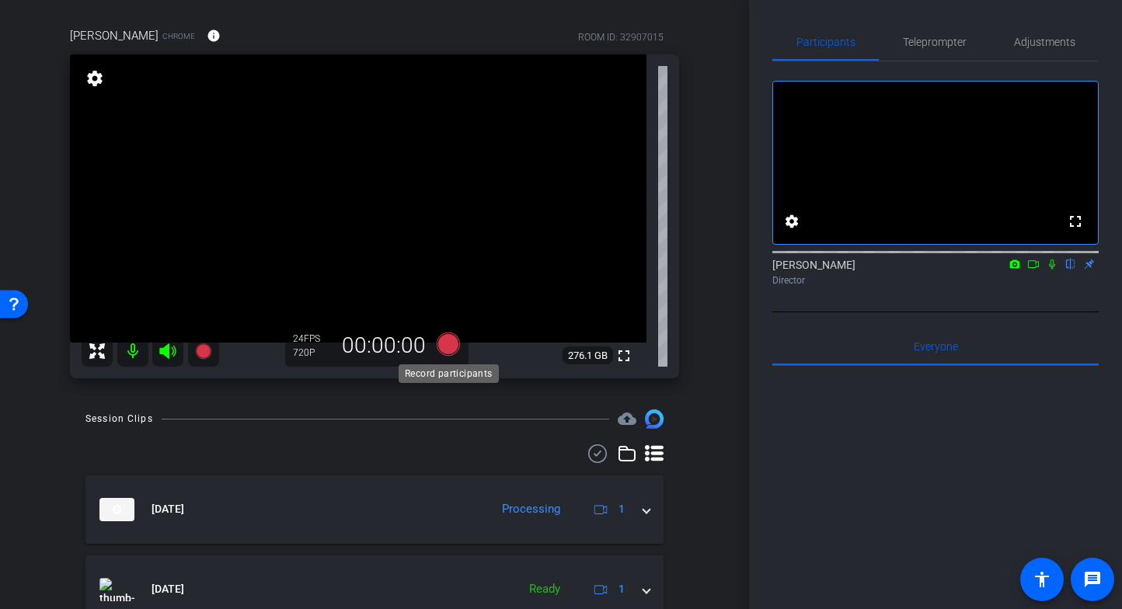
click at [454, 339] on icon at bounding box center [448, 344] width 23 height 23
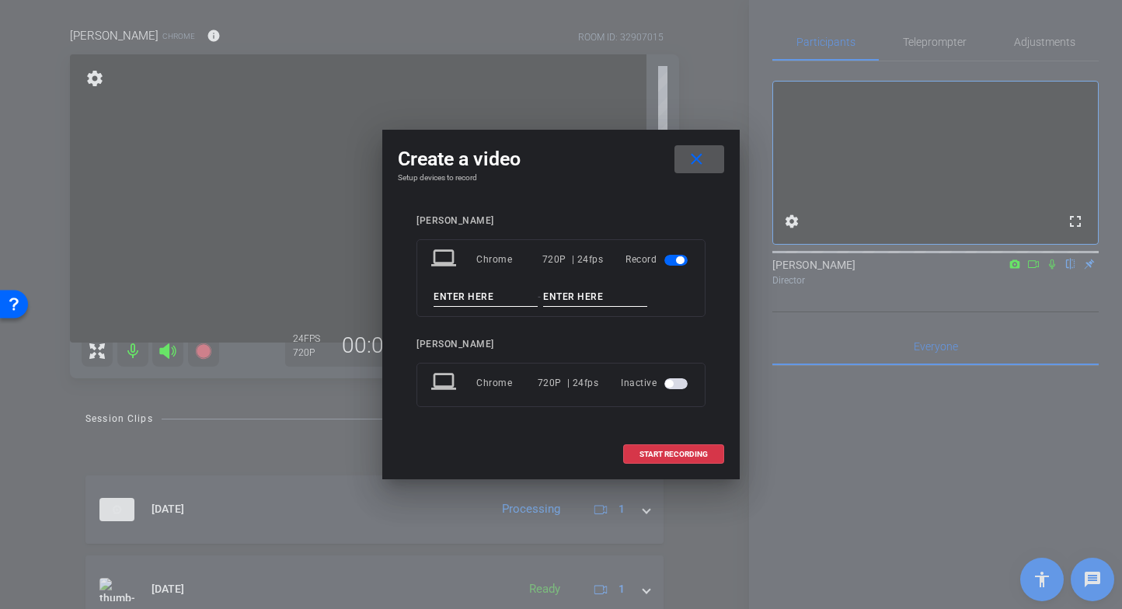
click at [482, 296] on input at bounding box center [486, 296] width 104 height 19
type input "RF"
click at [582, 293] on input at bounding box center [595, 296] width 104 height 19
type input "Q4"
click at [686, 451] on span "START RECORDING" at bounding box center [673, 455] width 68 height 8
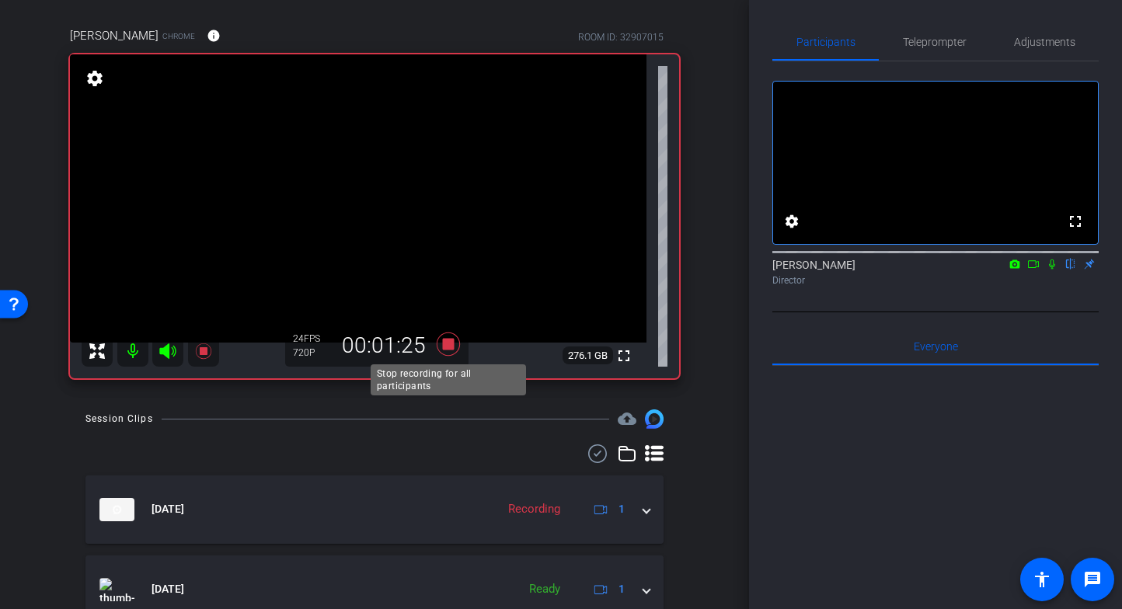
click at [448, 346] on icon at bounding box center [448, 344] width 23 height 23
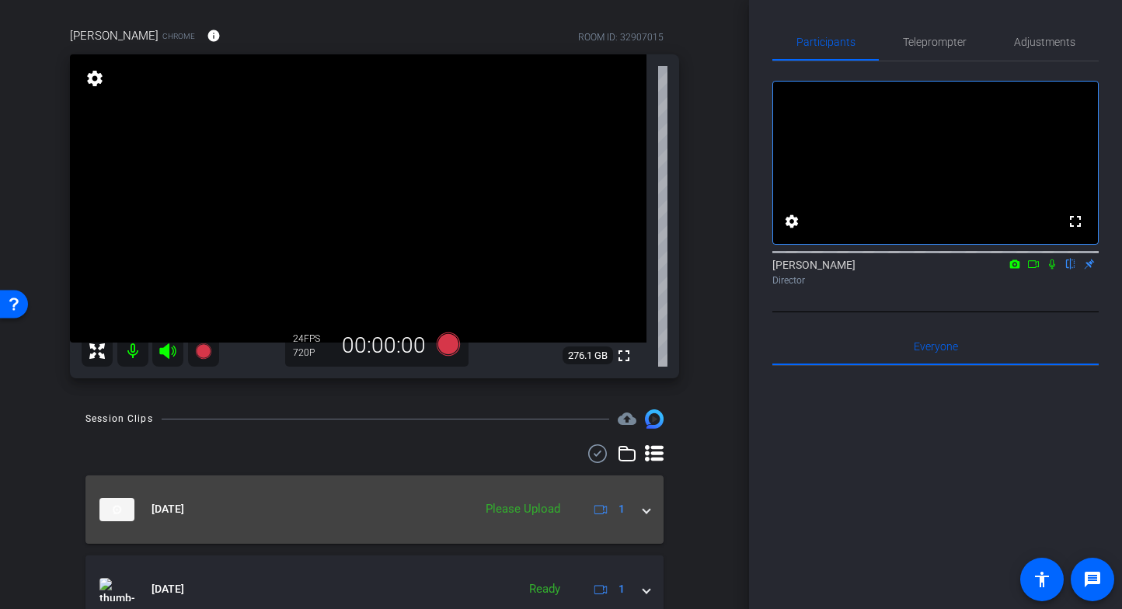
click at [643, 513] on span at bounding box center [646, 509] width 6 height 16
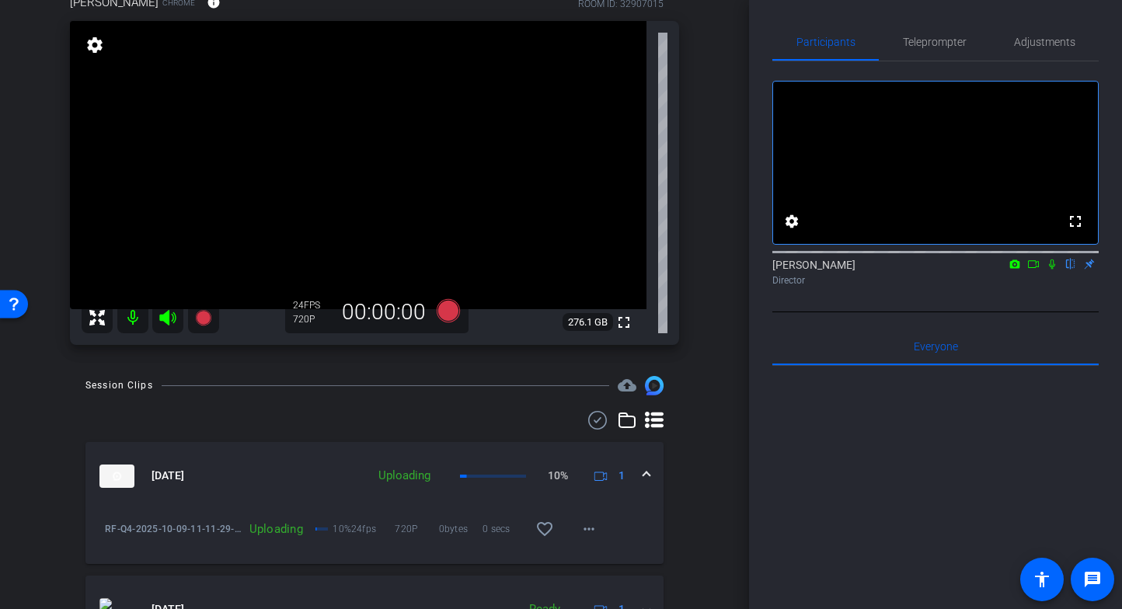
scroll to position [170, 0]
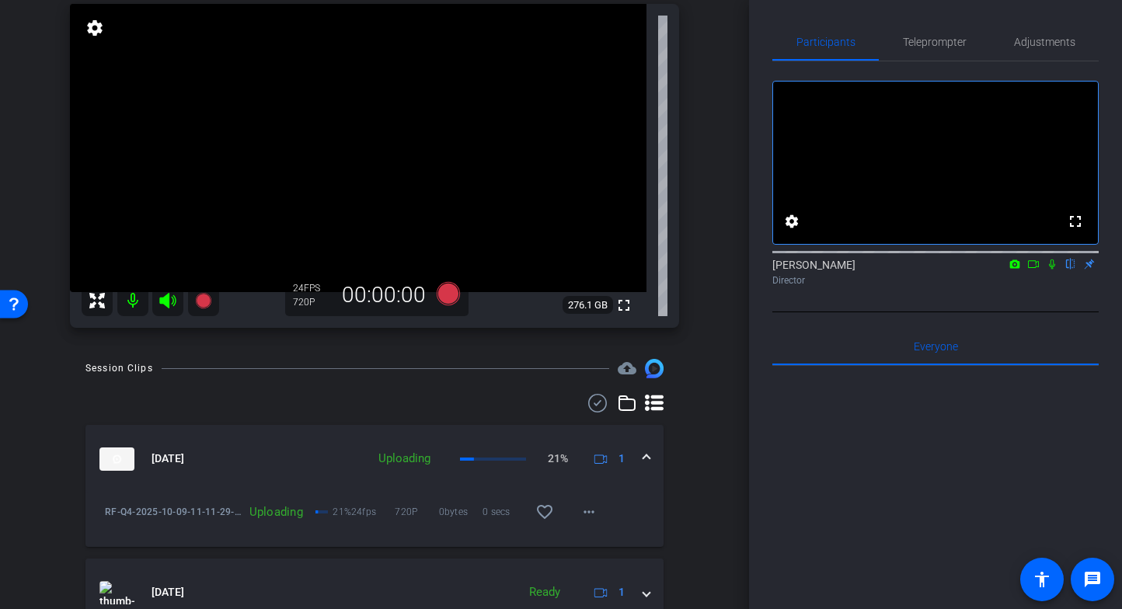
click at [647, 456] on span at bounding box center [646, 459] width 6 height 16
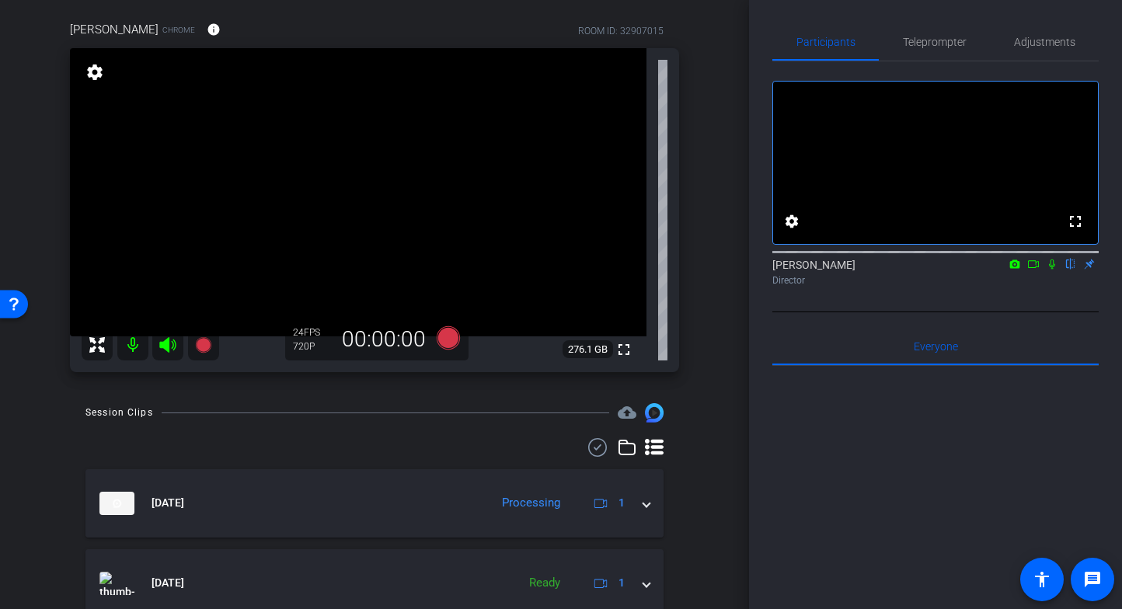
scroll to position [121, 0]
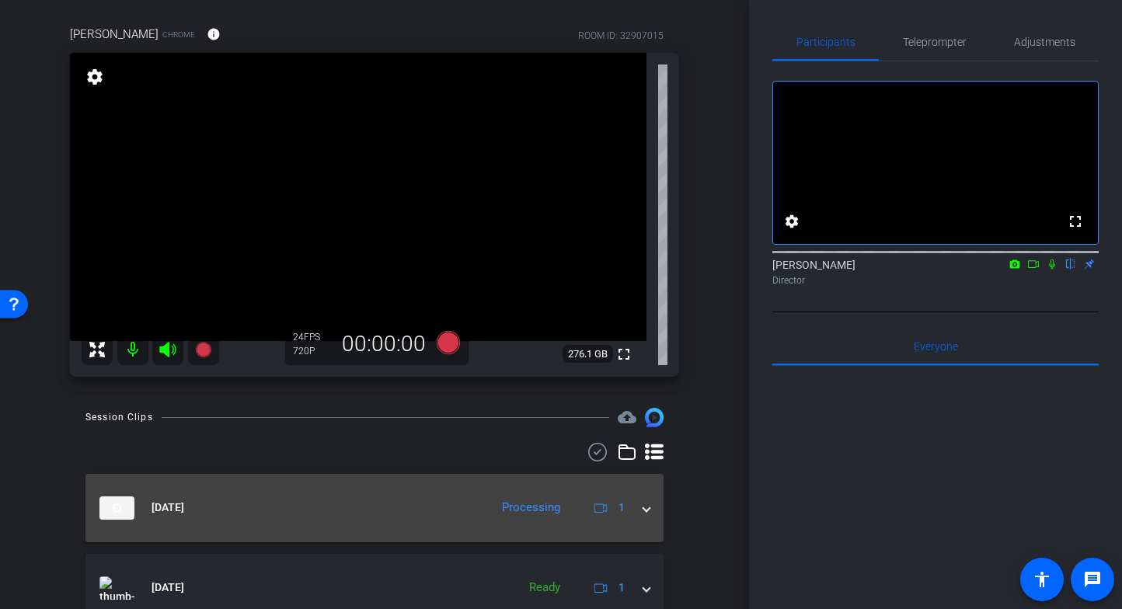
click at [647, 512] on span at bounding box center [646, 508] width 6 height 16
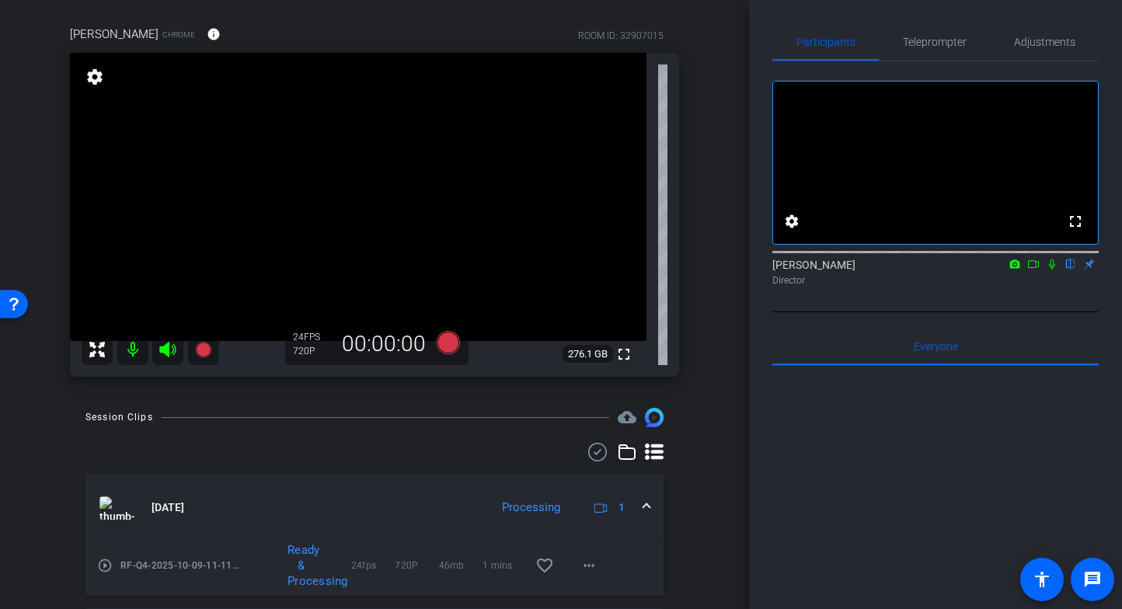
click at [646, 510] on span at bounding box center [646, 508] width 6 height 16
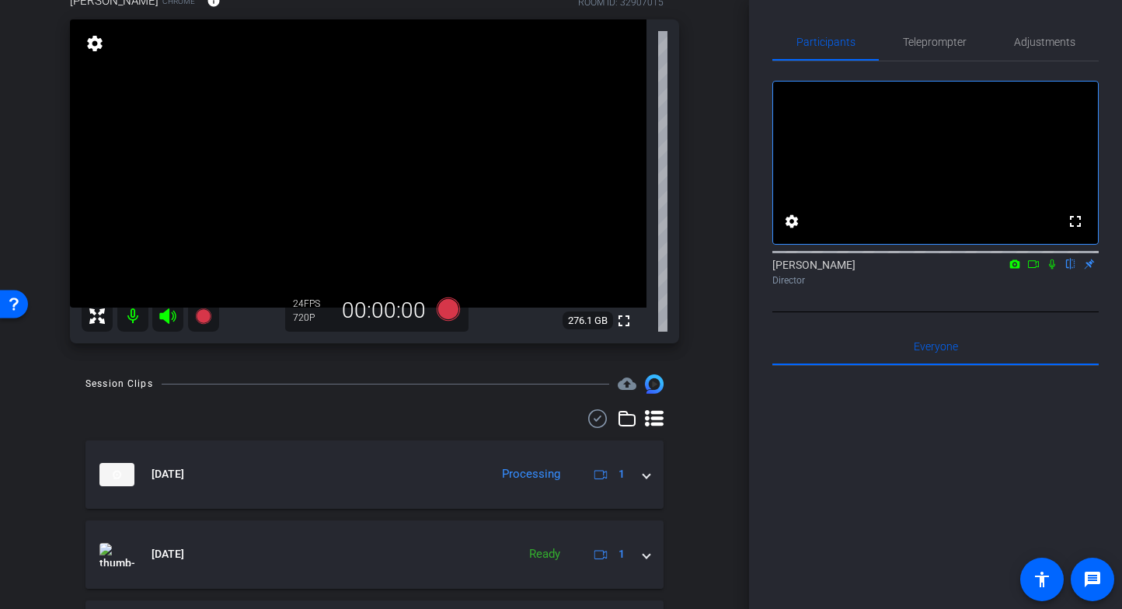
scroll to position [152, 0]
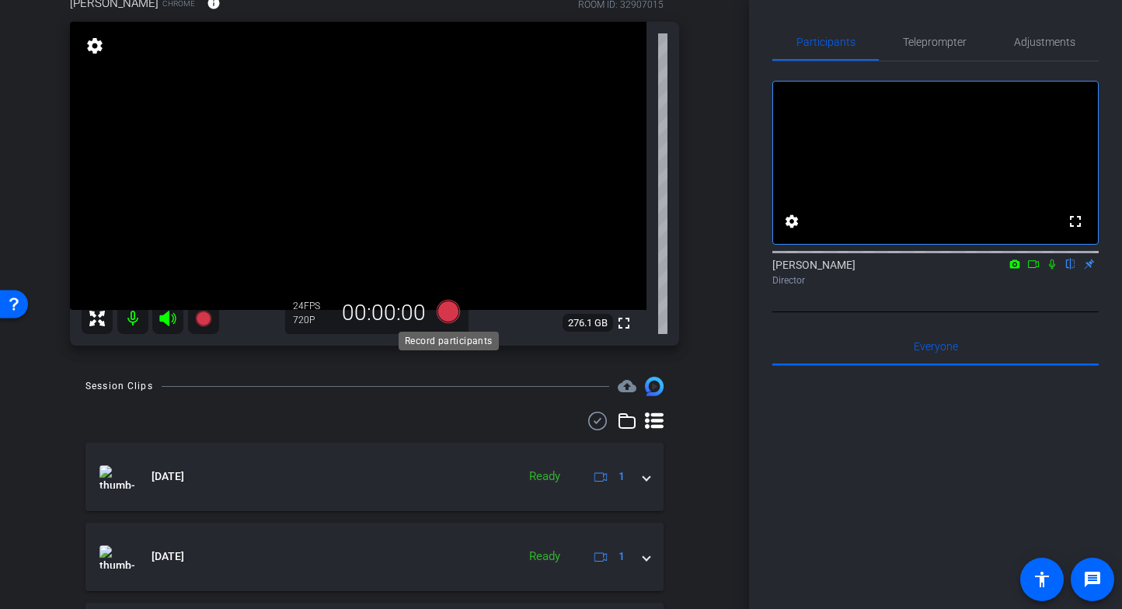
click at [441, 312] on icon at bounding box center [448, 311] width 23 height 23
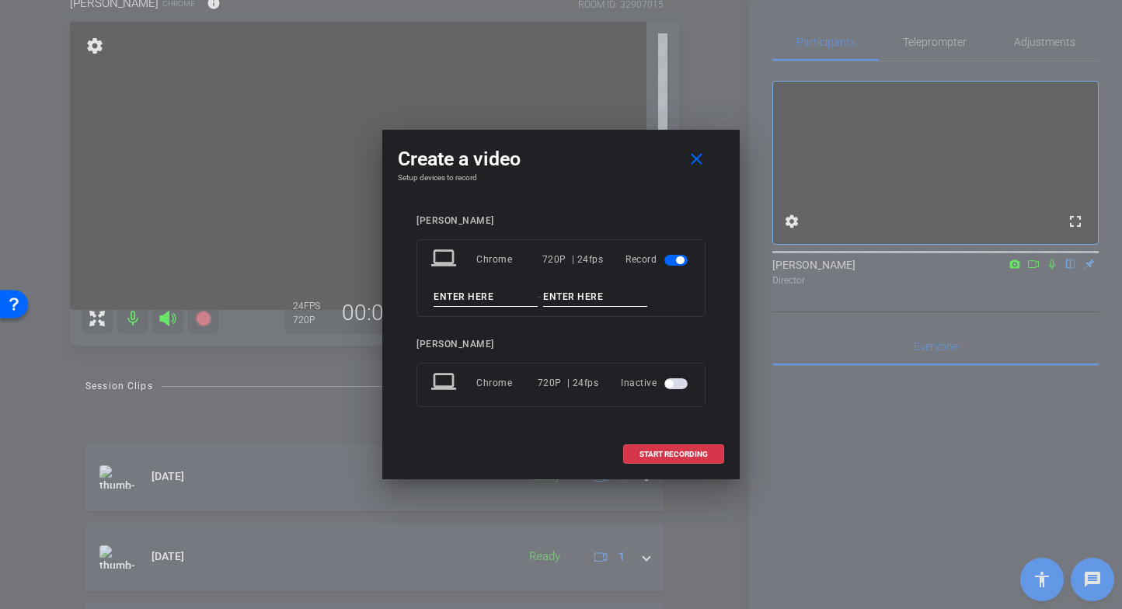
click at [459, 302] on input at bounding box center [486, 296] width 104 height 19
type input "RF"
click at [566, 301] on input at bounding box center [595, 296] width 104 height 19
type input "Q3"
click at [691, 452] on span "START RECORDING" at bounding box center [673, 455] width 68 height 8
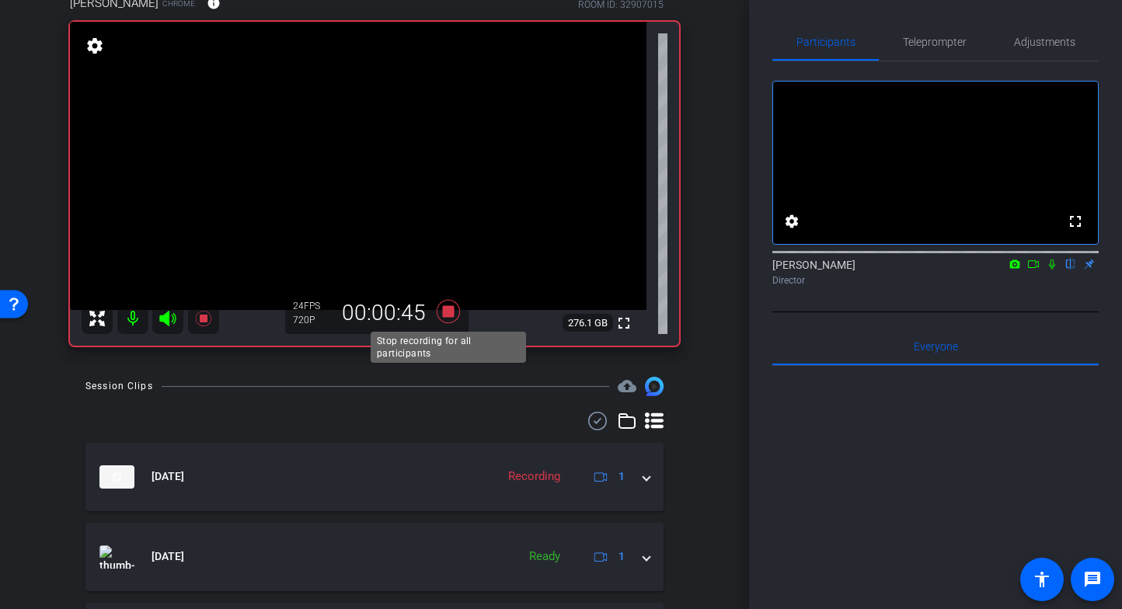
click at [450, 312] on icon at bounding box center [448, 311] width 23 height 23
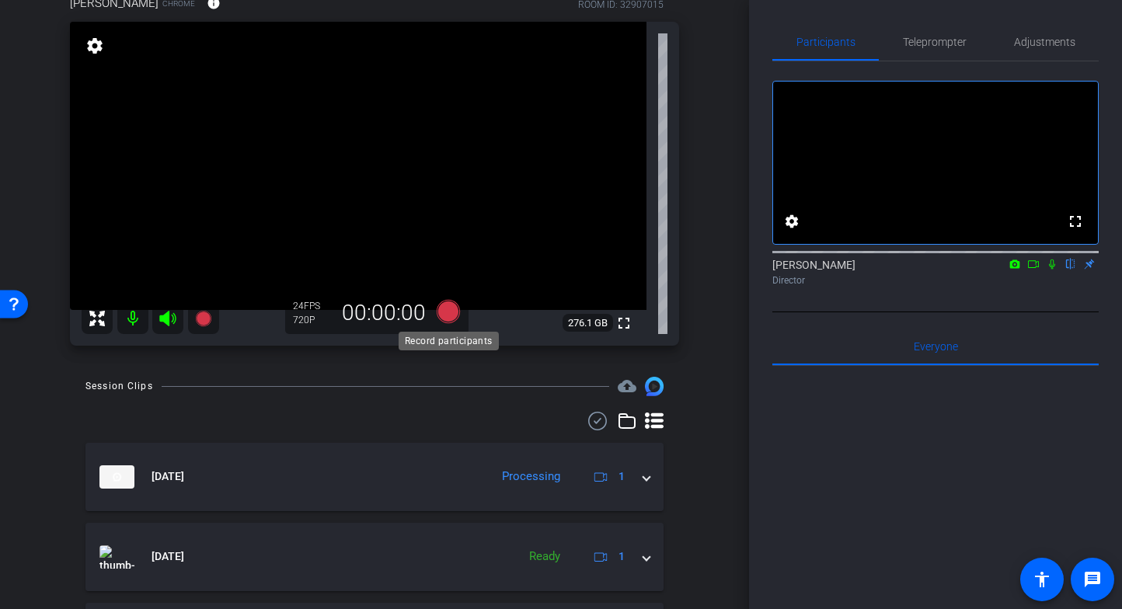
click at [448, 313] on icon at bounding box center [448, 311] width 23 height 23
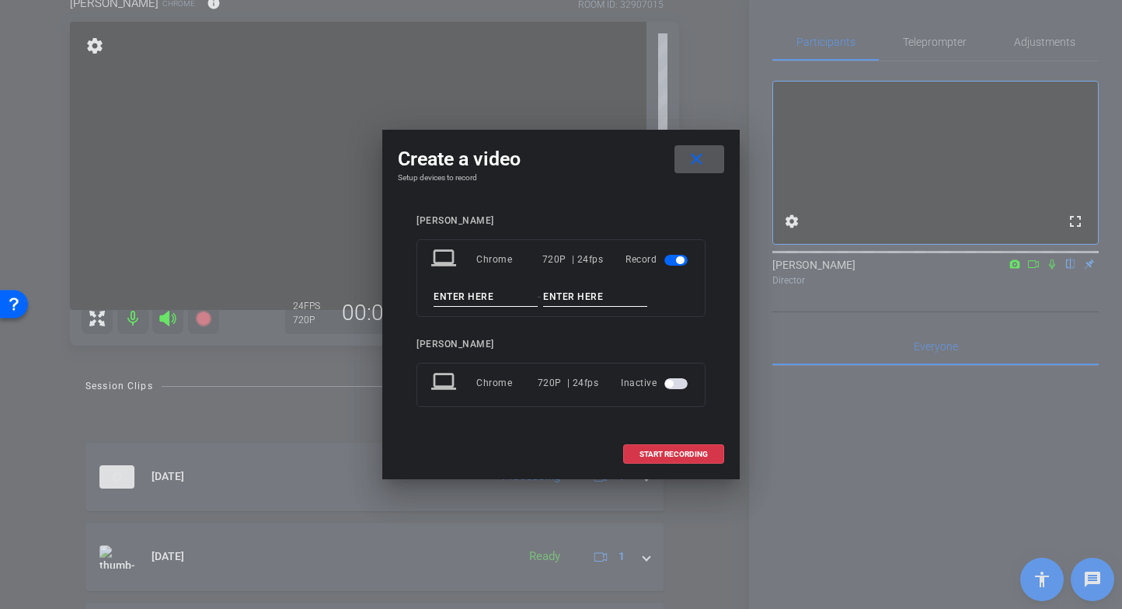
click at [452, 298] on input at bounding box center [486, 296] width 104 height 19
type input "RF"
click at [575, 299] on input at bounding box center [595, 296] width 104 height 19
type input "Q5"
click at [644, 453] on span "START RECORDING" at bounding box center [673, 455] width 68 height 8
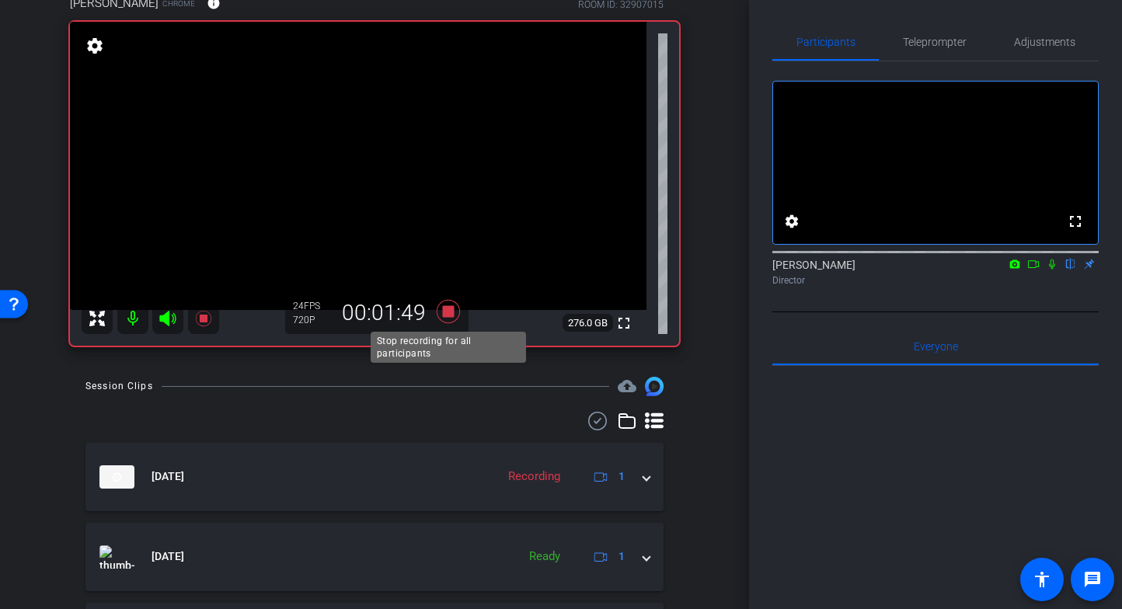
click at [452, 308] on icon at bounding box center [448, 311] width 23 height 23
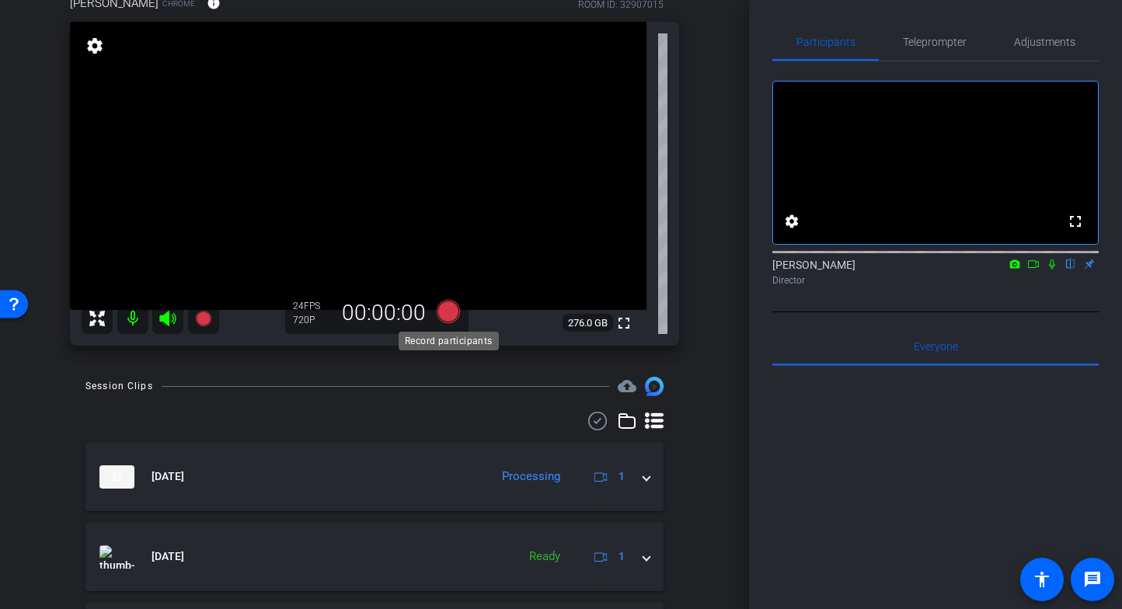
click at [449, 308] on icon at bounding box center [448, 311] width 23 height 23
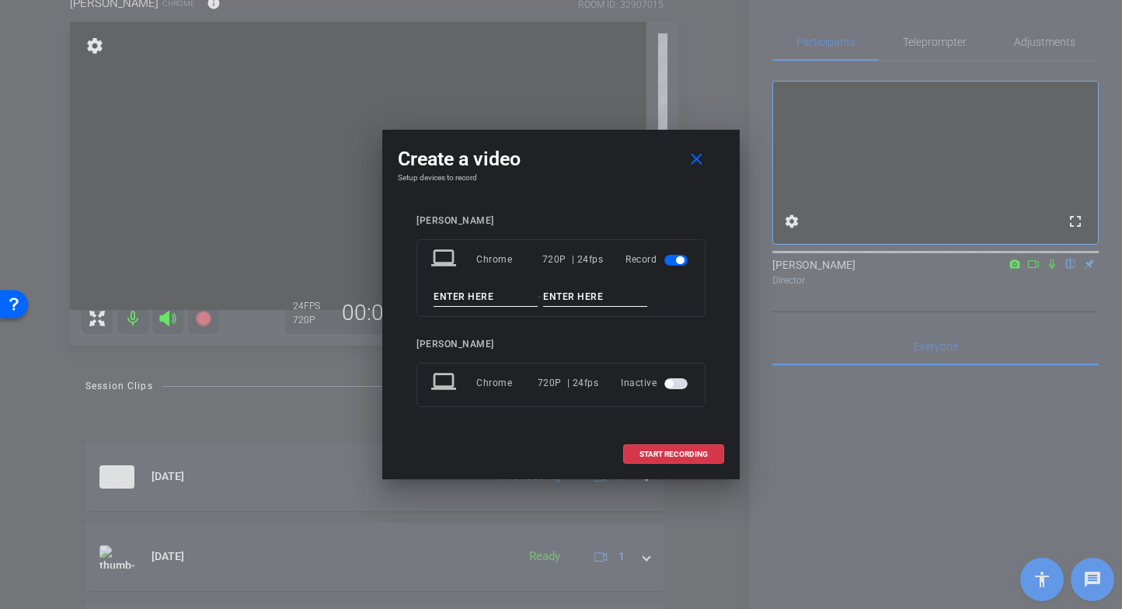
click at [450, 300] on input at bounding box center [486, 296] width 104 height 19
type input "RF"
click at [561, 296] on input at bounding box center [595, 296] width 104 height 19
type input "Q6"
drag, startPoint x: 607, startPoint y: 165, endPoint x: 617, endPoint y: 133, distance: 34.2
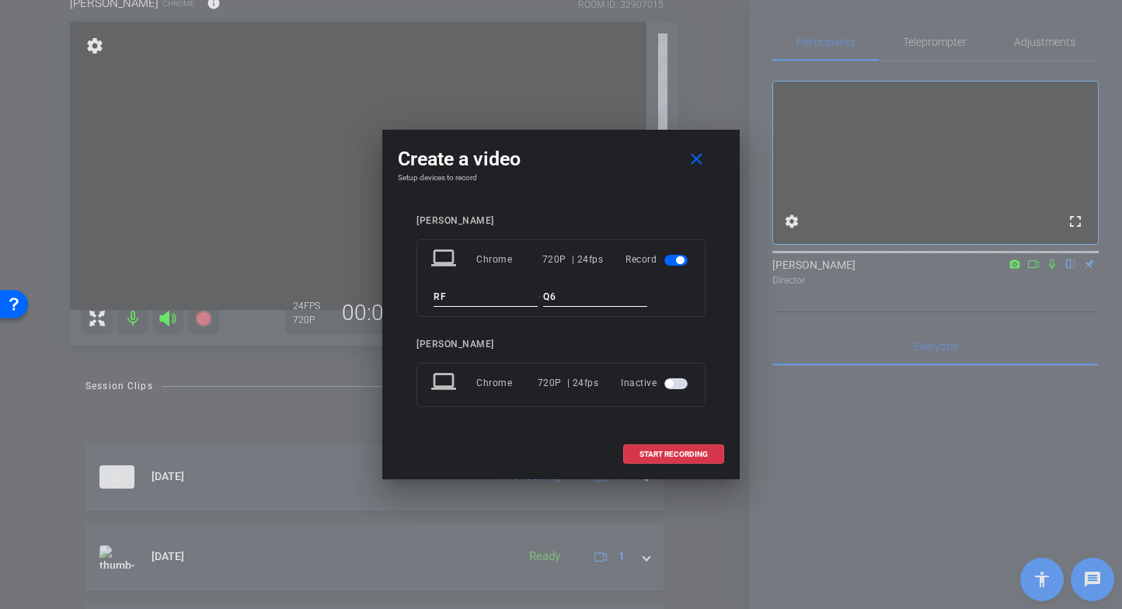
click at [614, 127] on div "Create a video close Setup devices to record Regardt Ferreira laptop Chrome 720…" at bounding box center [561, 304] width 1122 height 609
click at [621, 162] on div "Create a video close" at bounding box center [561, 159] width 326 height 28
click at [682, 454] on span "START RECORDING" at bounding box center [673, 455] width 68 height 8
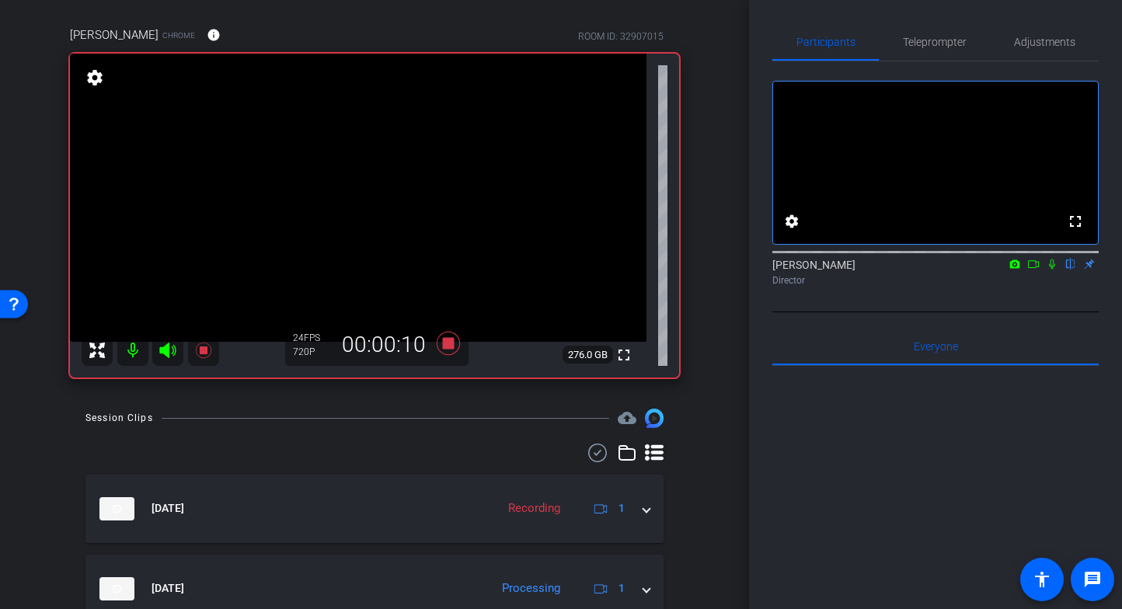
scroll to position [153, 0]
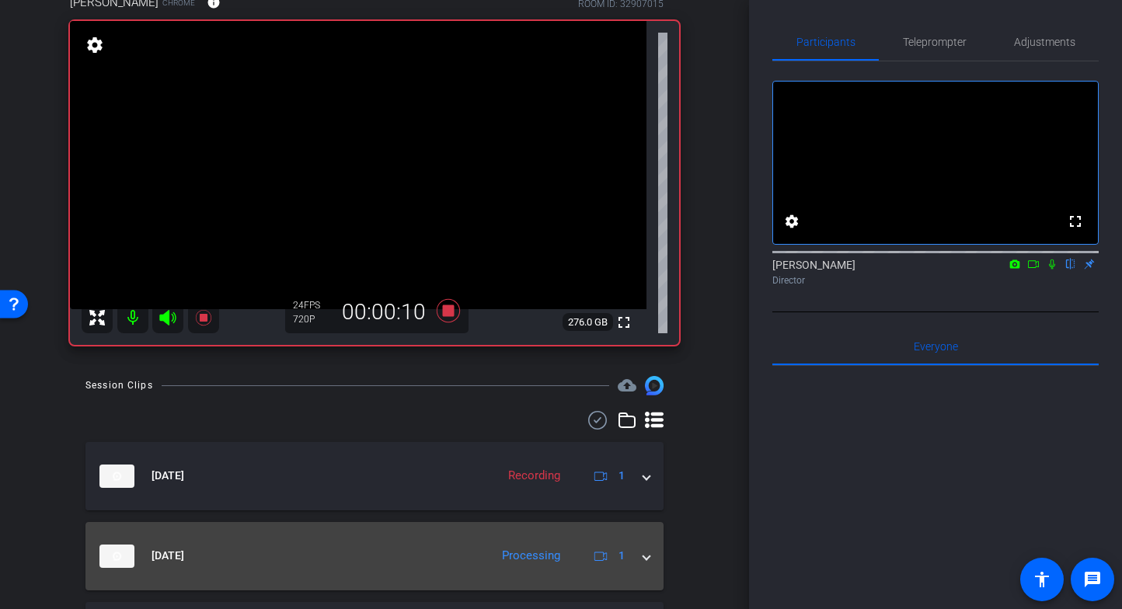
click at [648, 554] on span at bounding box center [646, 556] width 6 height 16
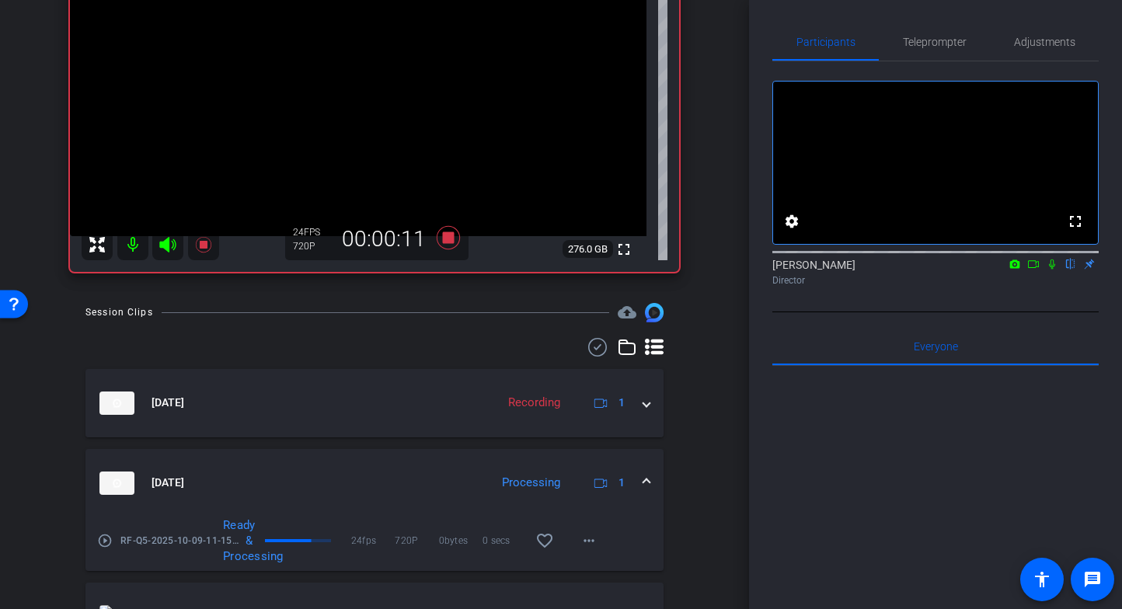
scroll to position [231, 0]
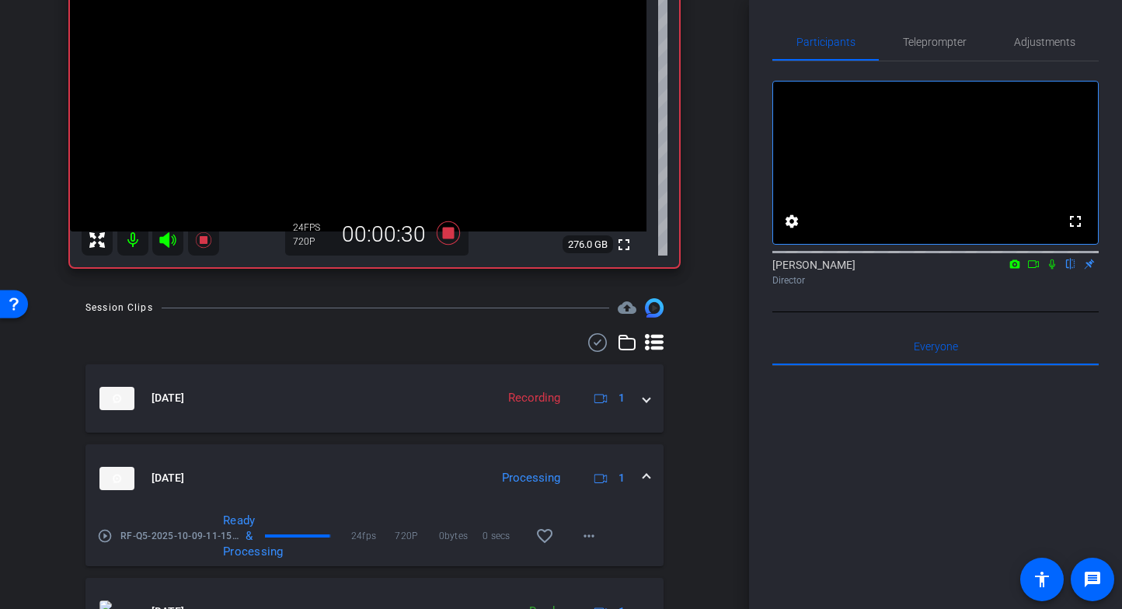
click at [647, 479] on span at bounding box center [646, 478] width 6 height 16
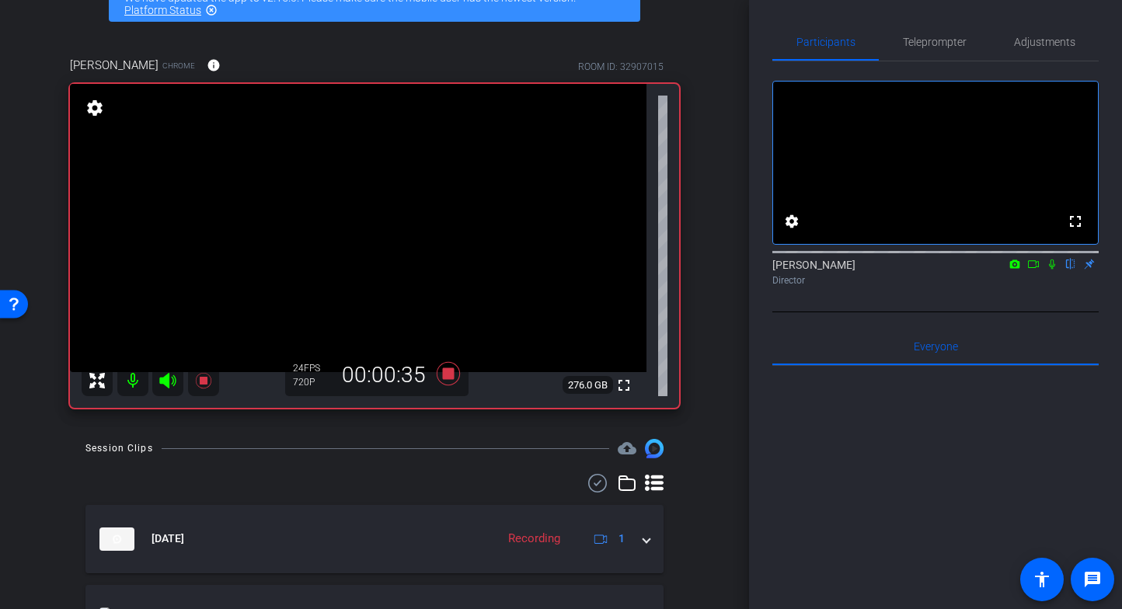
scroll to position [99, 0]
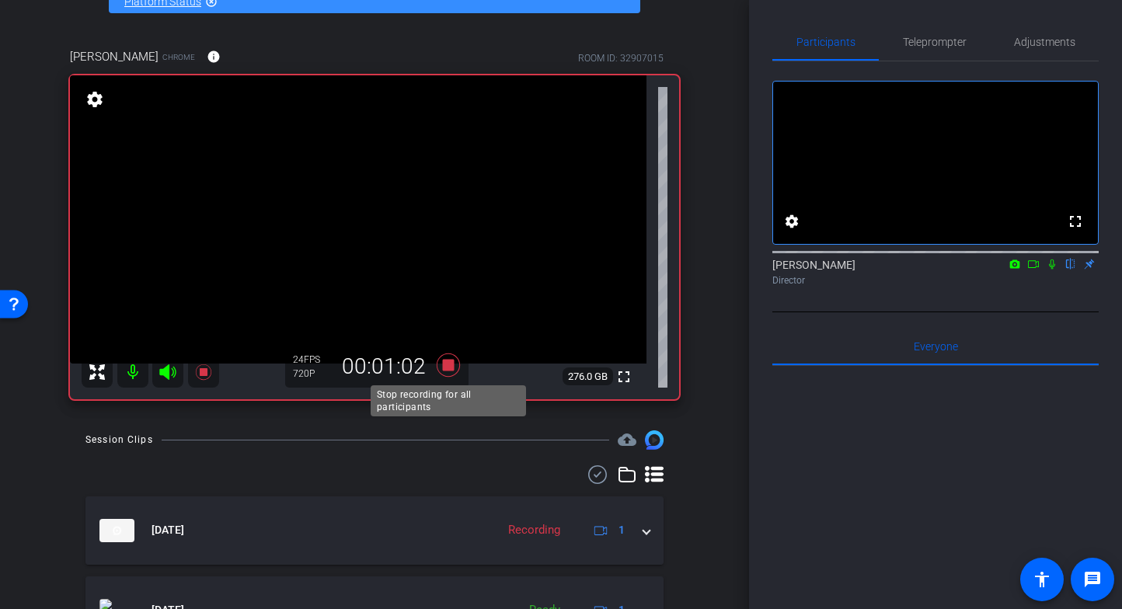
click at [453, 370] on icon at bounding box center [448, 364] width 23 height 23
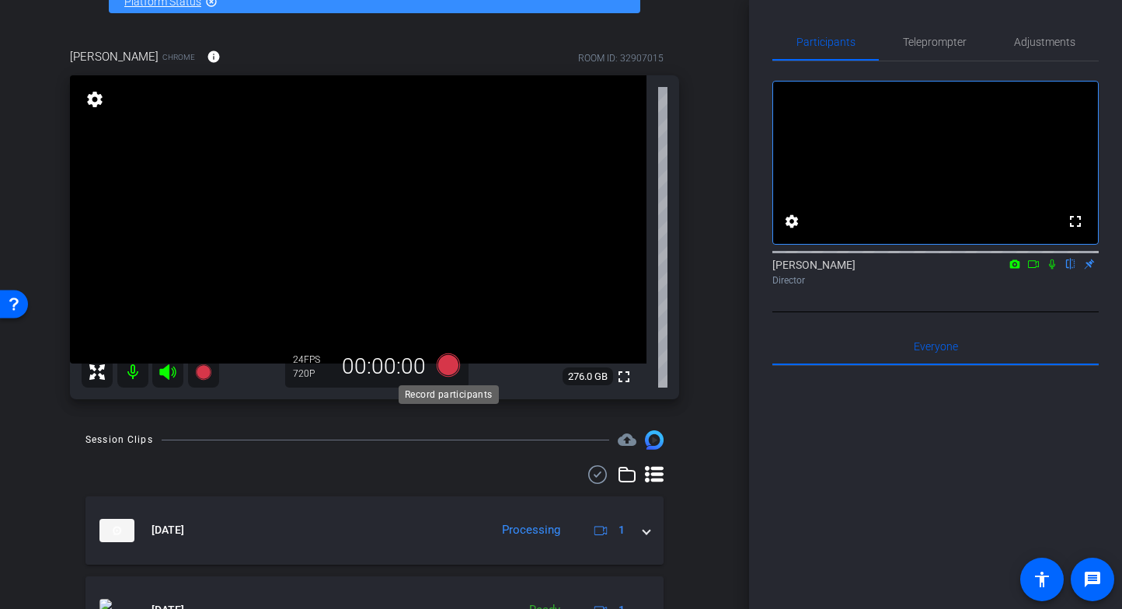
click at [447, 364] on icon at bounding box center [448, 364] width 23 height 23
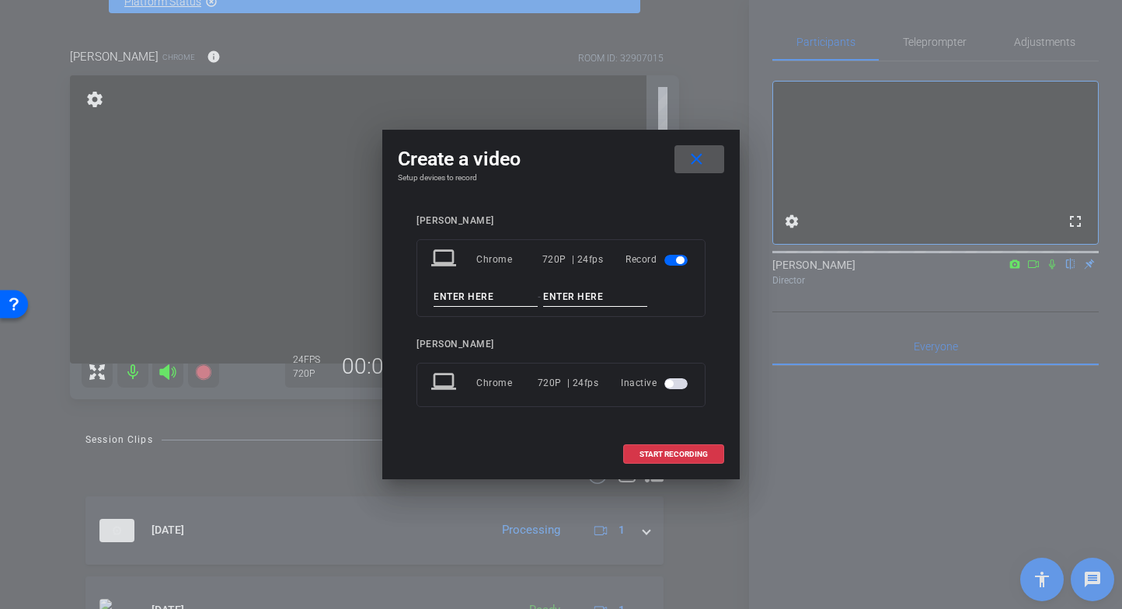
click at [479, 297] on input at bounding box center [486, 296] width 104 height 19
type input "RF"
click at [599, 294] on input at bounding box center [595, 296] width 104 height 19
type input "Q7"
click at [703, 453] on span "START RECORDING" at bounding box center [673, 455] width 68 height 8
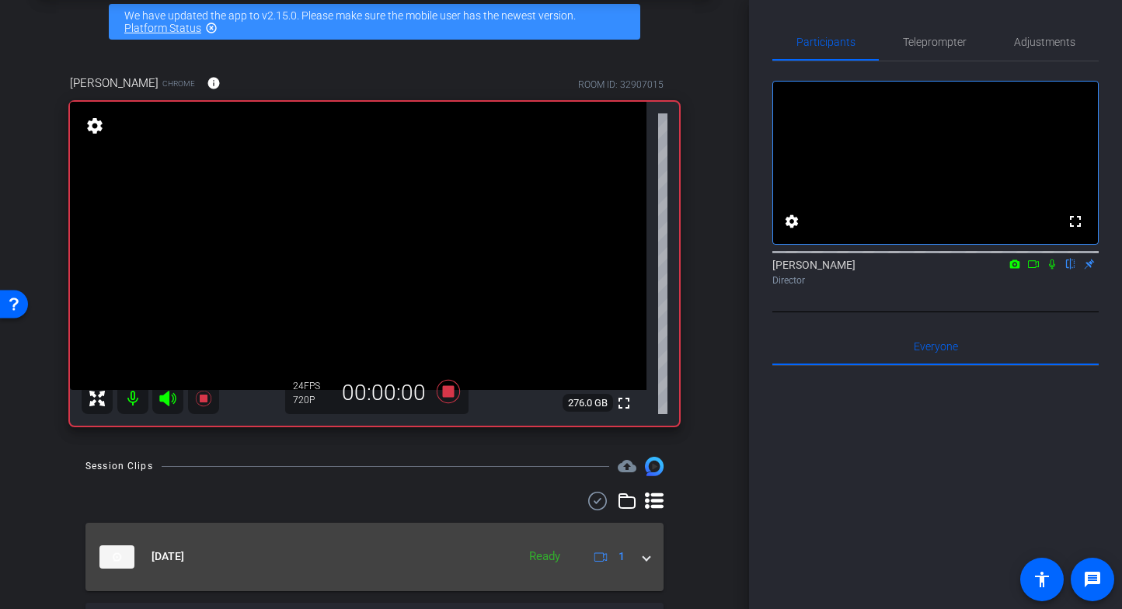
scroll to position [71, 0]
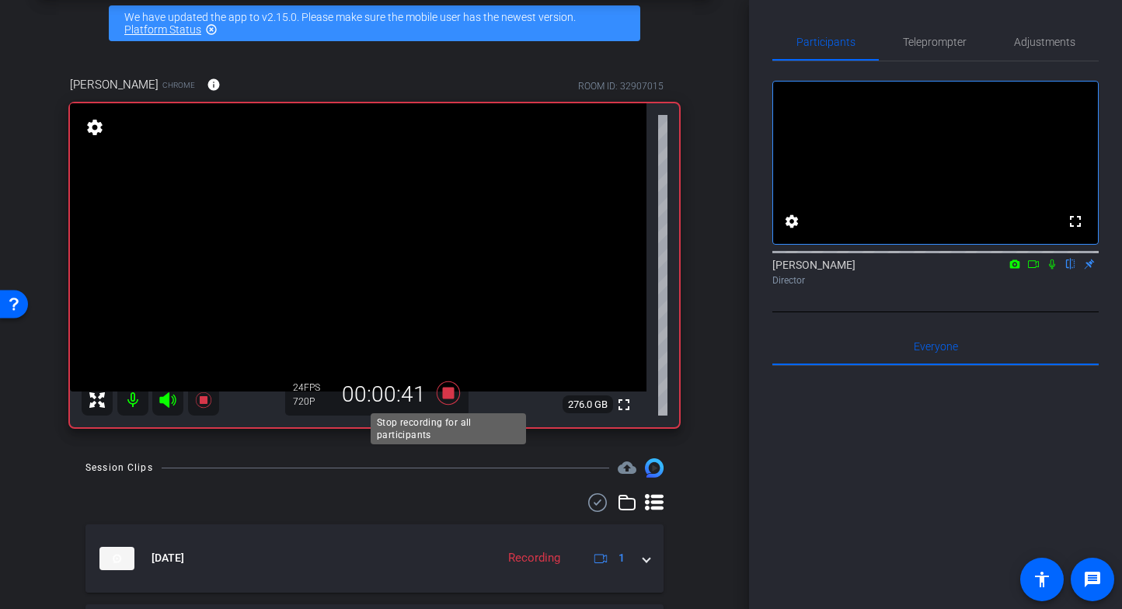
click at [451, 394] on icon at bounding box center [448, 392] width 23 height 23
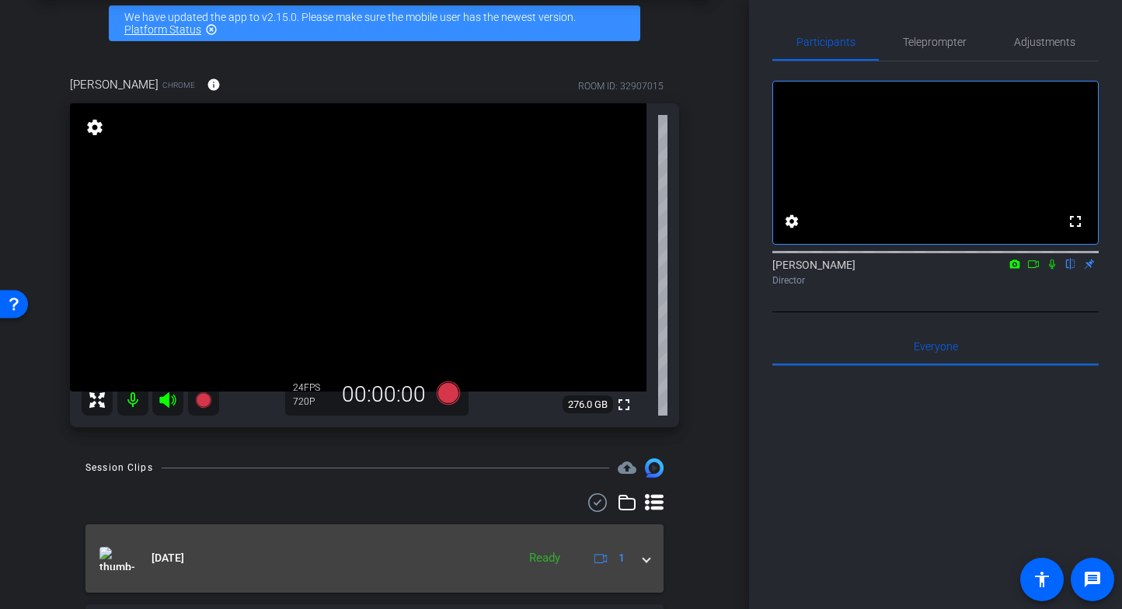
click at [647, 562] on span at bounding box center [646, 558] width 6 height 16
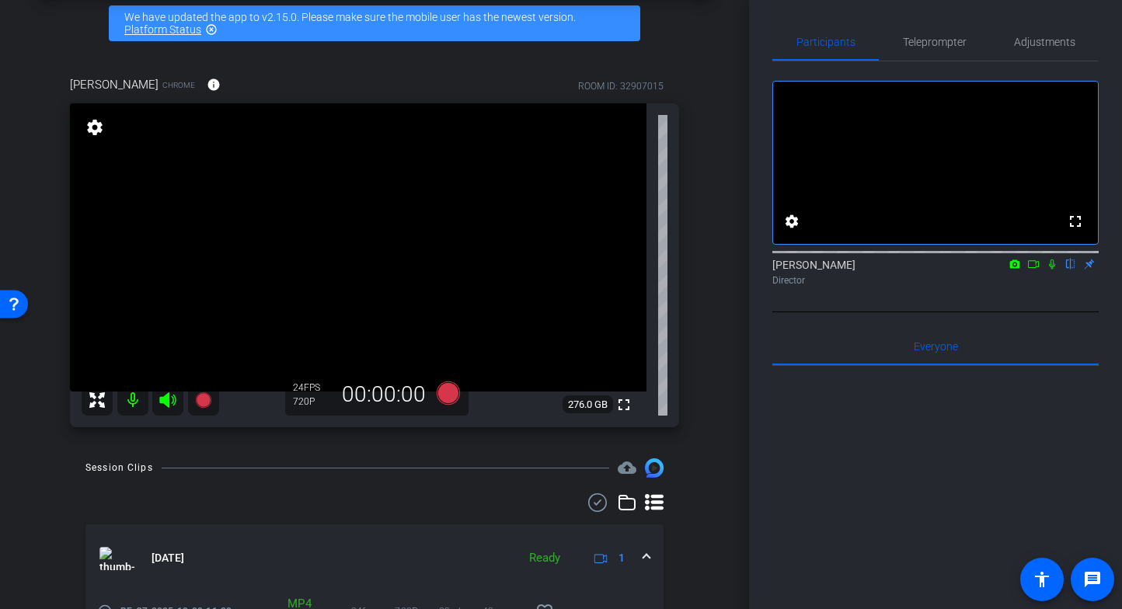
scroll to position [164, 0]
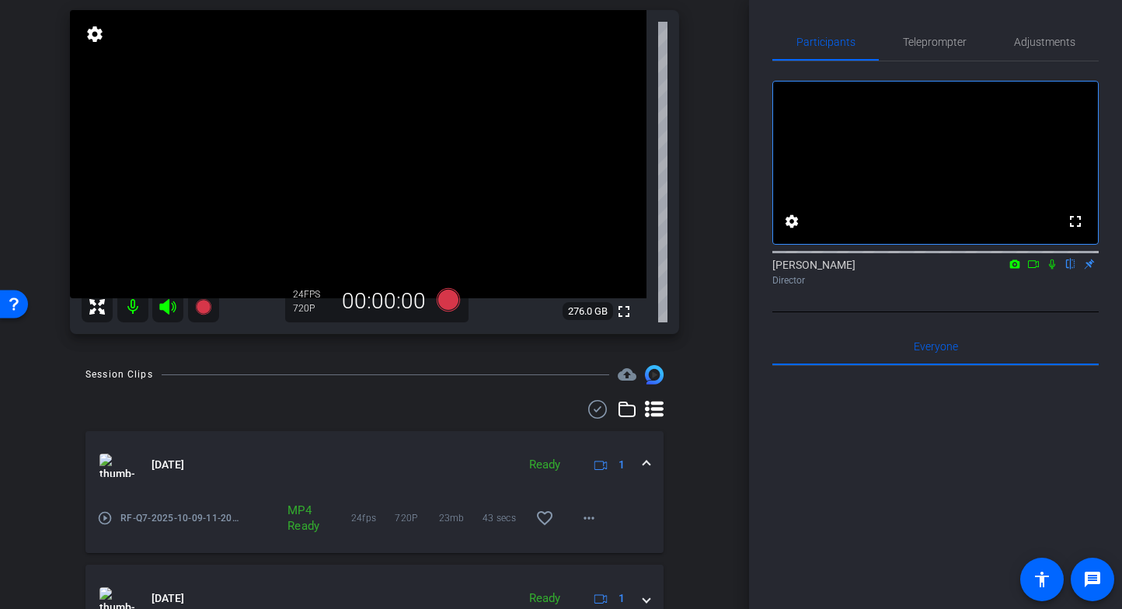
click at [645, 461] on span at bounding box center [646, 465] width 6 height 16
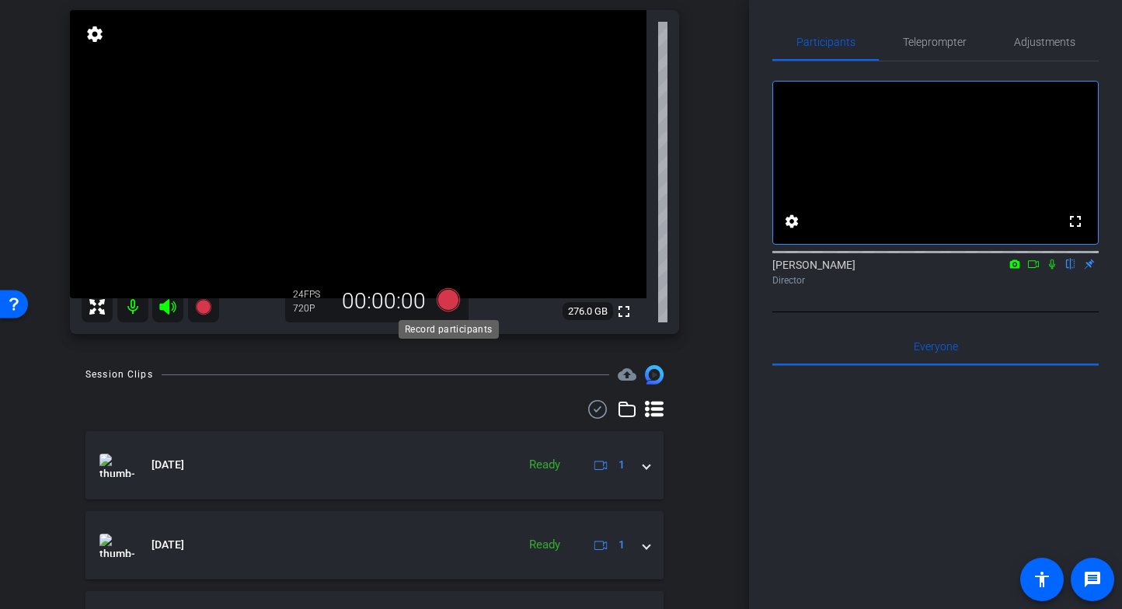
click at [447, 304] on icon at bounding box center [448, 299] width 23 height 23
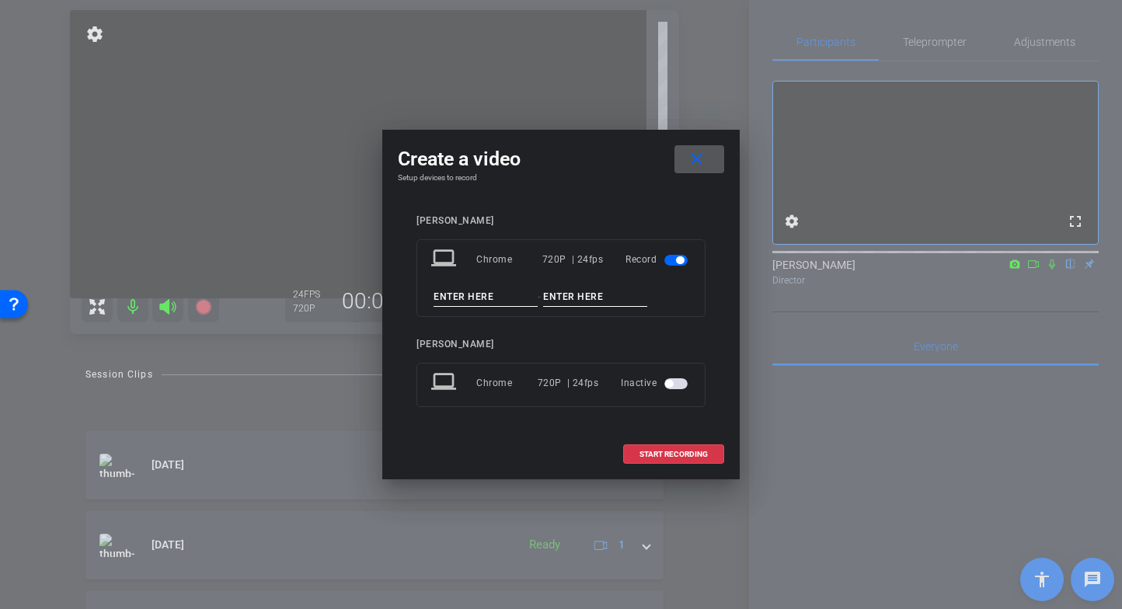
click at [474, 293] on input at bounding box center [486, 296] width 104 height 19
type input "RF"
click at [567, 294] on input at bounding box center [595, 296] width 104 height 19
type input "Q8"
click at [679, 451] on span "START RECORDING" at bounding box center [673, 455] width 68 height 8
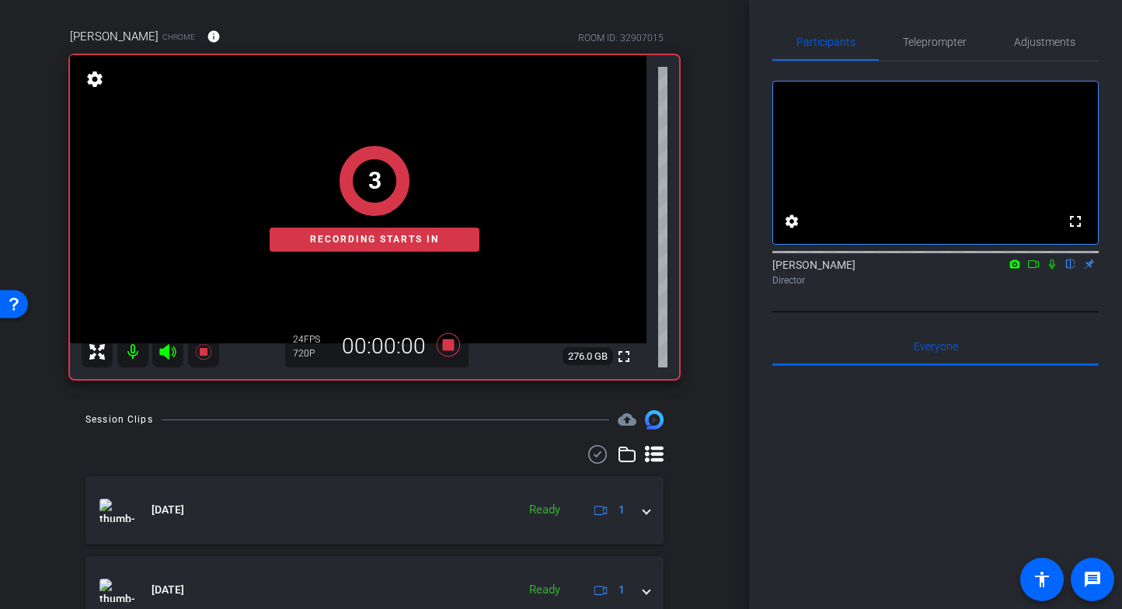
scroll to position [109, 0]
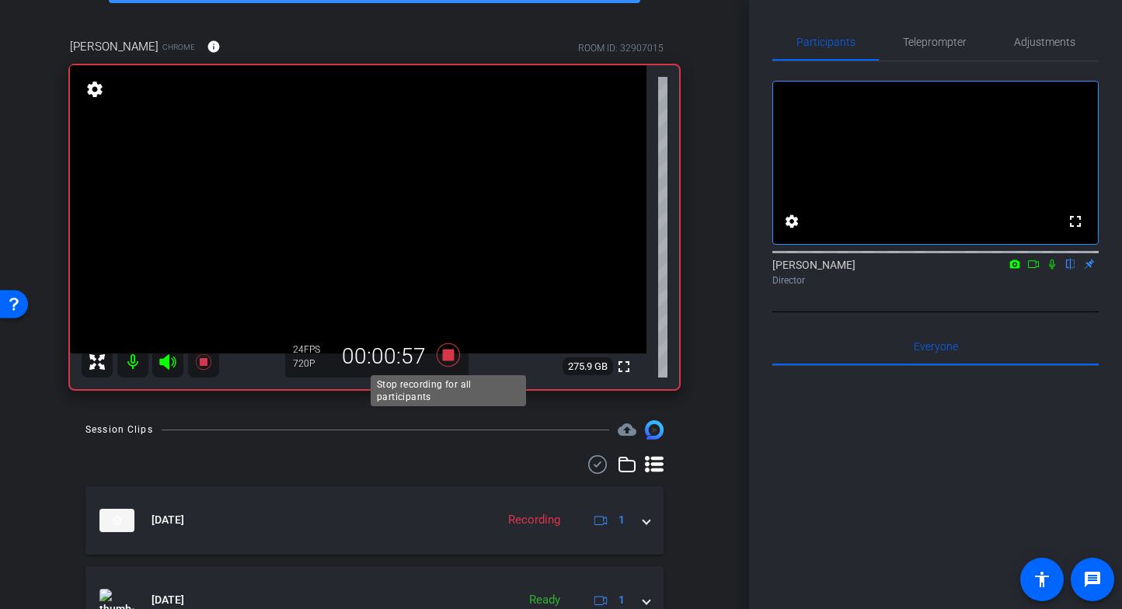
click at [451, 356] on icon at bounding box center [448, 354] width 23 height 23
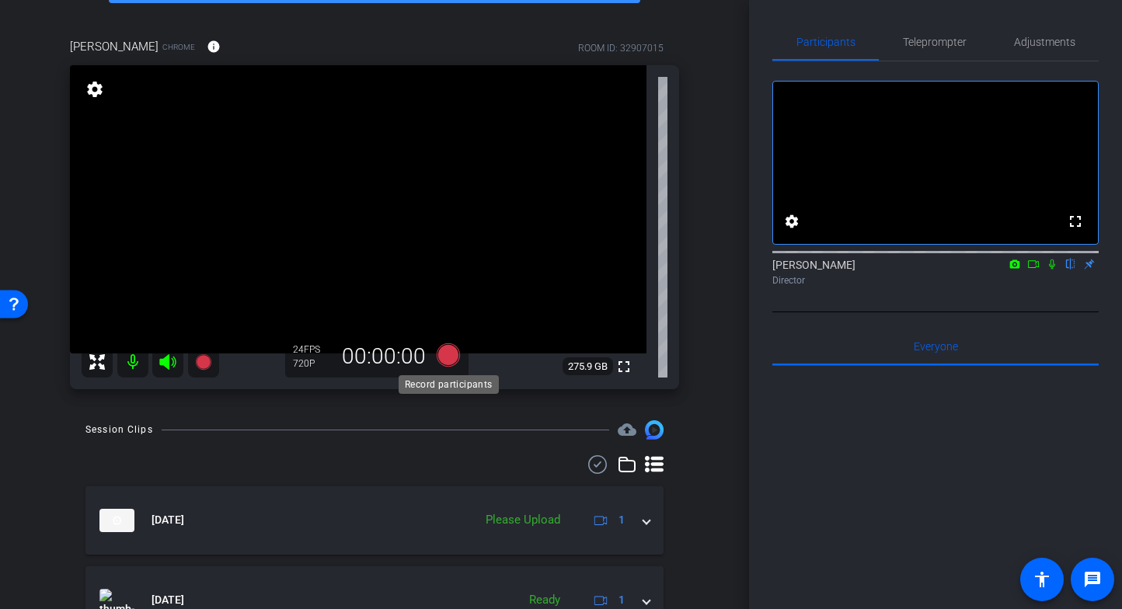
click at [454, 356] on icon at bounding box center [448, 354] width 23 height 23
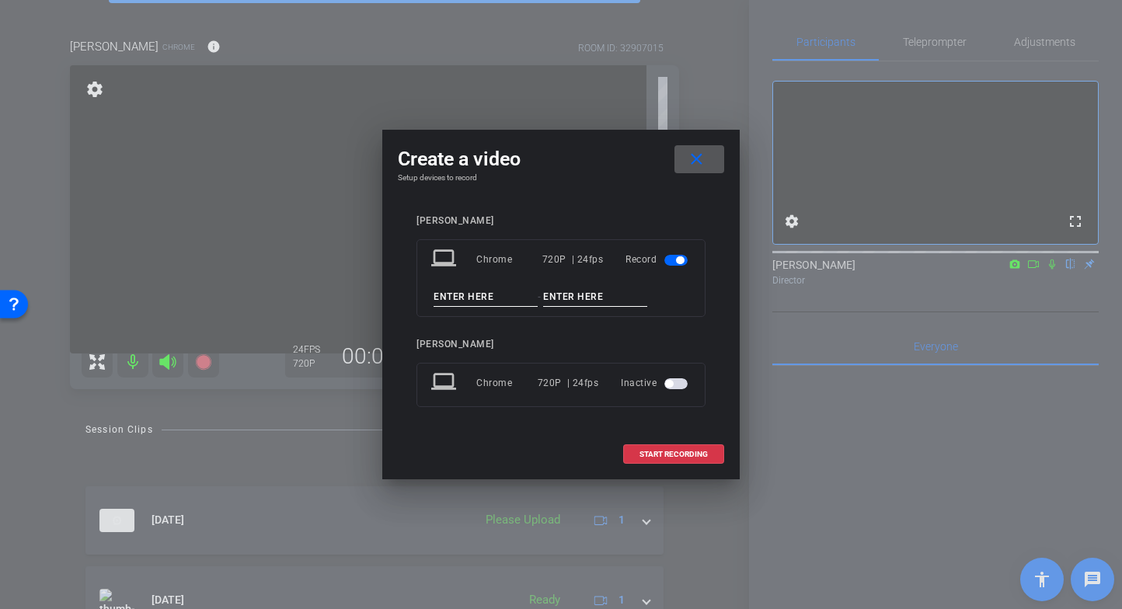
click at [479, 298] on input at bounding box center [486, 296] width 104 height 19
type input "RF"
click at [562, 298] on input at bounding box center [595, 296] width 104 height 19
type input "Q8-v2"
click at [702, 164] on mat-icon "close" at bounding box center [696, 159] width 19 height 19
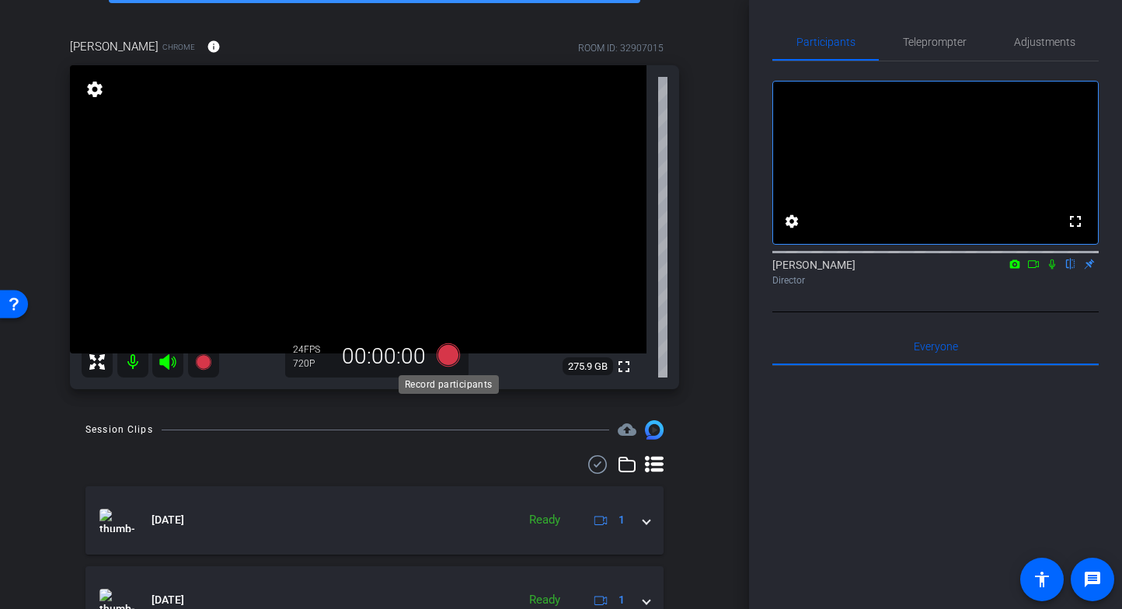
click at [442, 350] on icon at bounding box center [448, 354] width 23 height 23
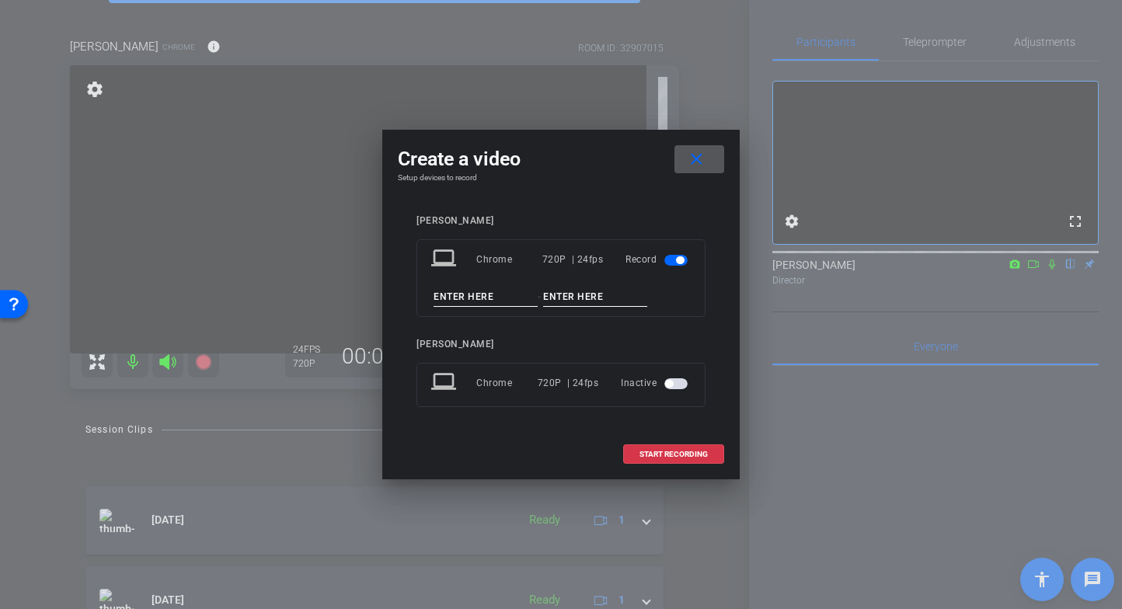
click at [480, 289] on input at bounding box center [486, 296] width 104 height 19
type input "RF"
click at [590, 295] on input at bounding box center [595, 296] width 104 height 19
type input "Q8-v2"
click at [683, 451] on span "START RECORDING" at bounding box center [673, 455] width 68 height 8
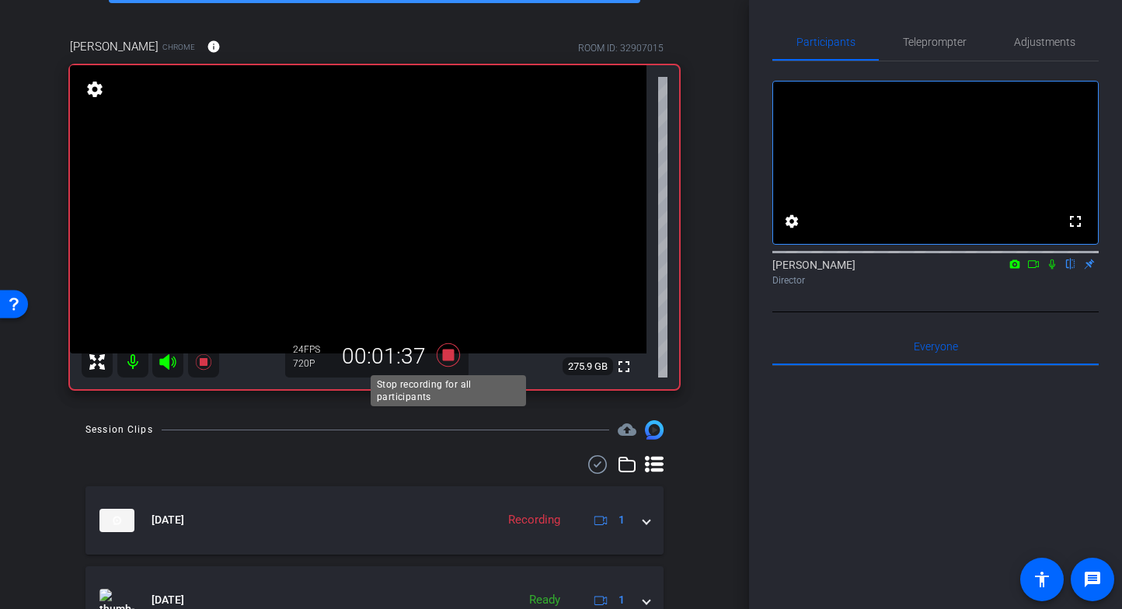
click at [446, 356] on icon at bounding box center [448, 354] width 23 height 23
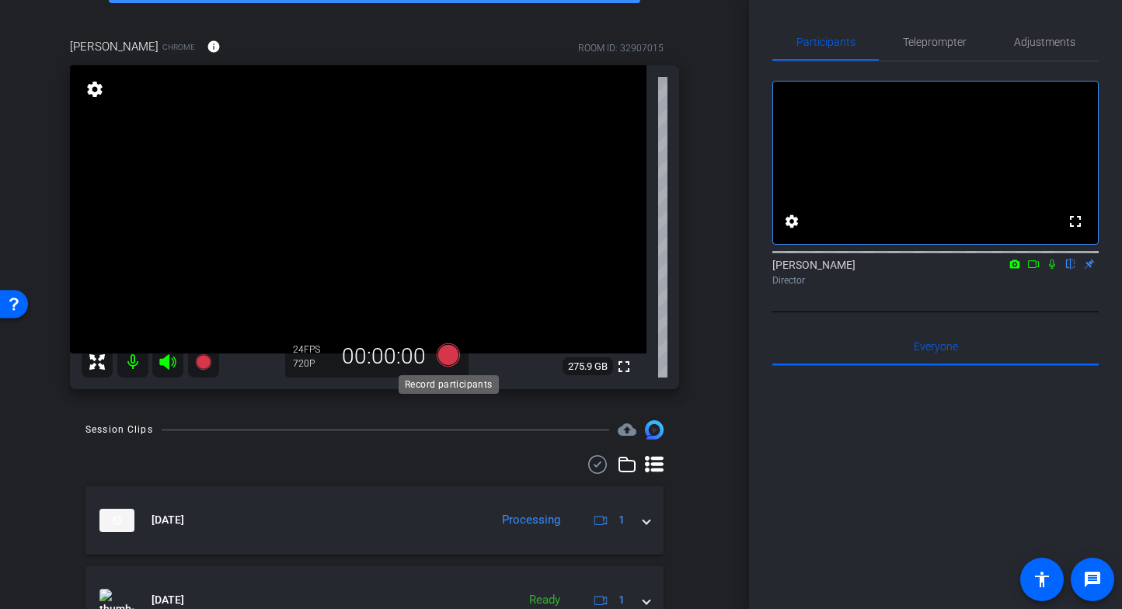
click at [453, 360] on icon at bounding box center [448, 354] width 23 height 23
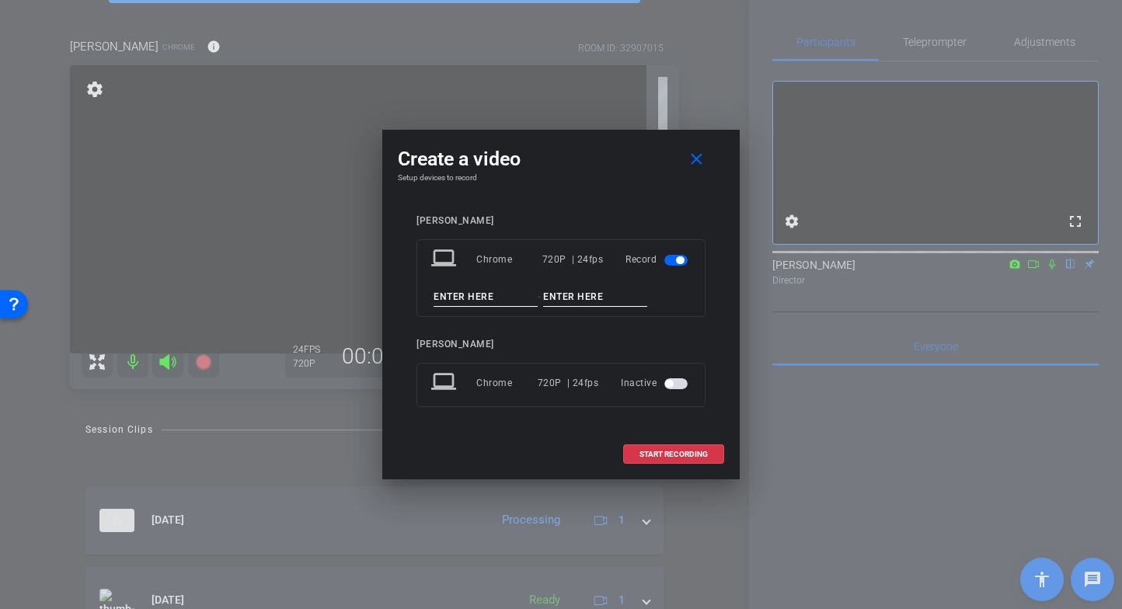
click at [454, 303] on input at bounding box center [486, 296] width 104 height 19
type input "RF"
click at [577, 293] on input at bounding box center [595, 296] width 104 height 19
type input "Q8-2"
click at [581, 330] on div "Regardt Ferreira laptop Chrome 720P | 24fps Record RF - Q8-2 Jacque Dobbins lap…" at bounding box center [560, 322] width 289 height 214
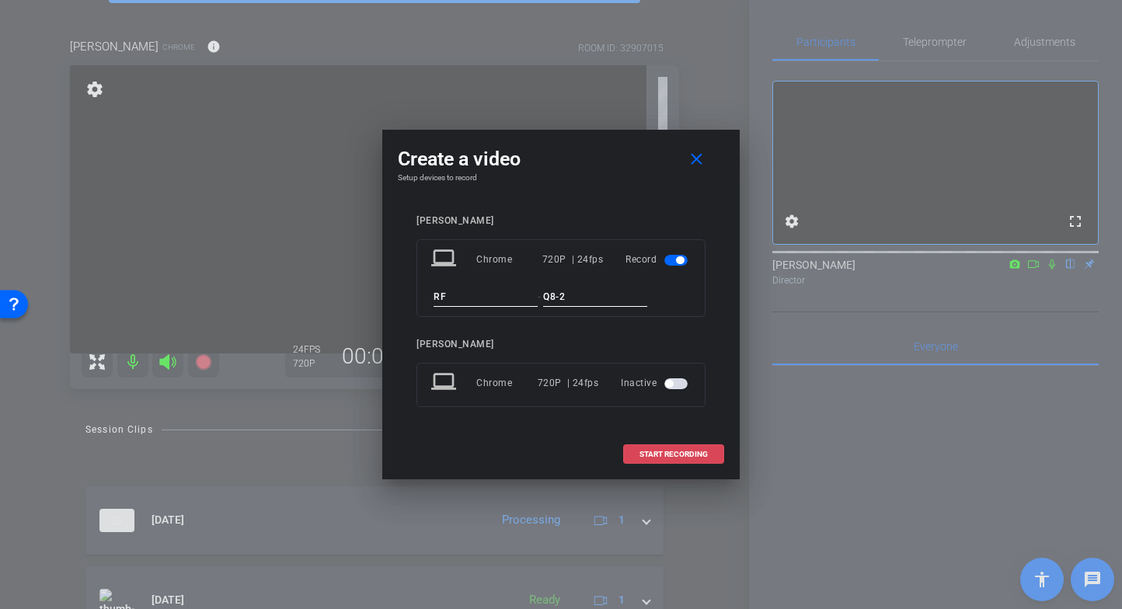
click at [667, 453] on span "START RECORDING" at bounding box center [673, 455] width 68 height 8
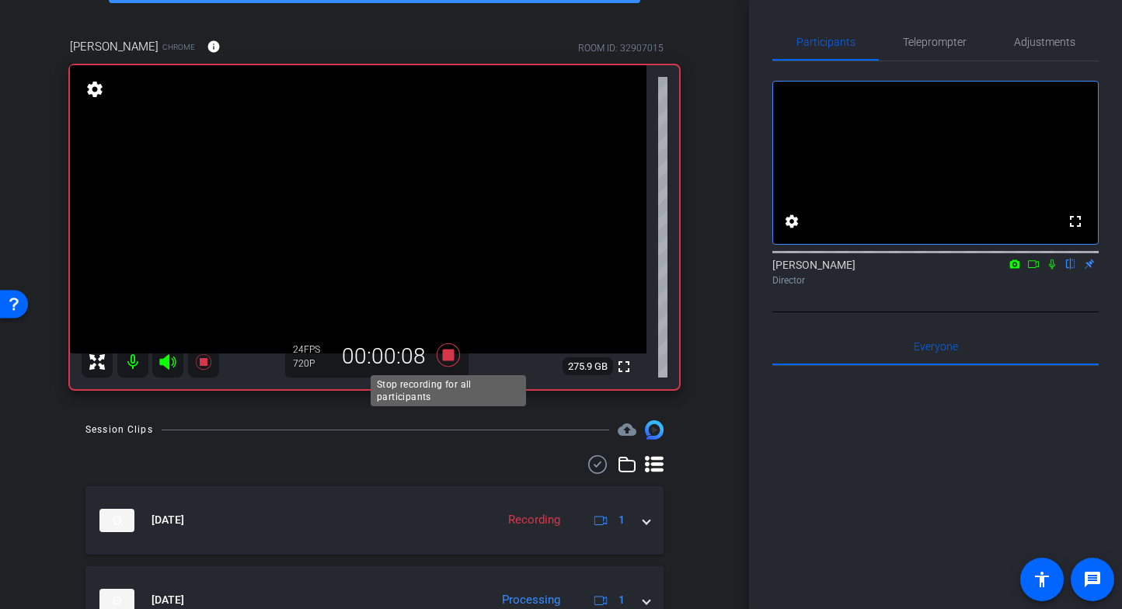
click at [453, 355] on icon at bounding box center [448, 354] width 23 height 23
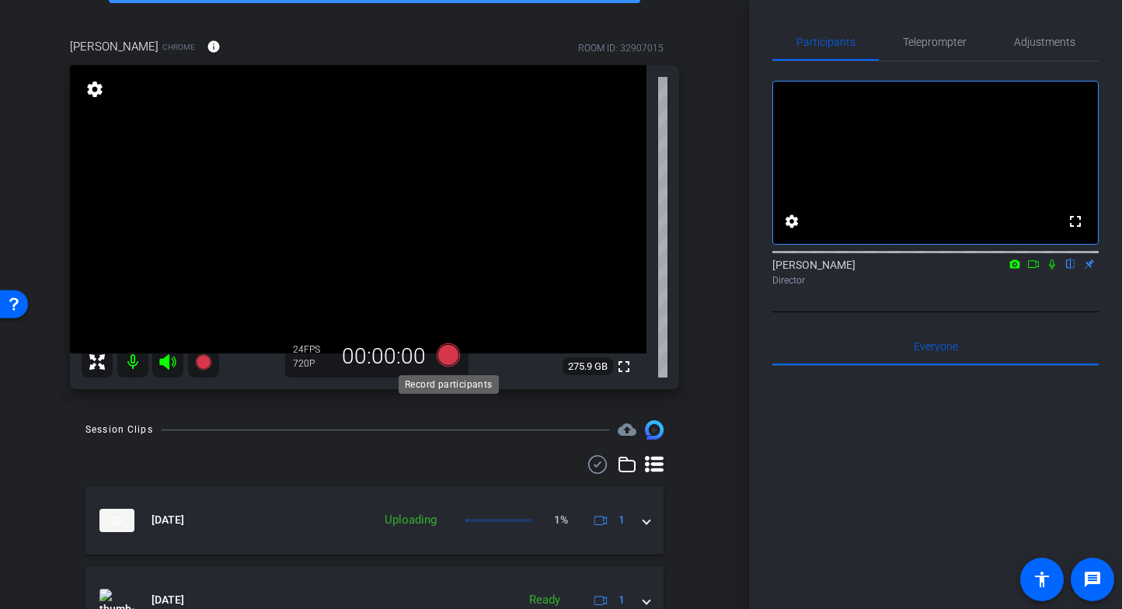
click at [453, 356] on icon at bounding box center [448, 354] width 23 height 23
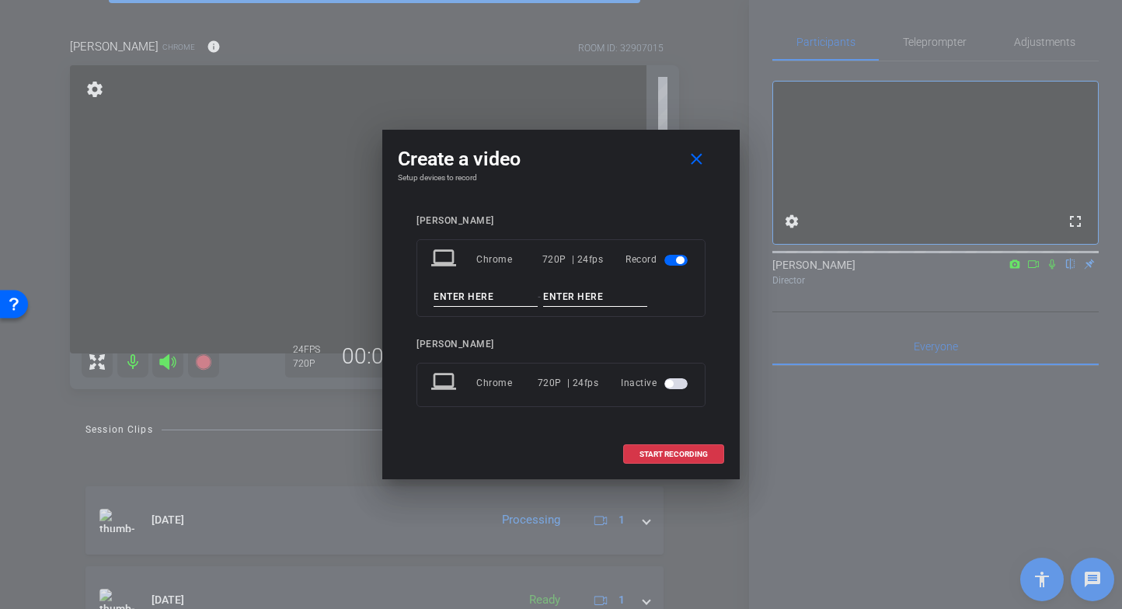
click at [479, 291] on input at bounding box center [486, 296] width 104 height 19
type input "RF"
click at [573, 298] on input at bounding box center [595, 296] width 104 height 19
type input "Q8-2-v2"
click at [676, 453] on span "START RECORDING" at bounding box center [673, 455] width 68 height 8
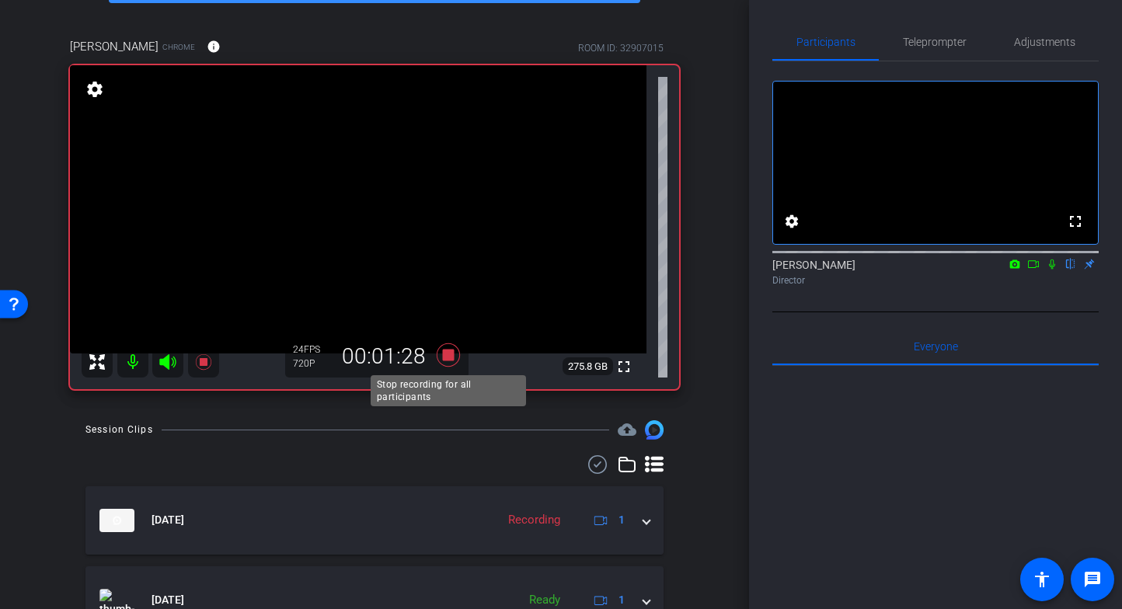
click at [450, 362] on icon at bounding box center [448, 355] width 37 height 28
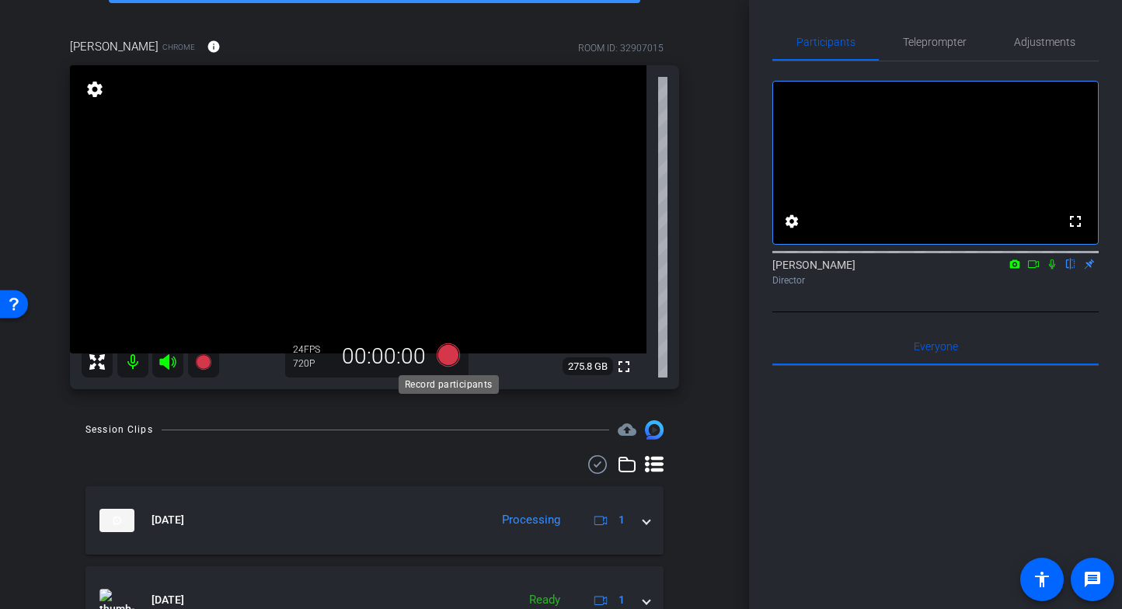
click at [447, 362] on icon at bounding box center [448, 354] width 23 height 23
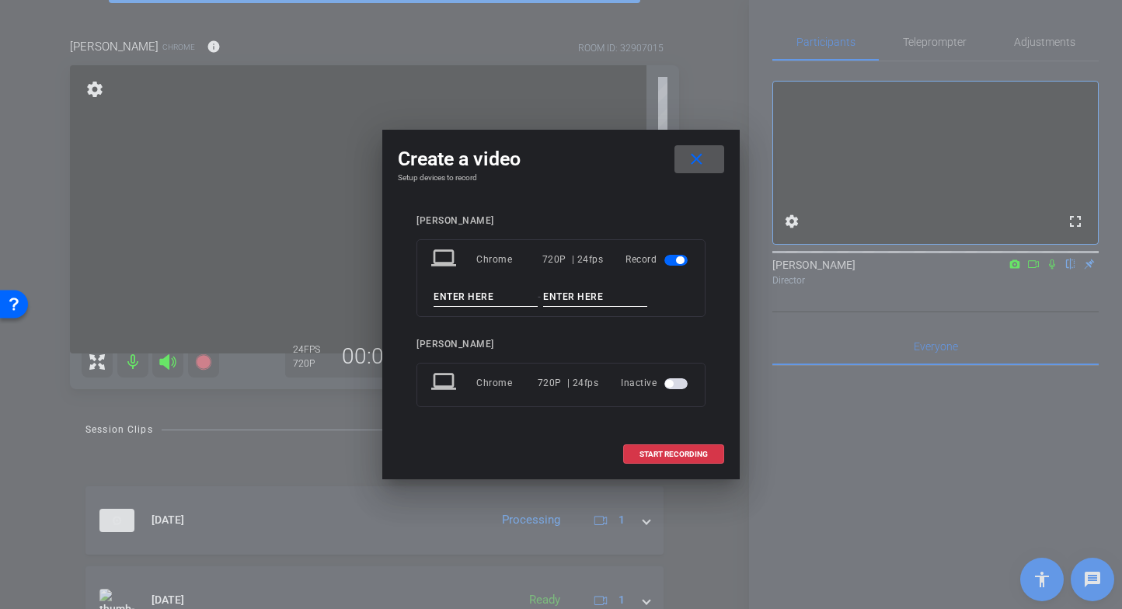
click at [472, 300] on input at bounding box center [486, 296] width 104 height 19
type input "RF"
click at [580, 296] on input at bounding box center [595, 296] width 104 height 19
type input "Q9"
click at [662, 454] on span "START RECORDING" at bounding box center [673, 455] width 68 height 8
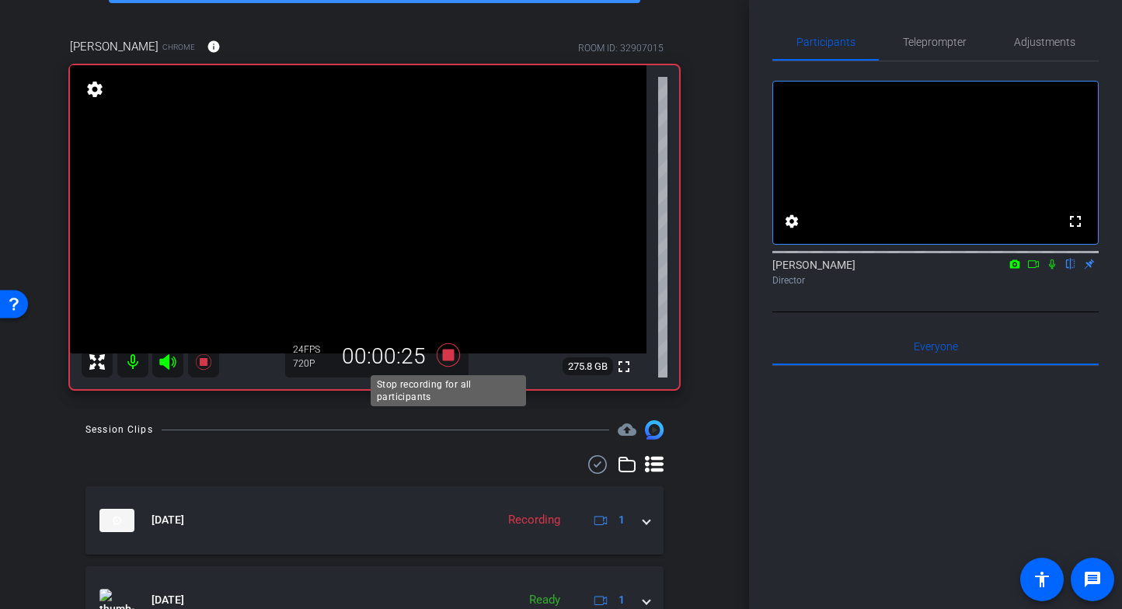
click at [454, 361] on icon at bounding box center [448, 355] width 37 height 28
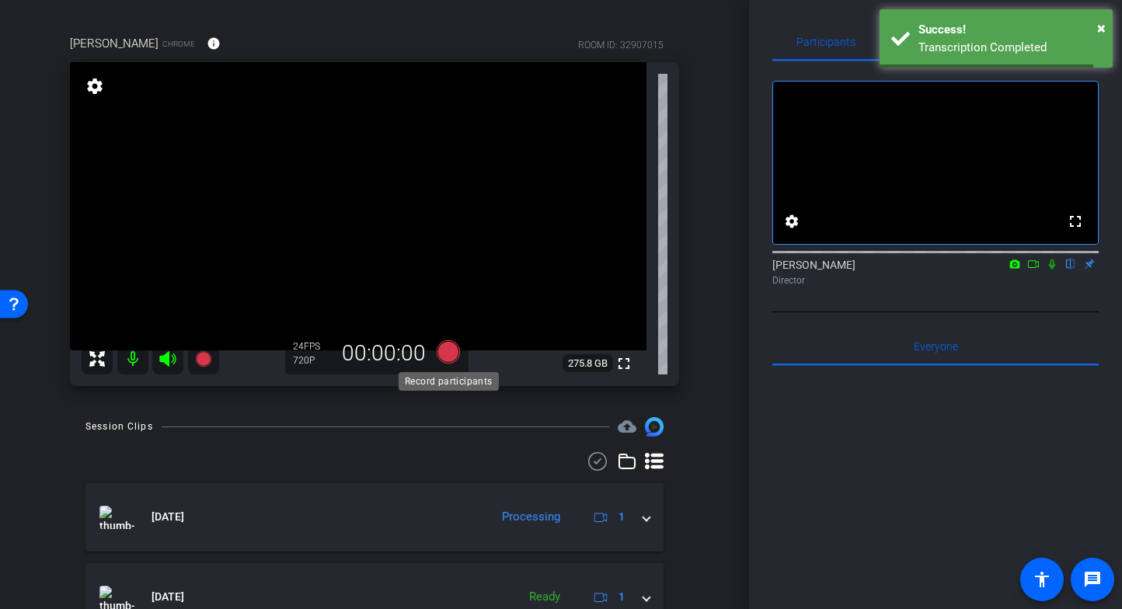
click at [447, 360] on icon at bounding box center [448, 351] width 23 height 23
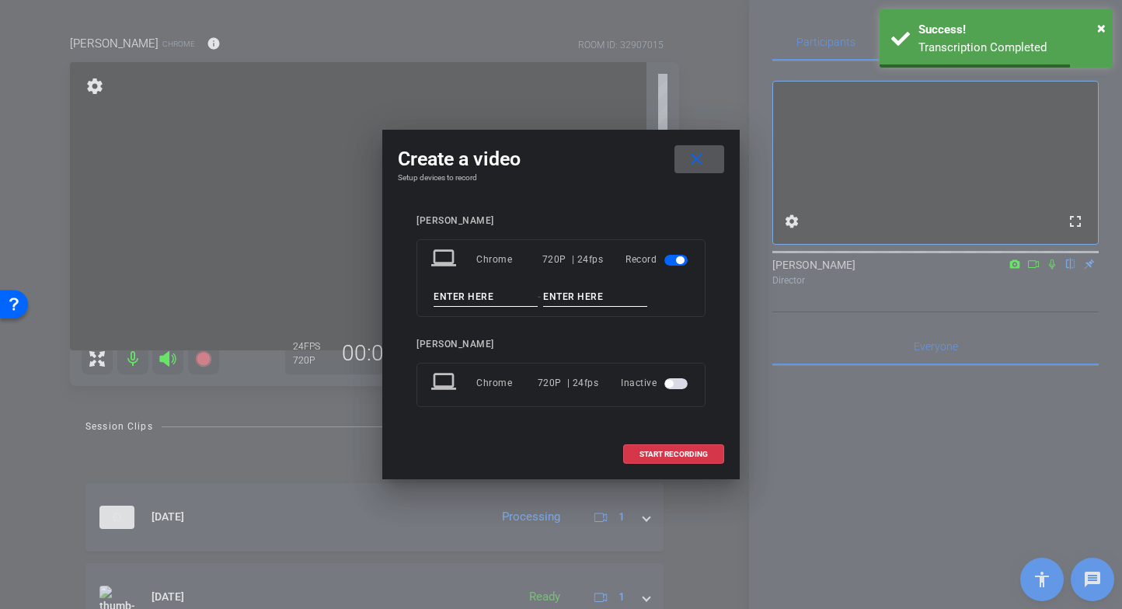
click at [465, 289] on input at bounding box center [486, 296] width 104 height 19
type input "RF"
click at [586, 298] on input at bounding box center [595, 296] width 104 height 19
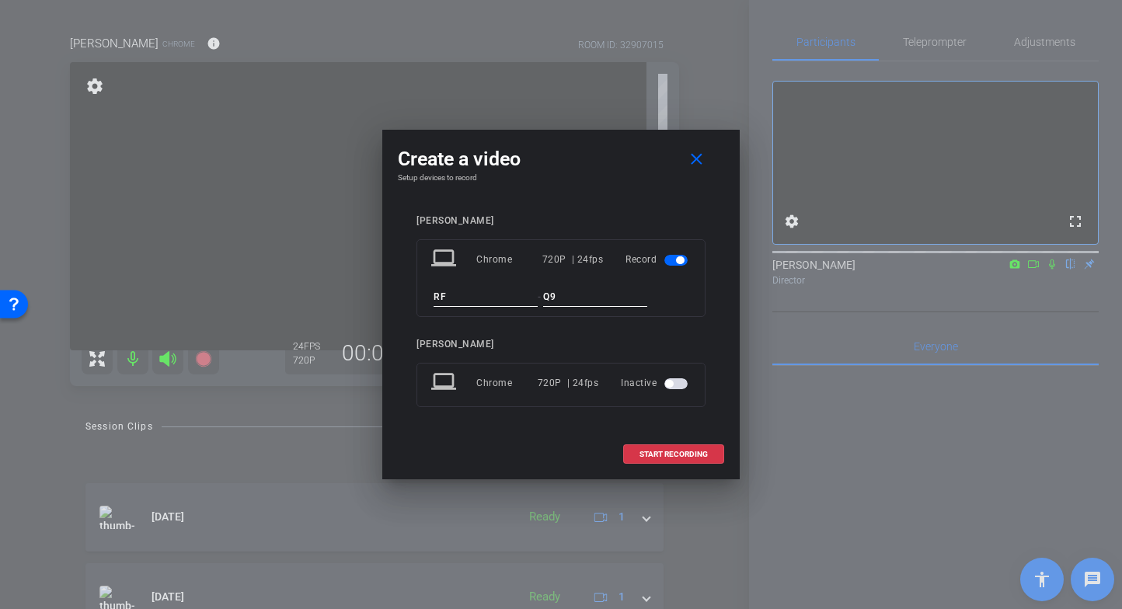
type input "Q9"
click at [503, 439] on div "Regardt Ferreira laptop Chrome 720P | 24fps Record RF - Q9 Jacque Dobbins lapto…" at bounding box center [561, 322] width 326 height 245
click at [678, 454] on span "START RECORDING" at bounding box center [673, 455] width 68 height 8
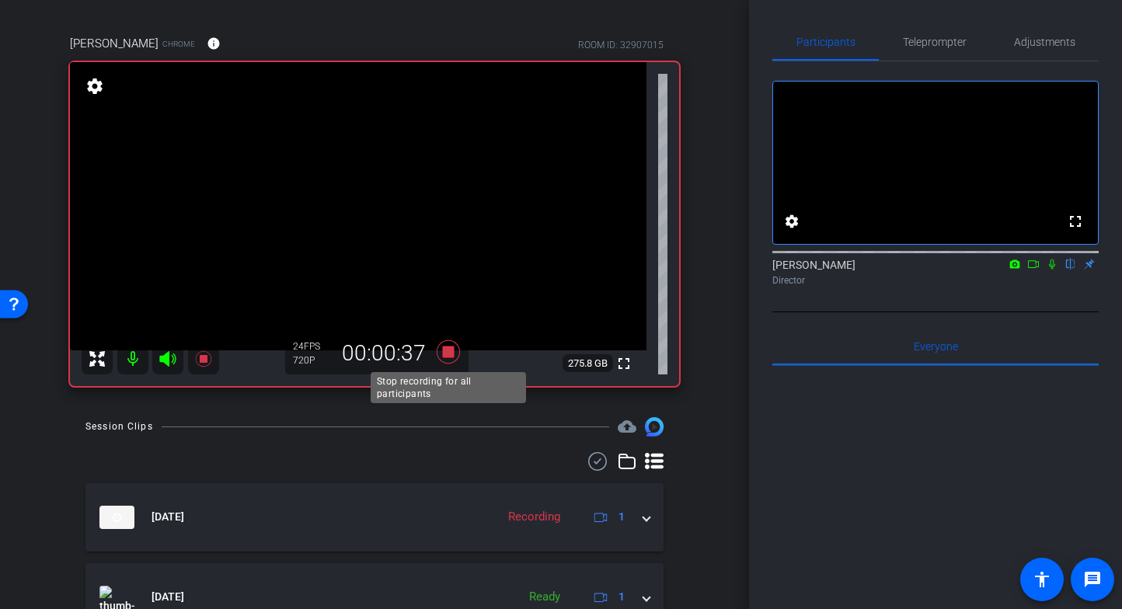
click at [446, 353] on icon at bounding box center [448, 351] width 23 height 23
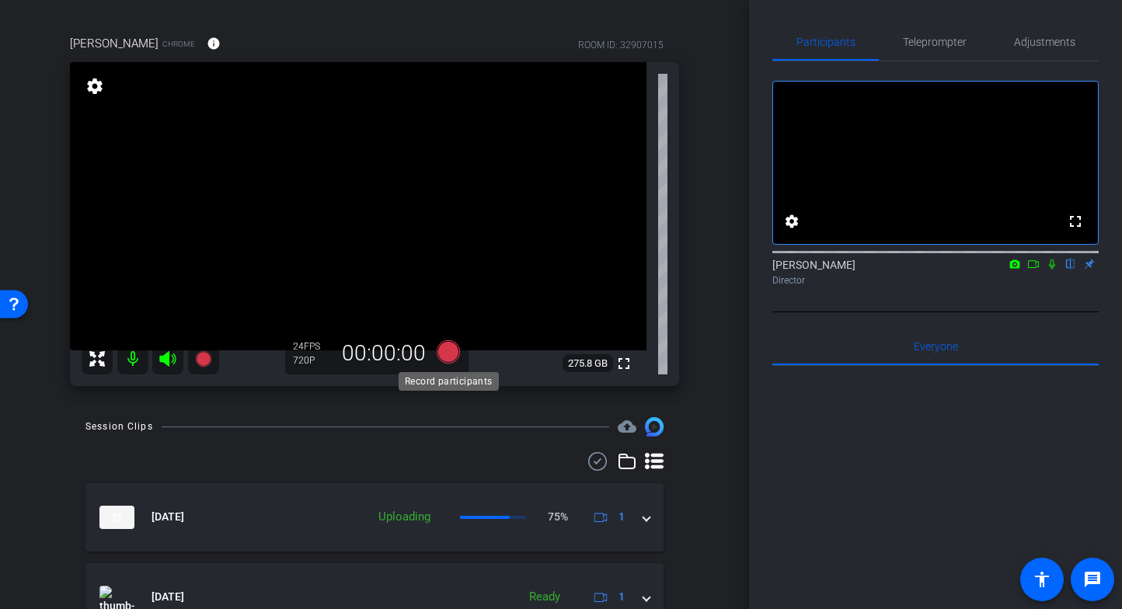
click at [448, 354] on icon at bounding box center [448, 351] width 23 height 23
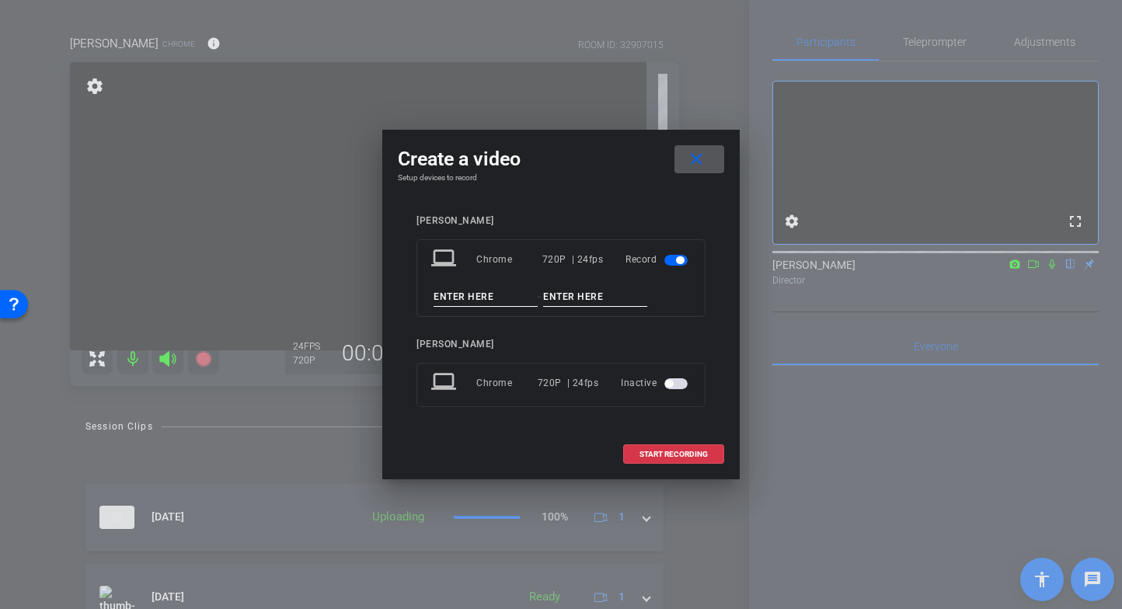
click at [473, 291] on input at bounding box center [486, 296] width 104 height 19
type input "RF"
click at [576, 298] on input at bounding box center [595, 296] width 104 height 19
type input "Q10"
click at [670, 453] on span "START RECORDING" at bounding box center [673, 455] width 68 height 8
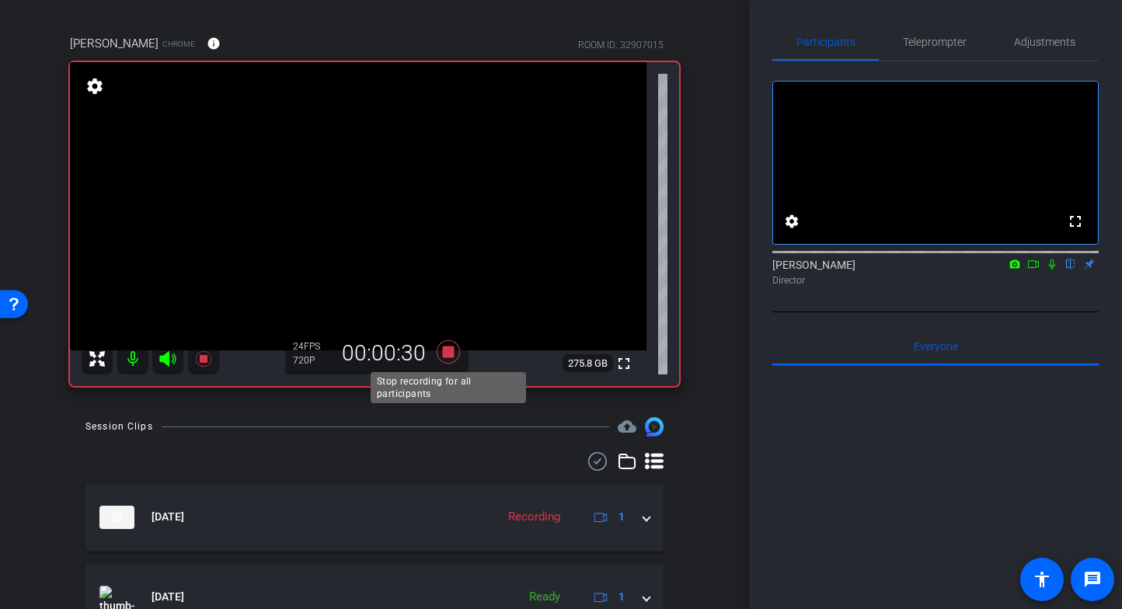
click at [454, 353] on icon at bounding box center [448, 352] width 37 height 28
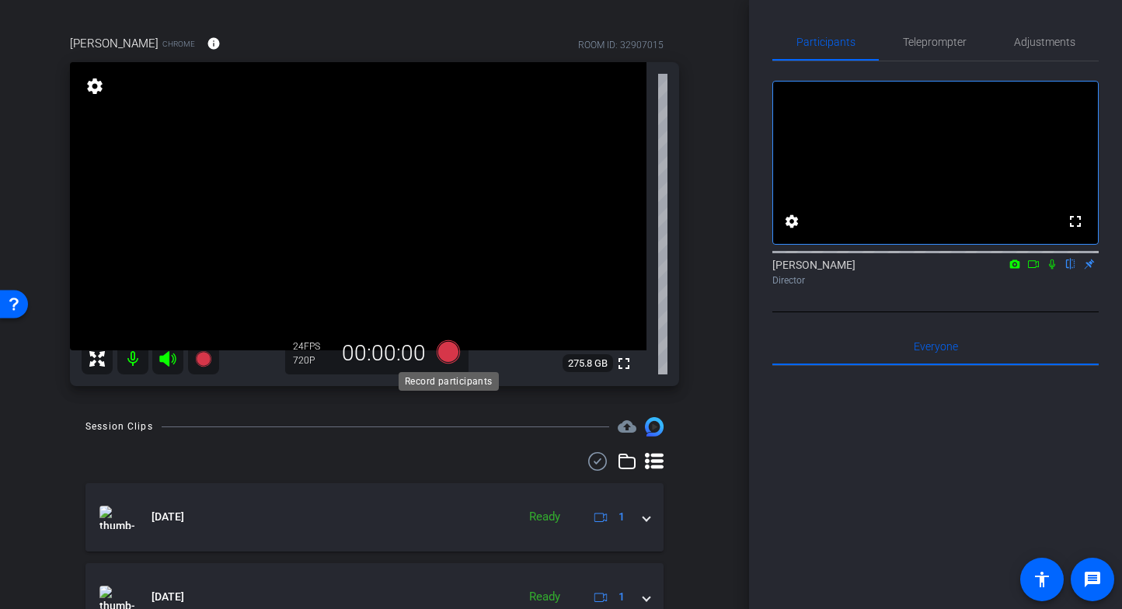
click at [448, 353] on icon at bounding box center [448, 351] width 23 height 23
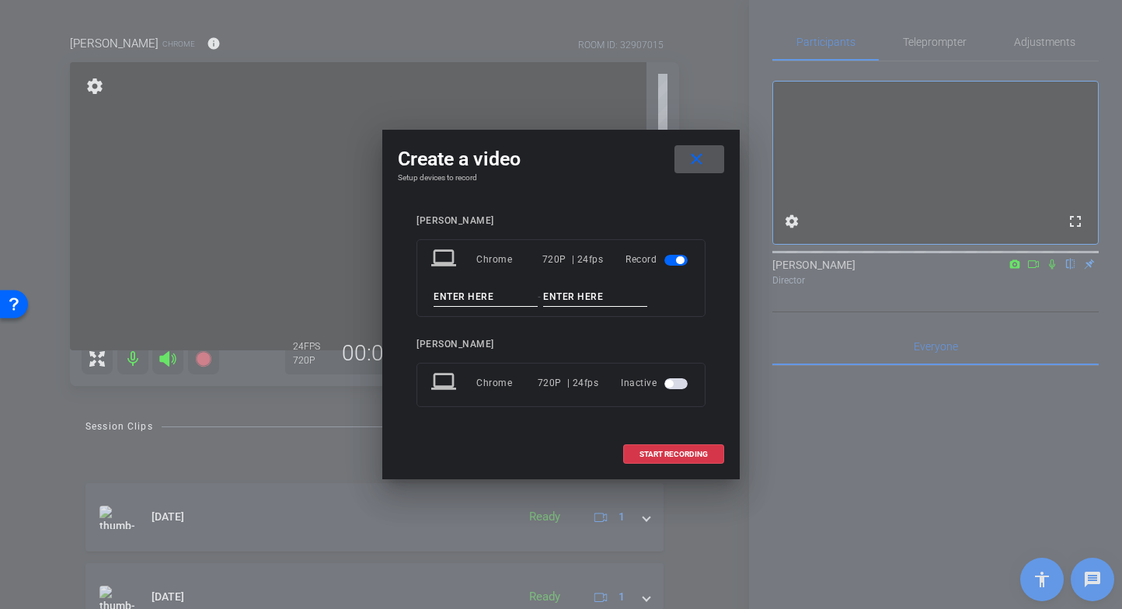
click at [478, 299] on input at bounding box center [486, 296] width 104 height 19
type input "RF"
click at [605, 301] on input at bounding box center [595, 296] width 104 height 19
type input "Q10-v2"
click at [681, 455] on span "START RECORDING" at bounding box center [673, 455] width 68 height 8
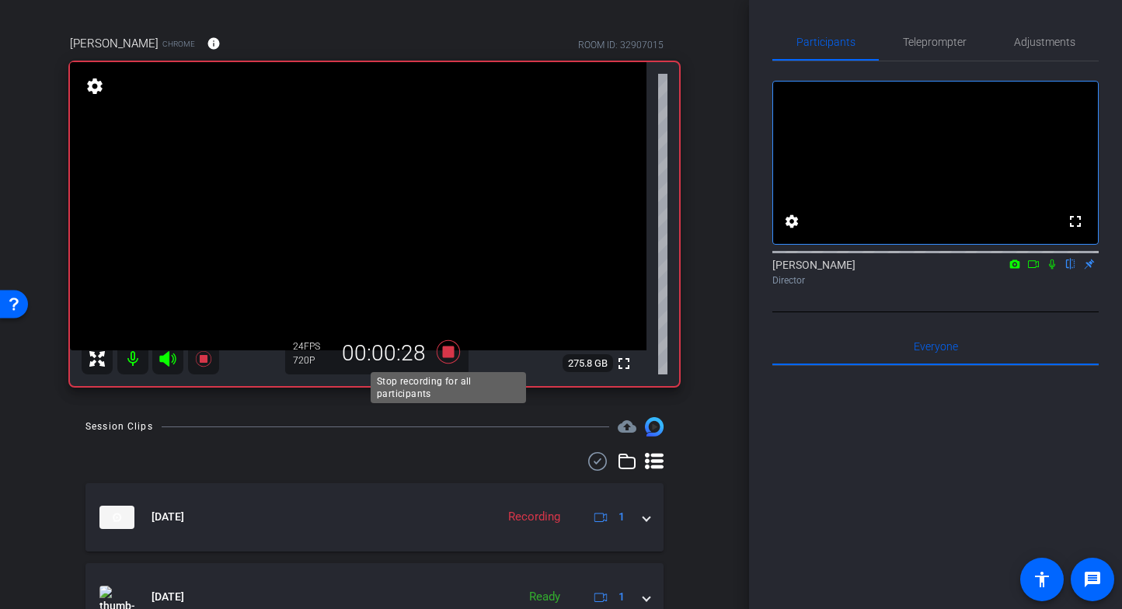
click at [443, 344] on icon at bounding box center [448, 352] width 37 height 28
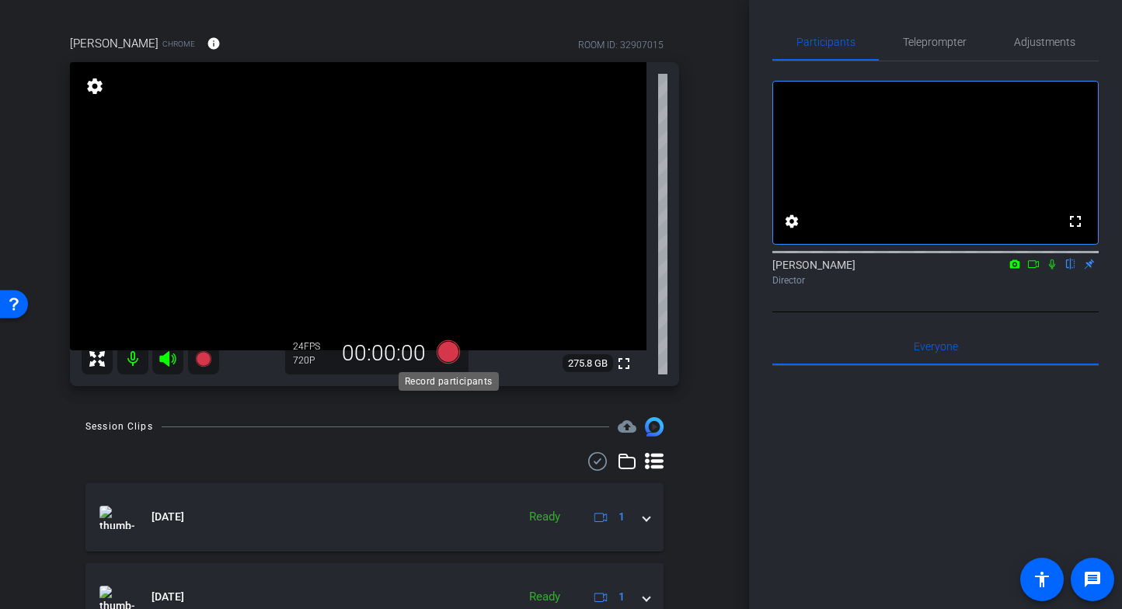
click at [448, 353] on icon at bounding box center [448, 351] width 23 height 23
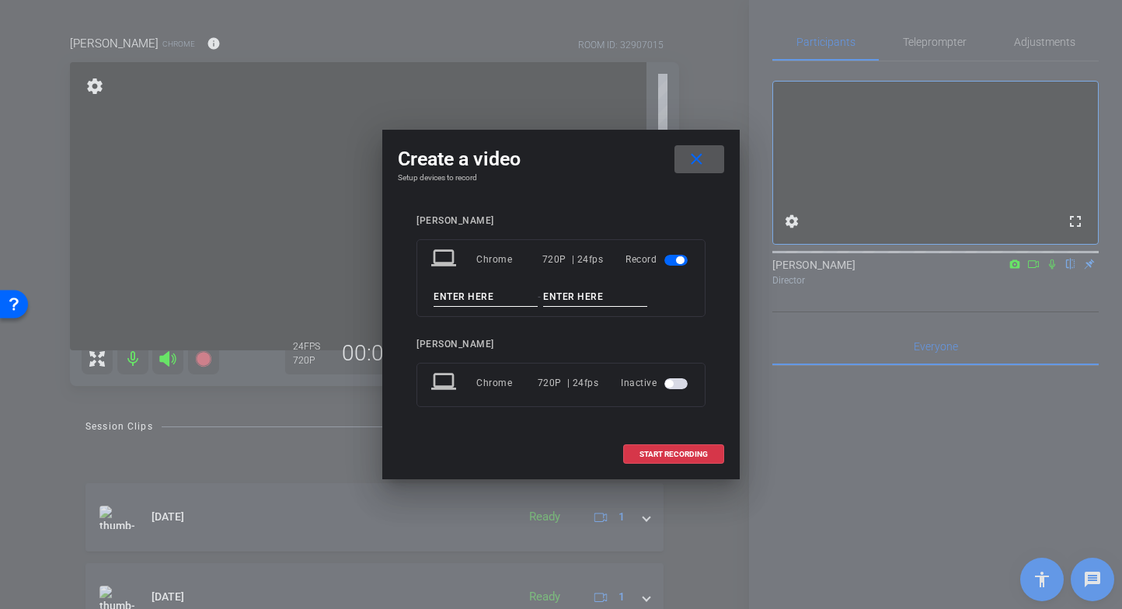
click at [475, 297] on input at bounding box center [486, 296] width 104 height 19
type input "RF"
click at [582, 295] on input at bounding box center [595, 296] width 104 height 19
type input "q"
type input "Q11"
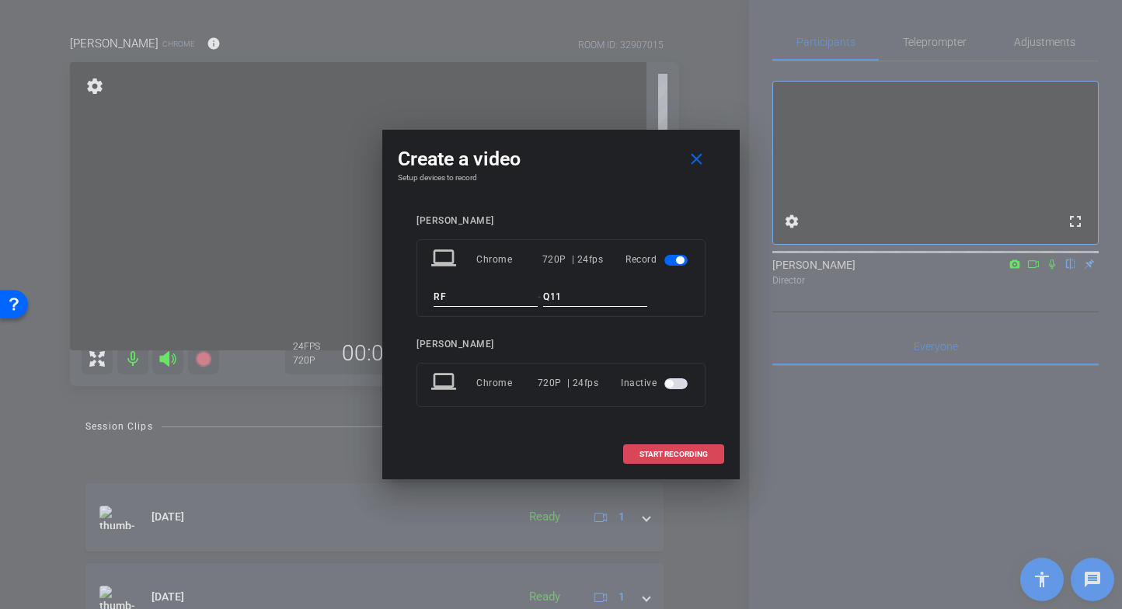
click at [673, 455] on span "START RECORDING" at bounding box center [673, 455] width 68 height 8
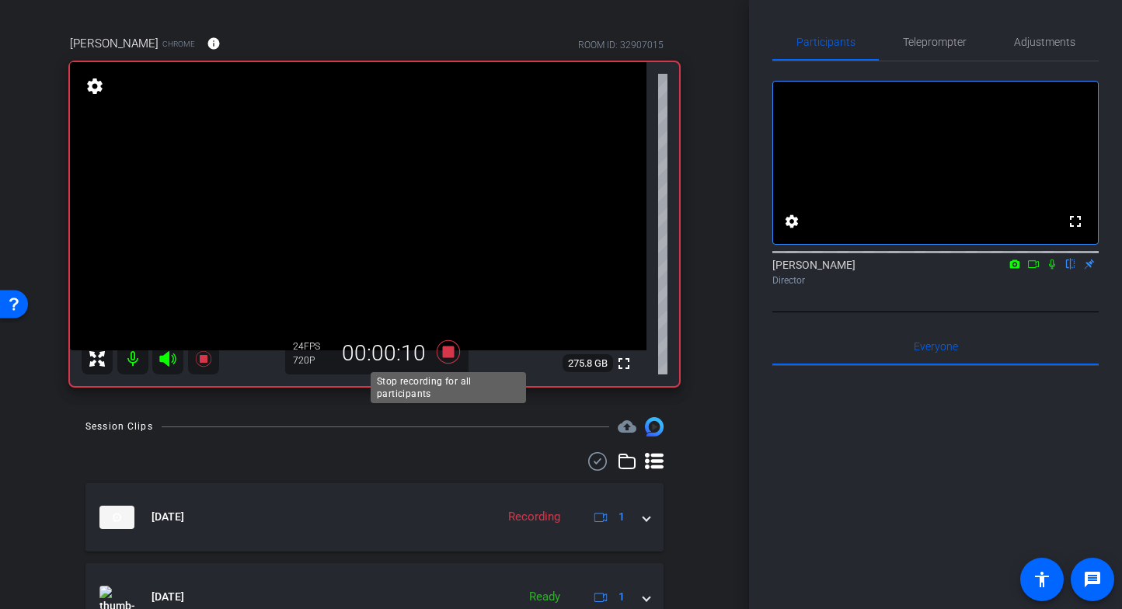
click at [450, 353] on icon at bounding box center [448, 351] width 23 height 23
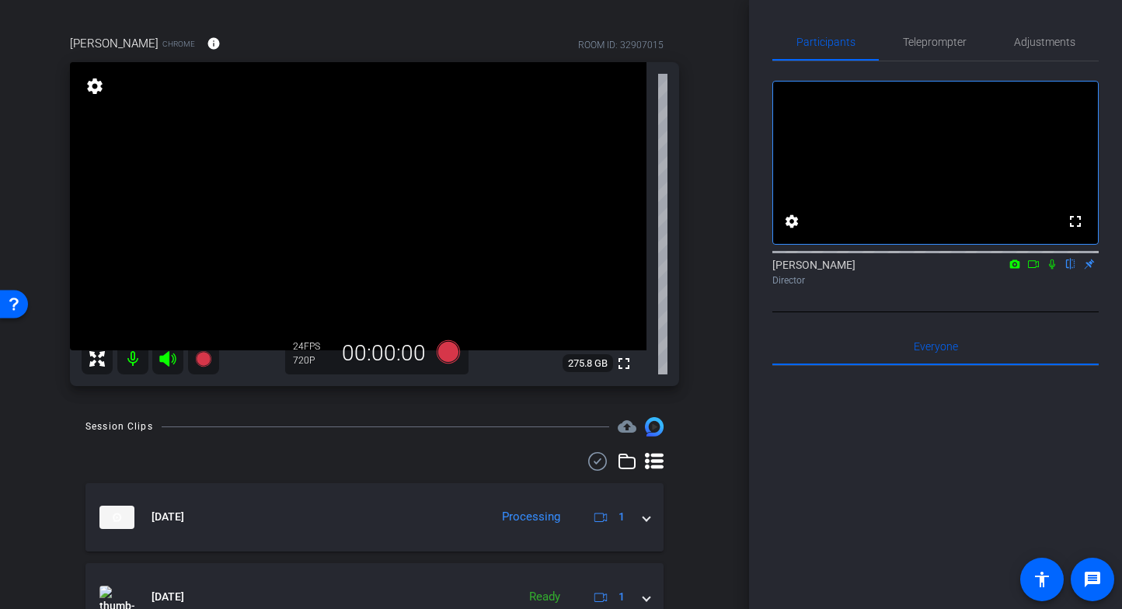
click at [728, 479] on div "arrow_back MS-DRL Interview: Reggie Ferreira Back to project Send invite accoun…" at bounding box center [374, 192] width 749 height 609
click at [709, 310] on div "Regardt Ferreira Chrome info ROOM ID: 32907015 fullscreen settings 275.8 GB 24 …" at bounding box center [374, 205] width 671 height 392
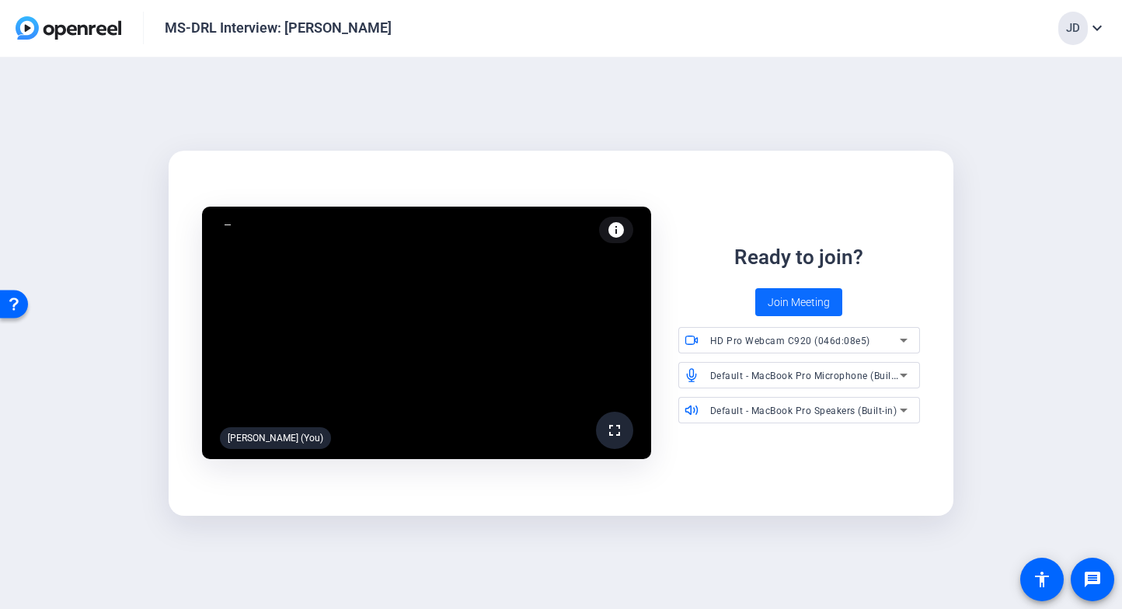
click at [817, 294] on span "Join Meeting" at bounding box center [799, 302] width 62 height 16
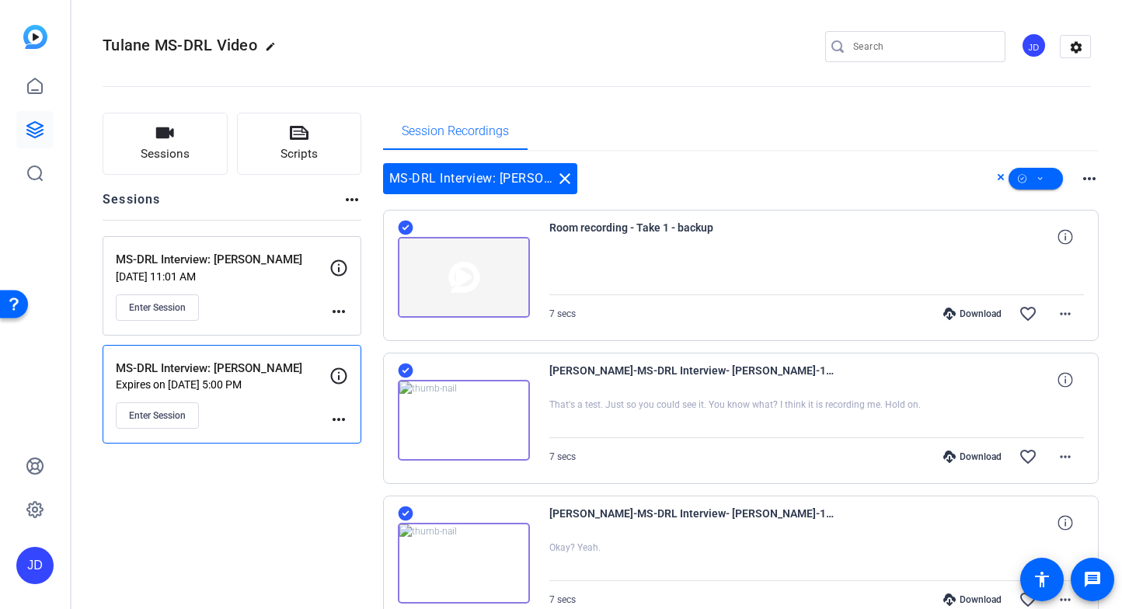
scroll to position [87, 0]
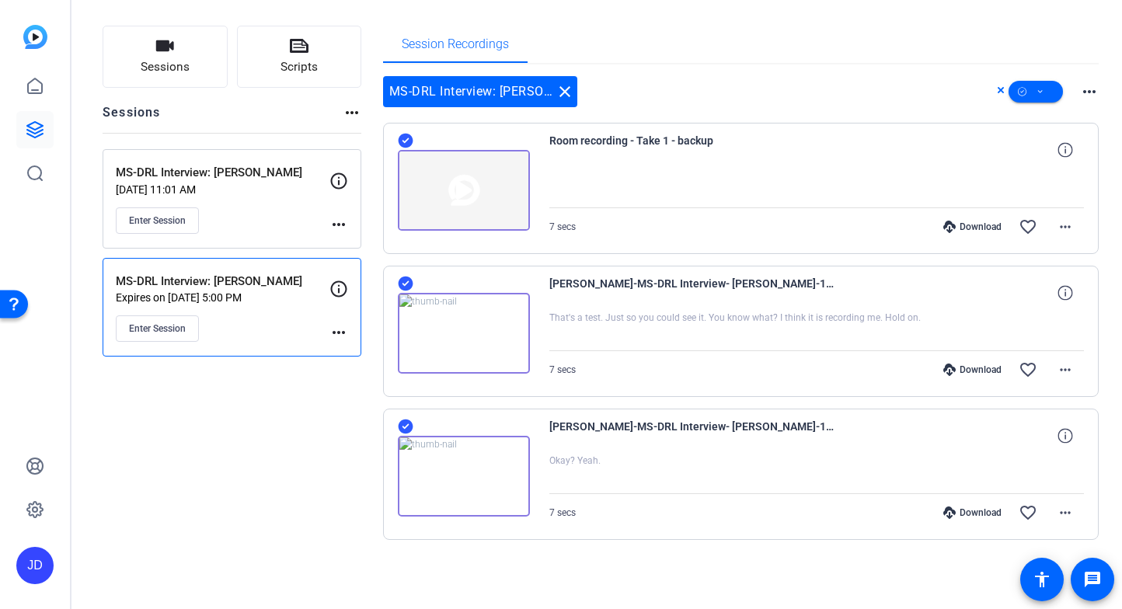
click at [341, 339] on mat-icon "more_horiz" at bounding box center [338, 332] width 19 height 19
click at [1065, 226] on div at bounding box center [561, 304] width 1122 height 609
click at [1070, 227] on mat-icon "more_horiz" at bounding box center [1065, 227] width 19 height 19
click at [1045, 319] on span "Delete clip" at bounding box center [1030, 317] width 82 height 19
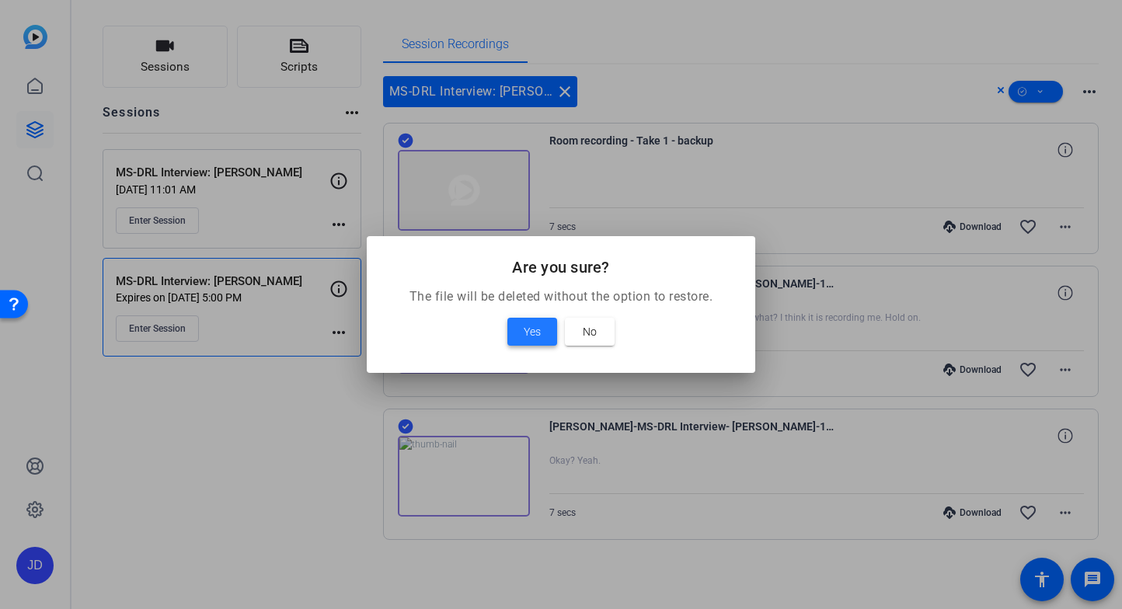
click at [530, 326] on span "Yes" at bounding box center [532, 331] width 17 height 19
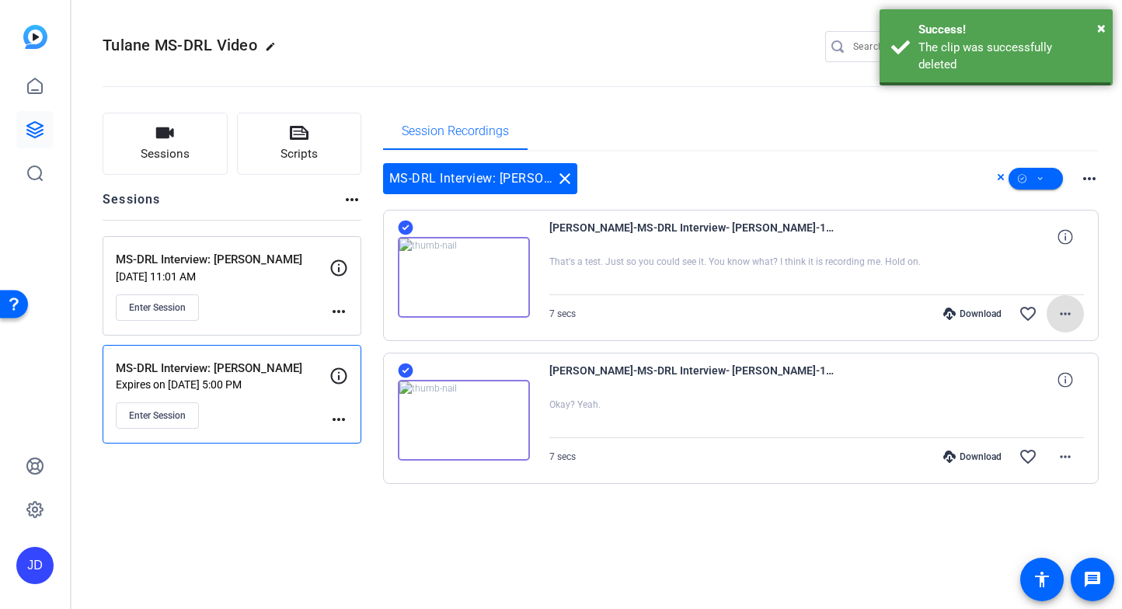
scroll to position [0, 0]
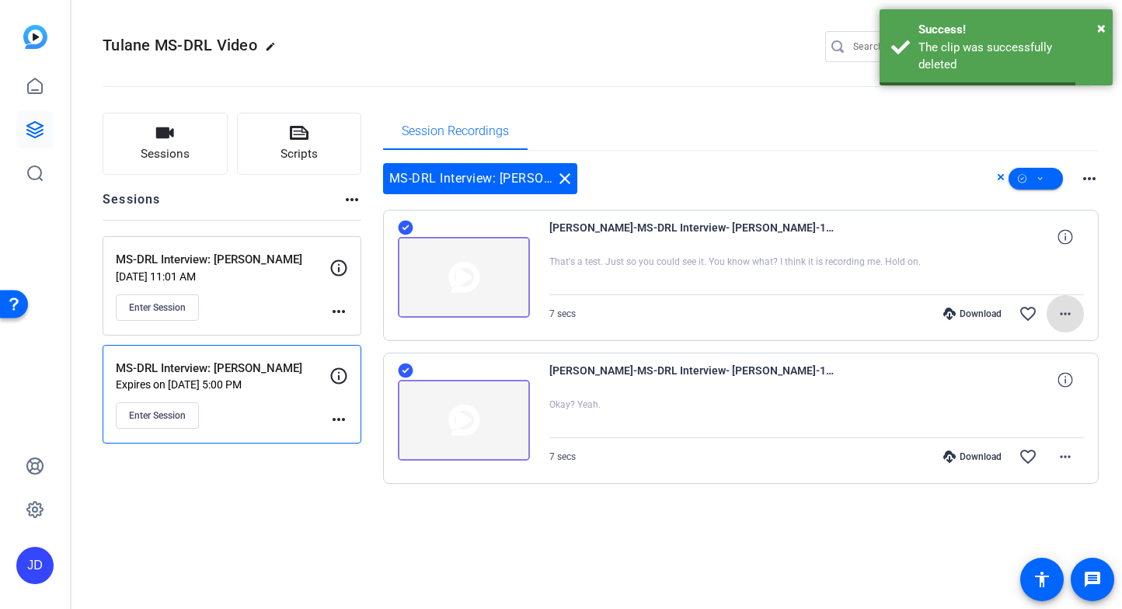
click at [1064, 318] on mat-icon "more_horiz" at bounding box center [1065, 314] width 19 height 19
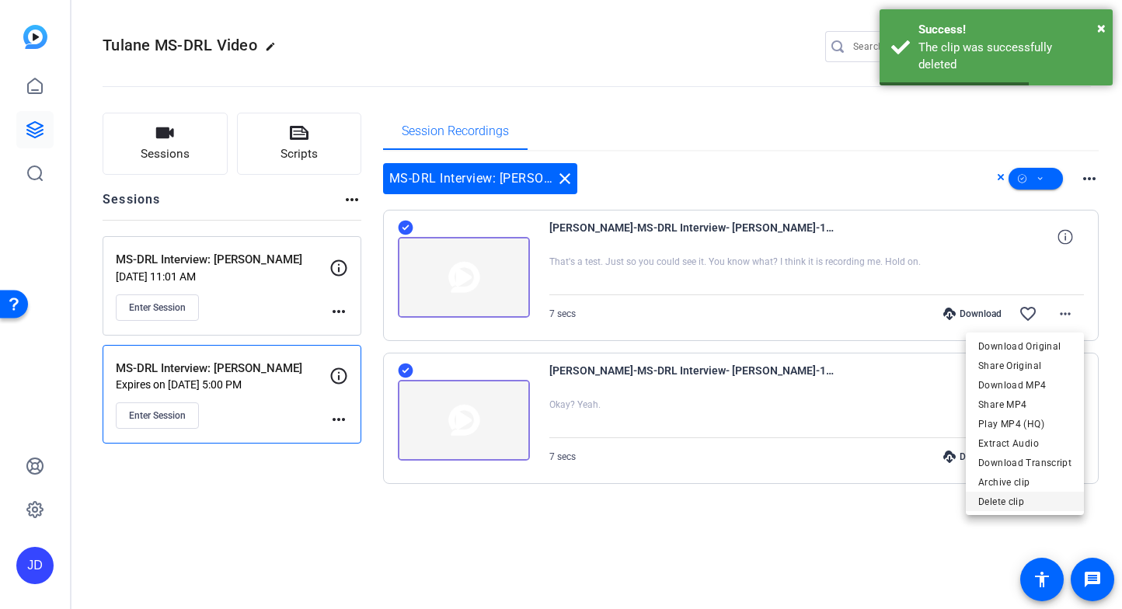
click at [1011, 507] on span "Delete clip" at bounding box center [1024, 502] width 93 height 19
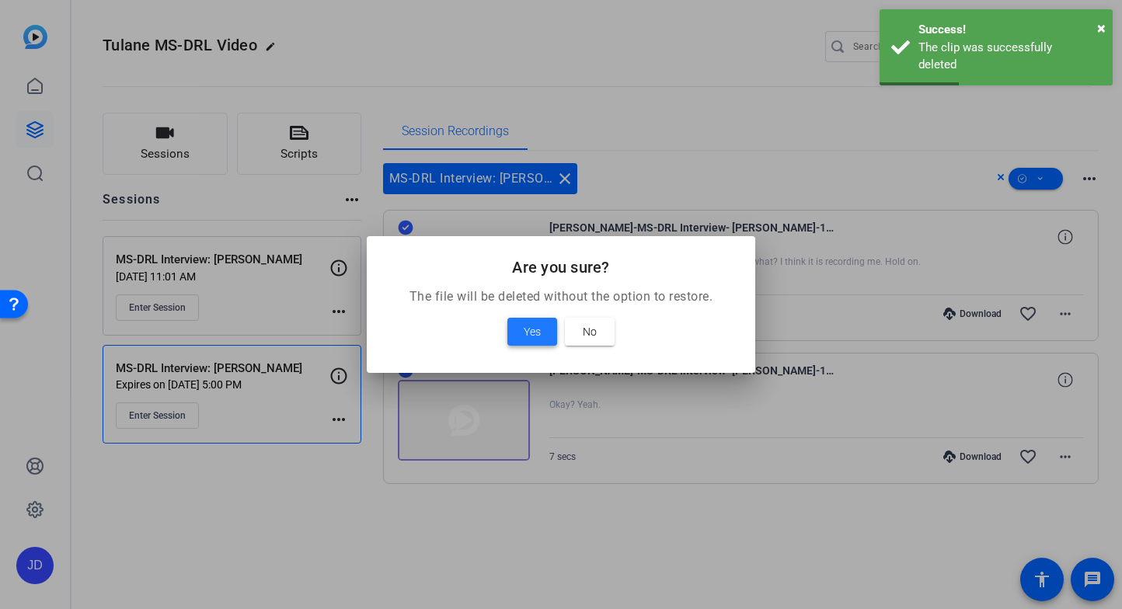
click at [522, 326] on span at bounding box center [532, 331] width 50 height 37
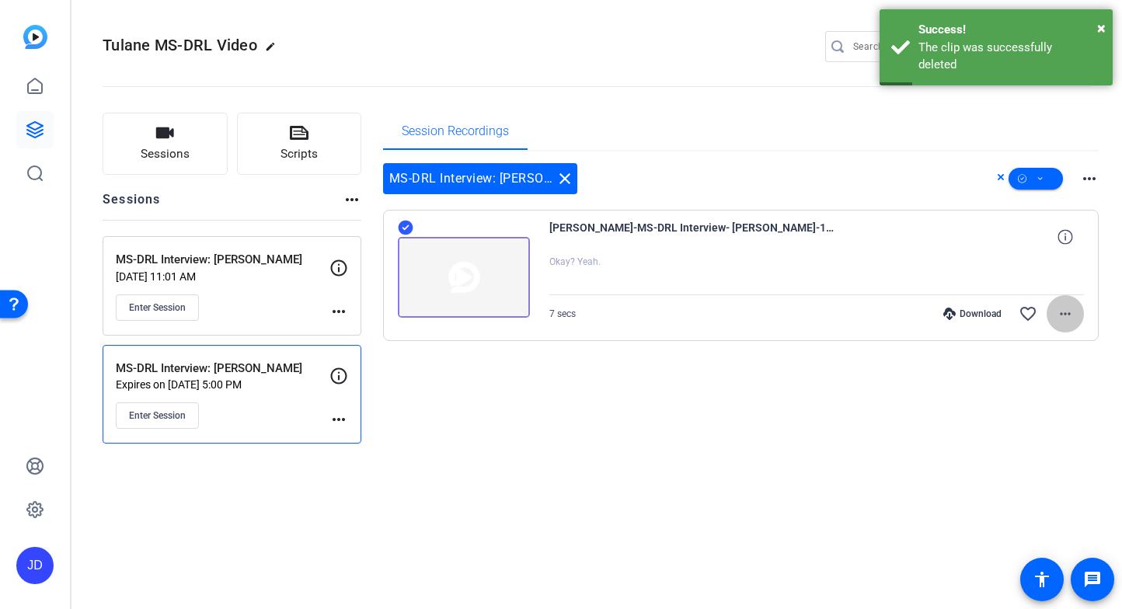
click at [1066, 314] on mat-icon "more_horiz" at bounding box center [1065, 314] width 19 height 19
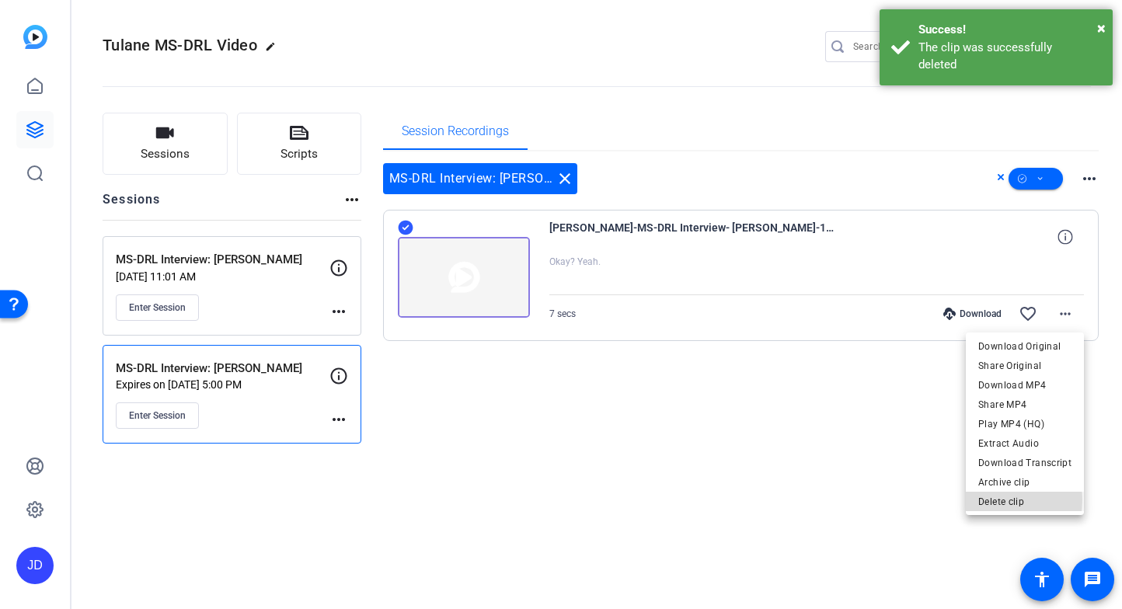
click at [988, 500] on span "Delete clip" at bounding box center [1024, 502] width 93 height 19
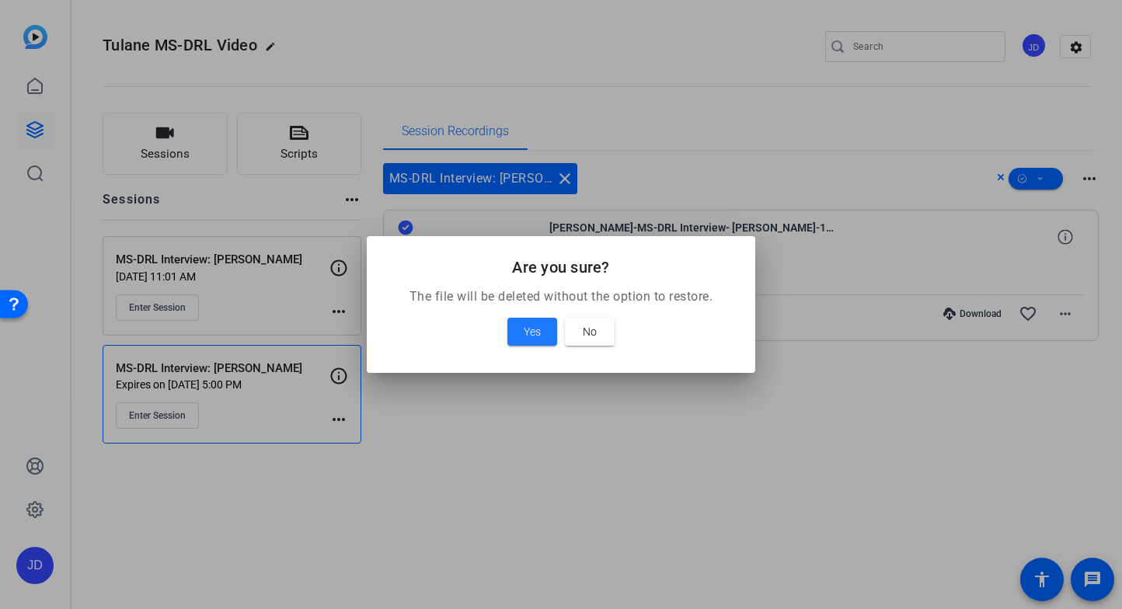
click at [518, 333] on span at bounding box center [532, 331] width 50 height 37
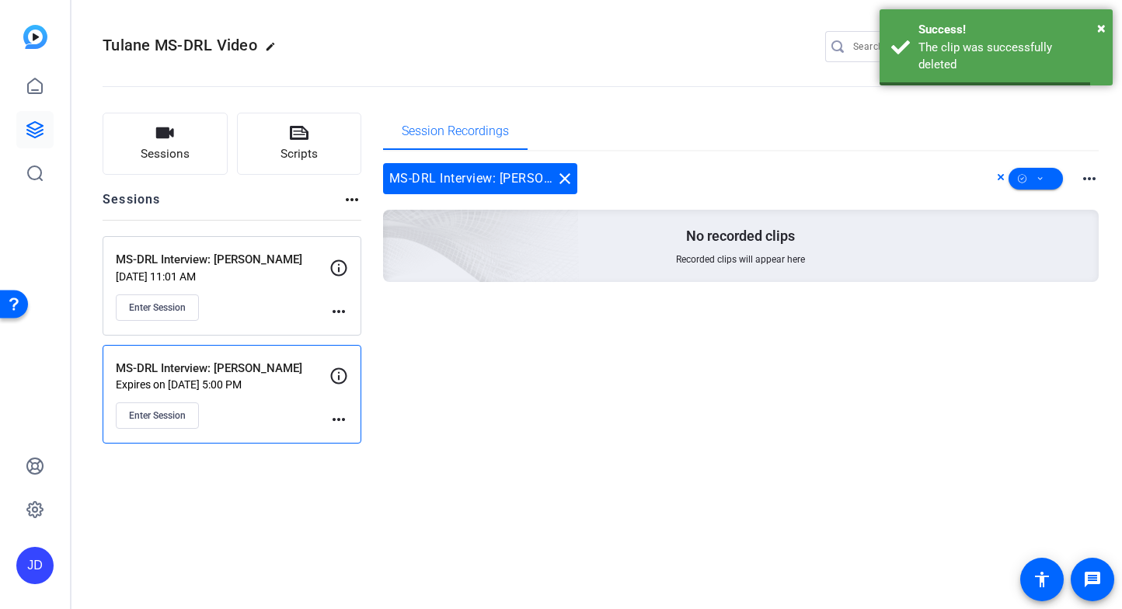
click at [252, 301] on div "Enter Session" at bounding box center [223, 307] width 214 height 26
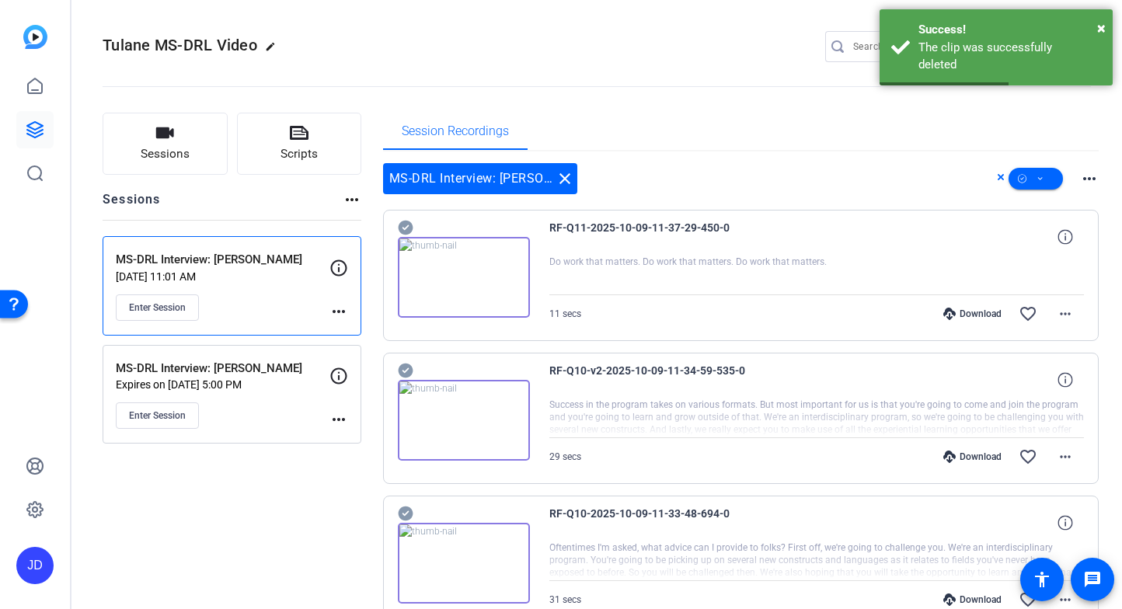
click at [340, 423] on mat-icon "more_horiz" at bounding box center [338, 419] width 19 height 19
click at [374, 462] on span "Archive Session" at bounding box center [377, 462] width 71 height 19
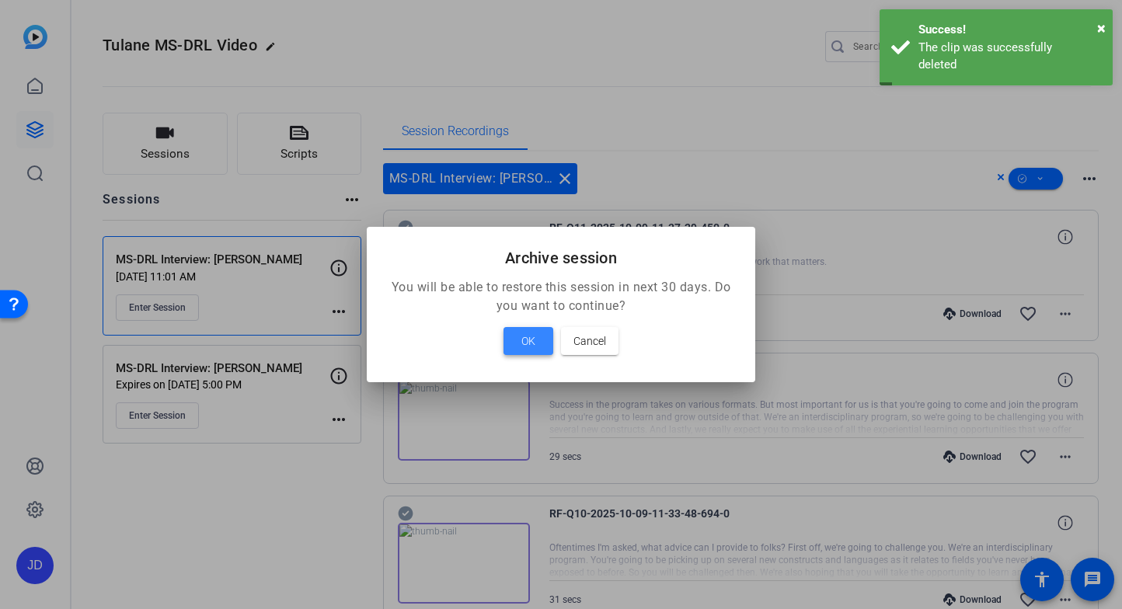
click at [527, 345] on span "OK" at bounding box center [528, 341] width 14 height 19
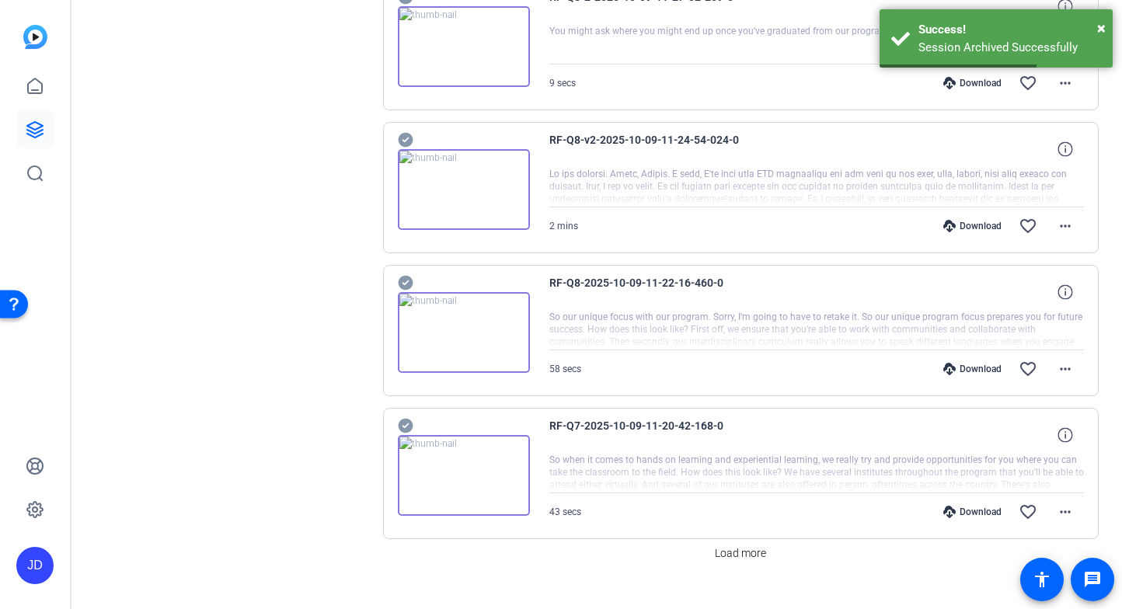
scroll to position [1116, 0]
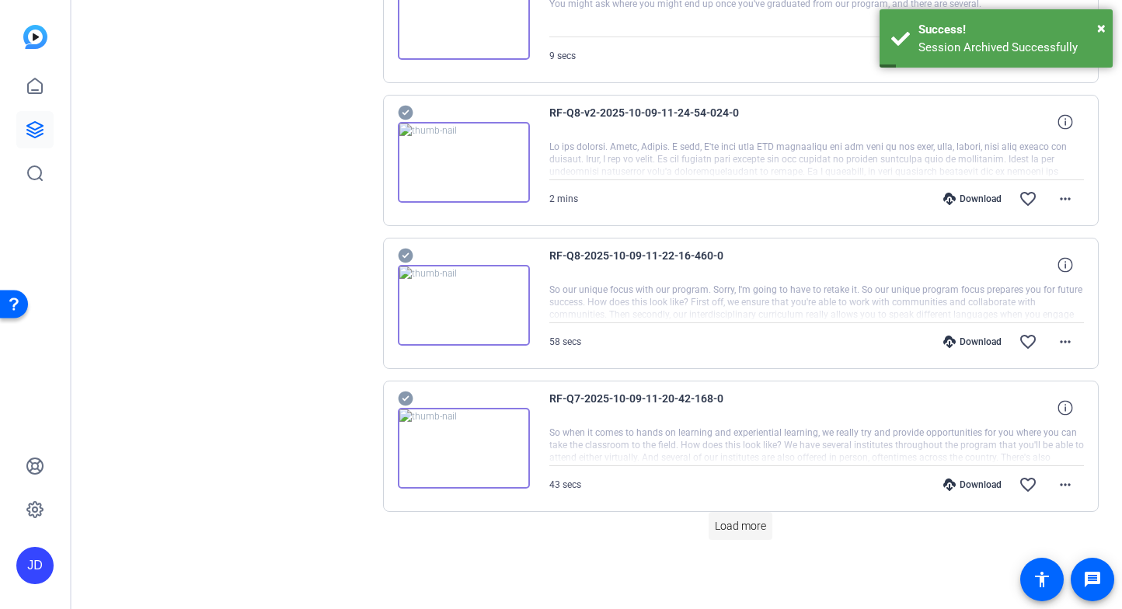
click at [719, 523] on span "Load more" at bounding box center [740, 526] width 51 height 16
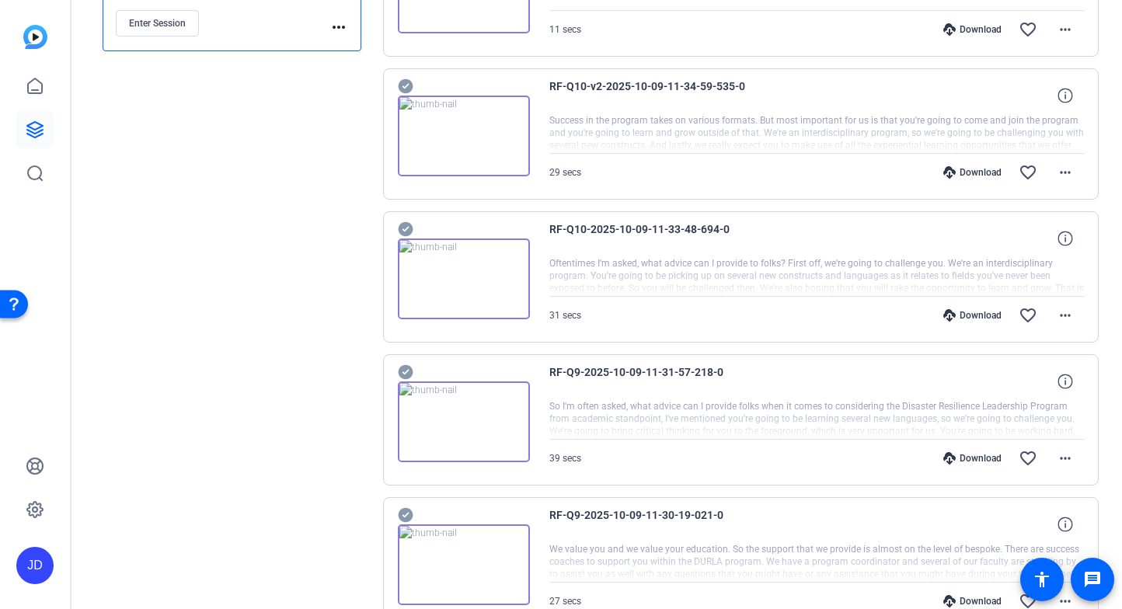
scroll to position [304, 0]
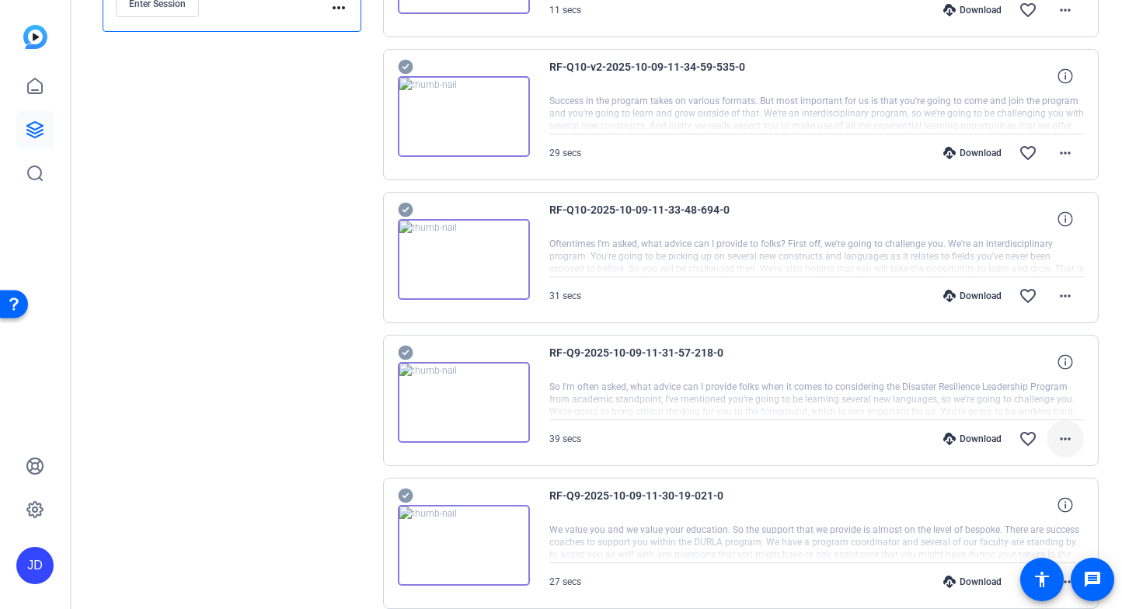
click at [1058, 441] on mat-icon "more_horiz" at bounding box center [1065, 439] width 19 height 19
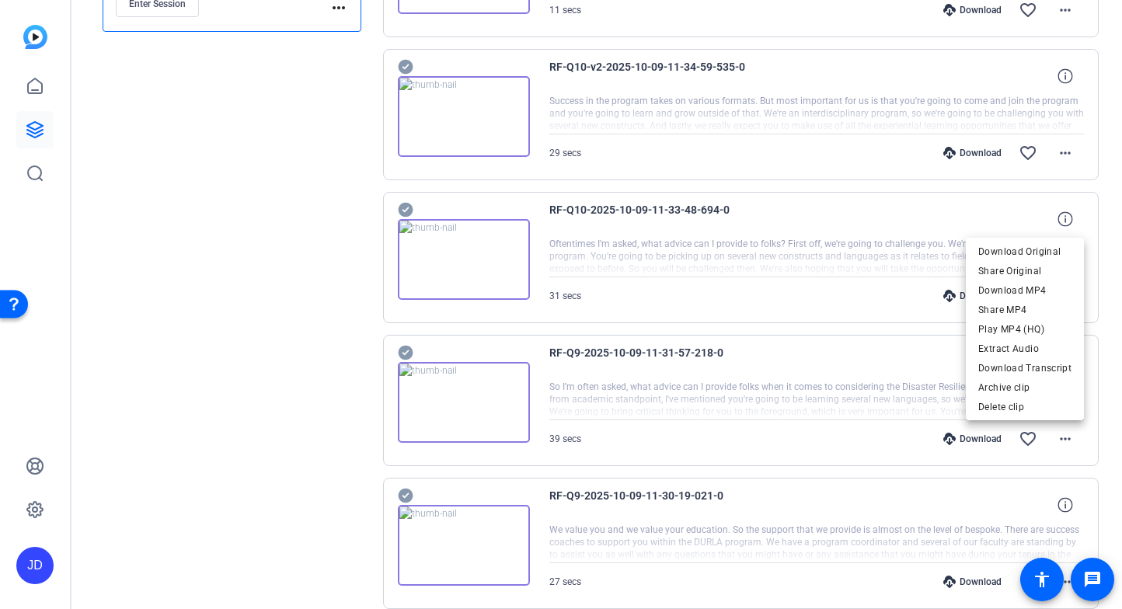
click at [677, 350] on div at bounding box center [561, 304] width 1122 height 609
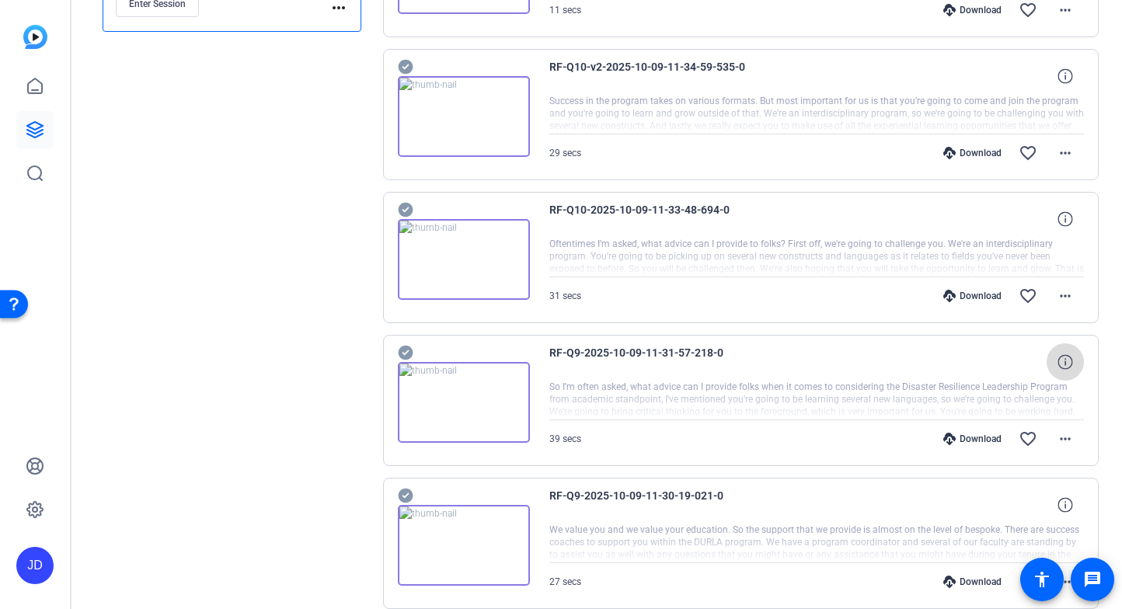
click at [1060, 360] on icon at bounding box center [1064, 361] width 15 height 15
click at [1066, 364] on mat-icon "close" at bounding box center [1065, 362] width 19 height 19
click at [1066, 434] on mat-icon "more_horiz" at bounding box center [1065, 439] width 19 height 19
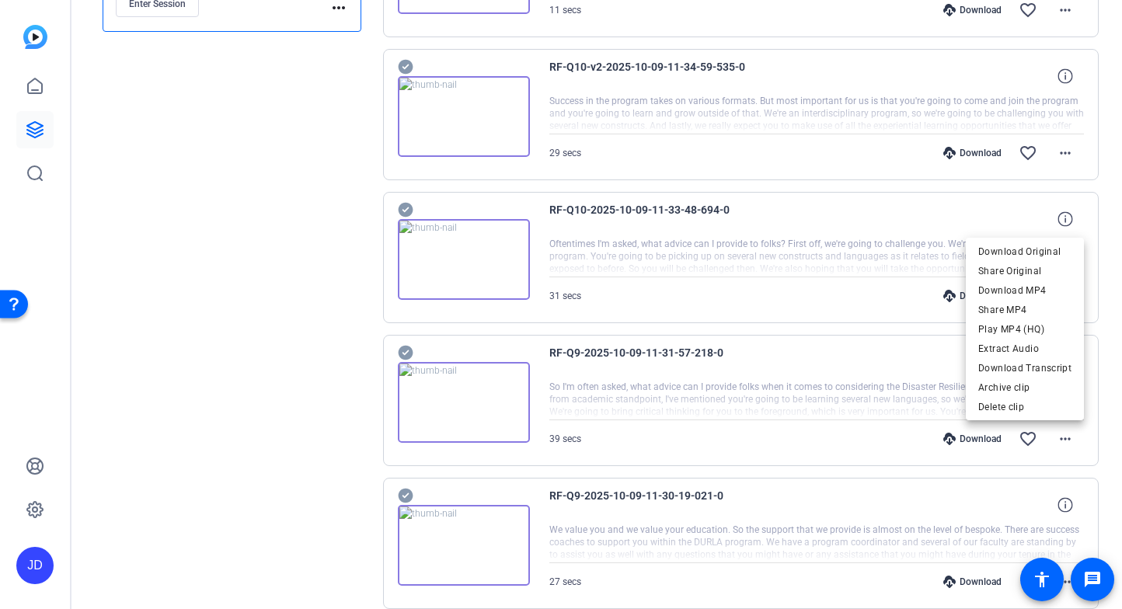
click at [1065, 434] on div at bounding box center [561, 304] width 1122 height 609
